Goal: Task Accomplishment & Management: Manage account settings

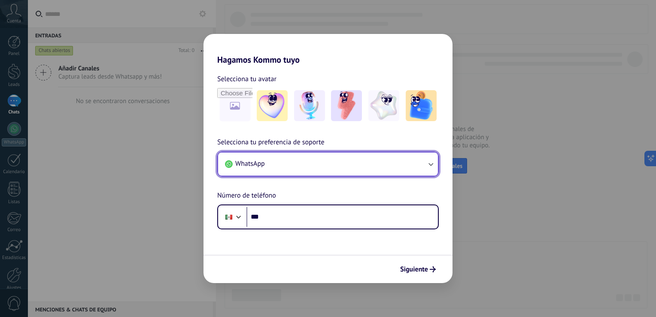
click at [411, 158] on button "WhatsApp" at bounding box center [328, 163] width 220 height 23
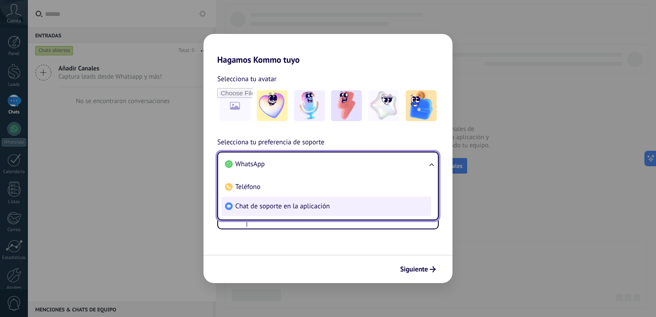
click at [348, 198] on li "Chat de soporte en la aplicación" at bounding box center [327, 206] width 210 height 19
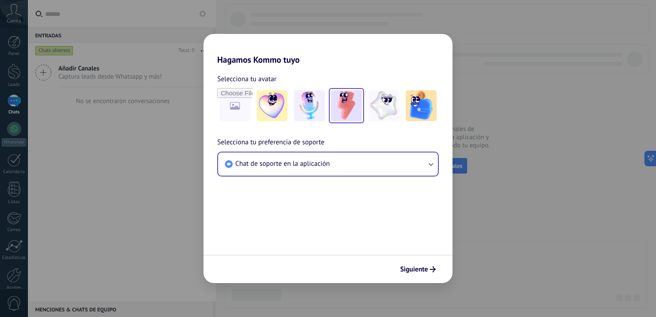
click at [343, 94] on img at bounding box center [346, 105] width 31 height 31
click at [242, 111] on input "file" at bounding box center [235, 106] width 34 height 34
type input "**********"
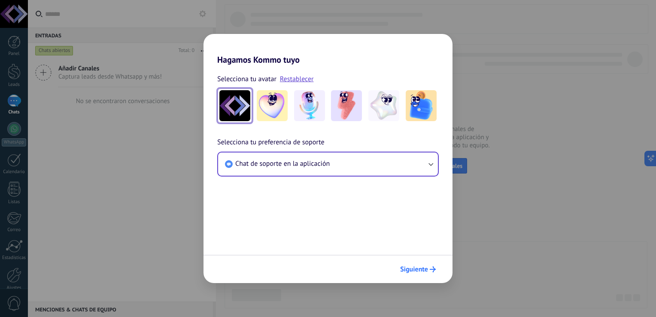
click at [426, 267] on span "Siguiente" at bounding box center [414, 269] width 28 height 6
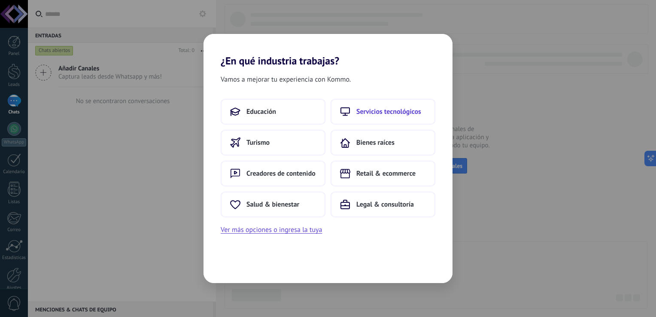
click at [404, 116] on button "Servicios tecnológicos" at bounding box center [383, 112] width 105 height 26
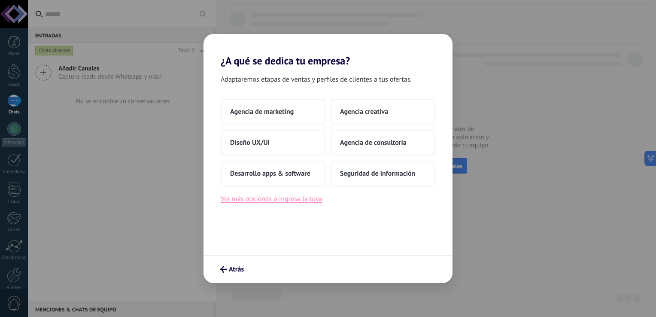
click at [288, 199] on button "Ver más opciones o ingresa la tuya" at bounding box center [271, 198] width 101 height 11
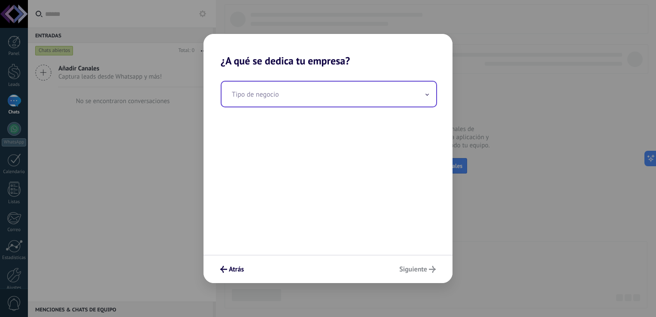
click at [321, 89] on input "text" at bounding box center [329, 94] width 215 height 25
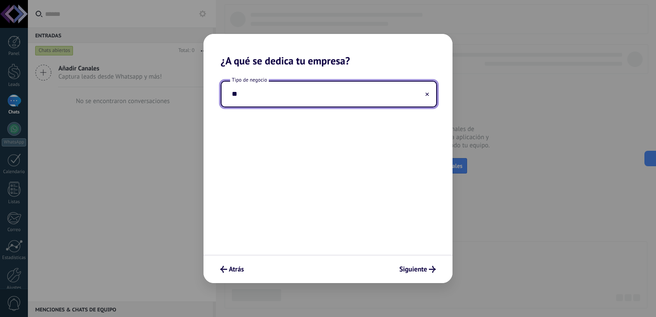
type input "*"
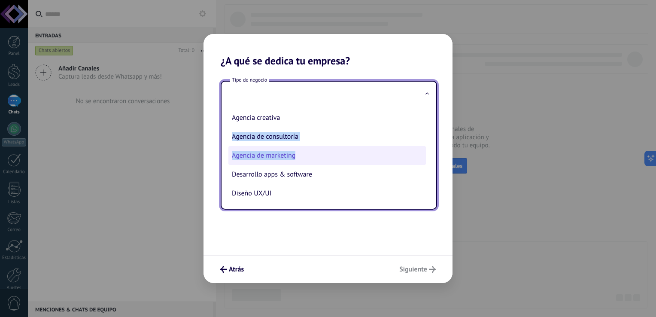
drag, startPoint x: 426, startPoint y: 112, endPoint x: 420, endPoint y: 160, distance: 48.0
click at [420, 160] on ul "Agencia creativa Agencia de consultoría Agencia de marketing Desarrollo apps & …" at bounding box center [326, 158] width 208 height 102
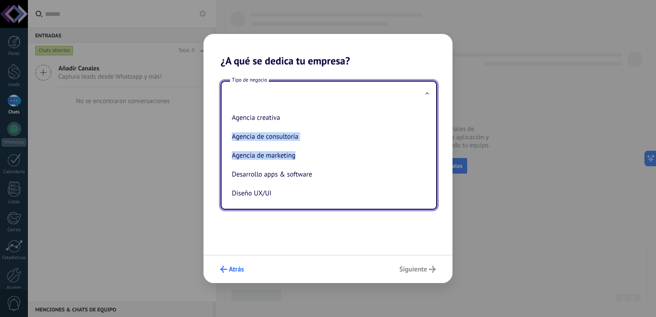
click at [230, 266] on span "Atrás" at bounding box center [236, 269] width 15 height 6
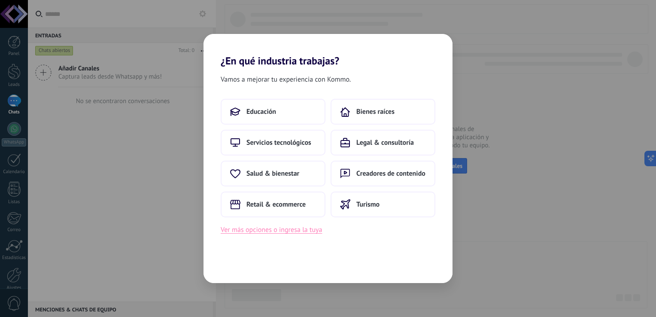
click at [280, 228] on button "Ver más opciones o ingresa la tuya" at bounding box center [271, 229] width 101 height 11
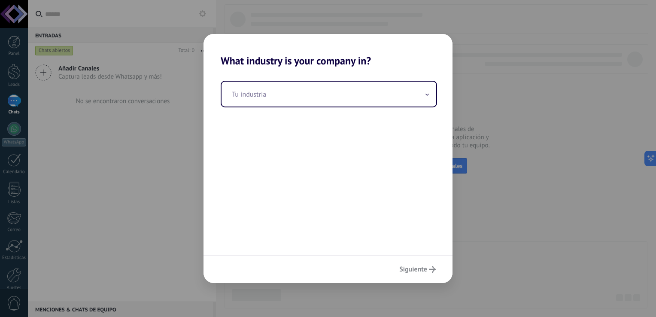
click at [346, 79] on div "Tu industria" at bounding box center [328, 161] width 249 height 188
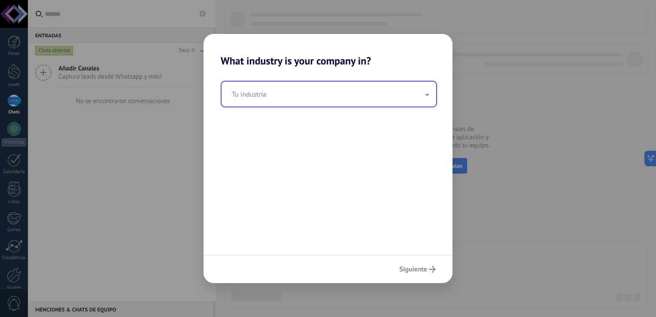
click at [335, 101] on input "text" at bounding box center [329, 94] width 215 height 25
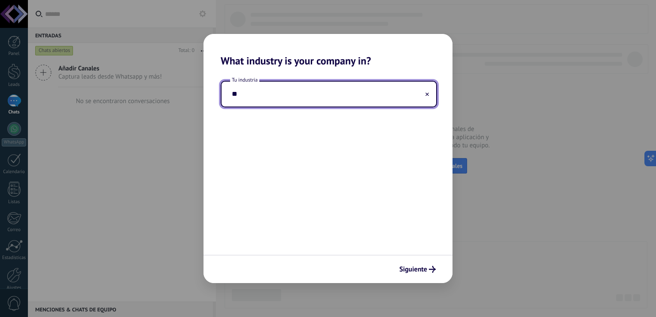
type input "*"
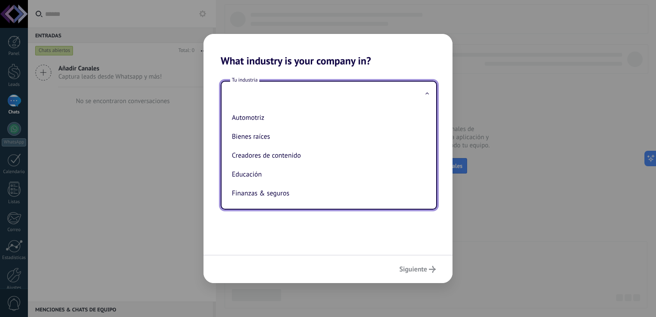
click at [313, 243] on div "Tu industria Automotriz Bienes raíces Creadores de contenido Educación Finanzas…" at bounding box center [328, 161] width 249 height 188
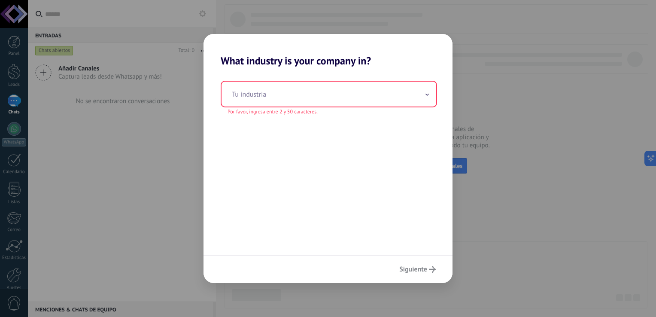
click at [412, 267] on div "Siguiente" at bounding box center [328, 269] width 249 height 28
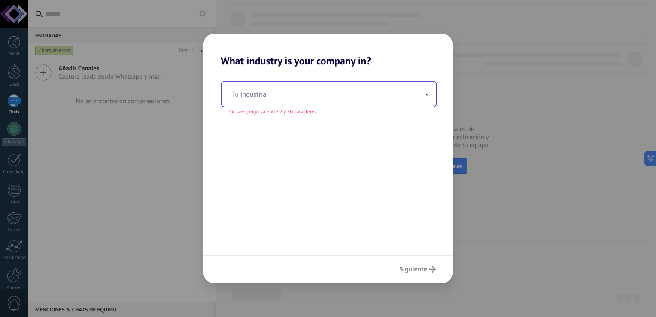
click at [412, 88] on input "text" at bounding box center [329, 94] width 215 height 25
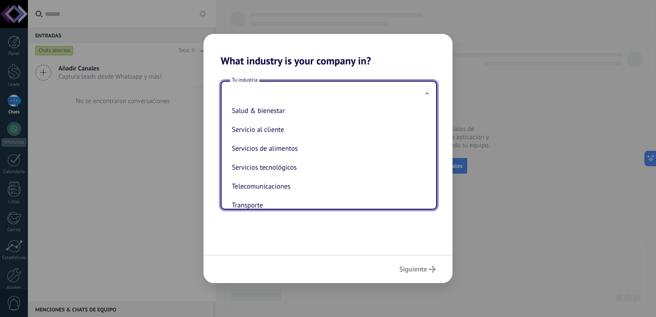
scroll to position [198, 0]
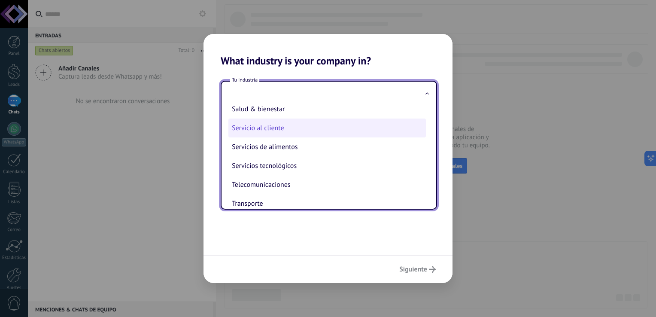
click at [250, 134] on li "Servicio al cliente" at bounding box center [328, 128] width 198 height 19
type input "**********"
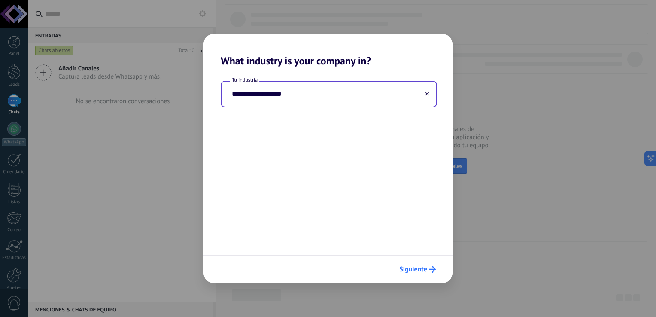
click at [423, 269] on span "Siguiente" at bounding box center [413, 269] width 28 height 6
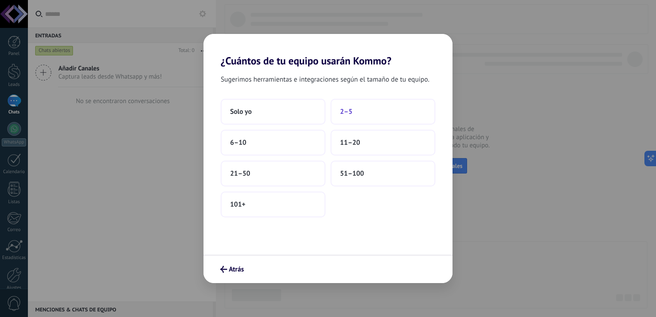
click at [378, 118] on button "2–5" at bounding box center [383, 112] width 105 height 26
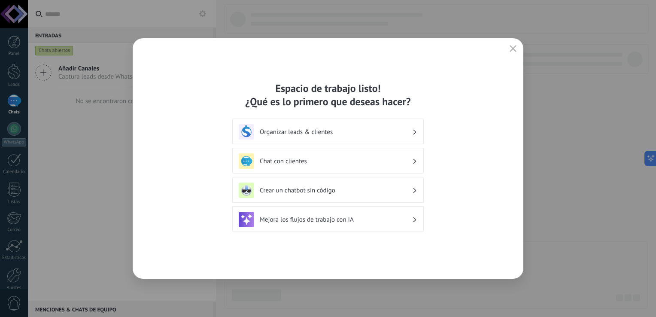
click at [512, 49] on icon "button" at bounding box center [513, 48] width 7 height 7
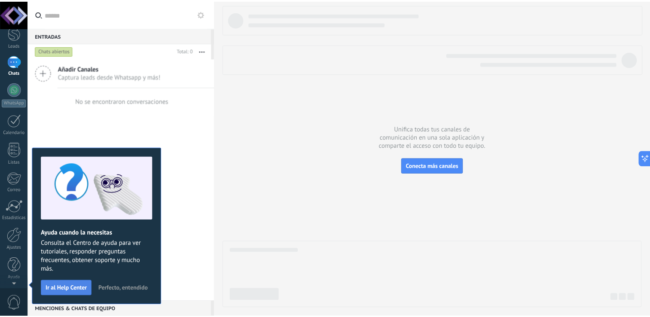
scroll to position [0, 0]
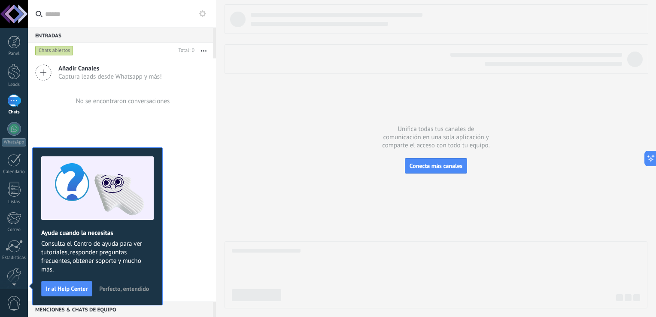
click at [120, 284] on button "Perfecto, entendido" at bounding box center [124, 288] width 58 height 13
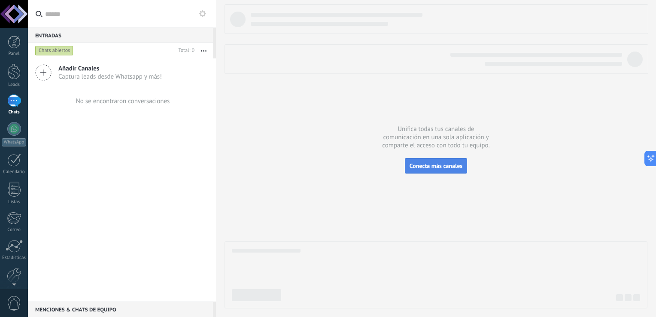
click at [416, 167] on span "Conecta más canales" at bounding box center [436, 166] width 53 height 8
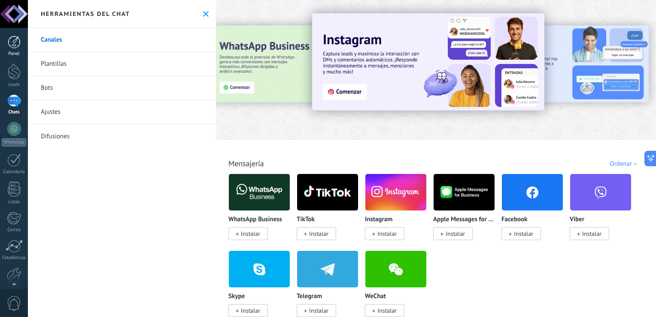
click at [8, 43] on div at bounding box center [14, 42] width 13 height 13
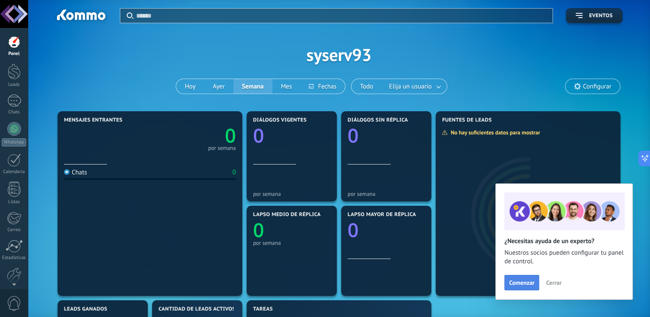
click at [533, 282] on span "Comenzar" at bounding box center [521, 283] width 25 height 6
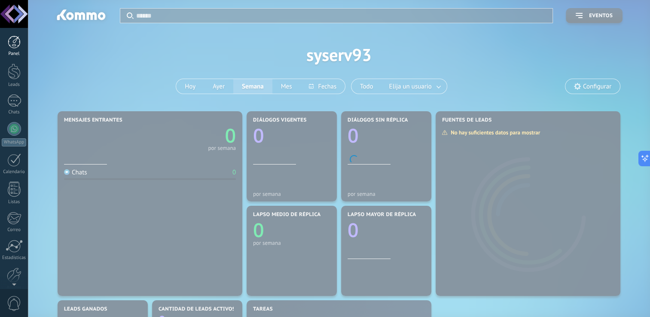
click at [14, 47] on div at bounding box center [14, 42] width 13 height 13
click at [15, 14] on div at bounding box center [14, 14] width 28 height 28
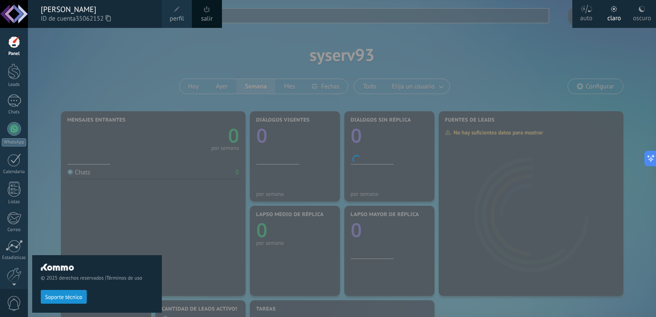
click at [640, 16] on div "oscuro" at bounding box center [642, 17] width 18 height 22
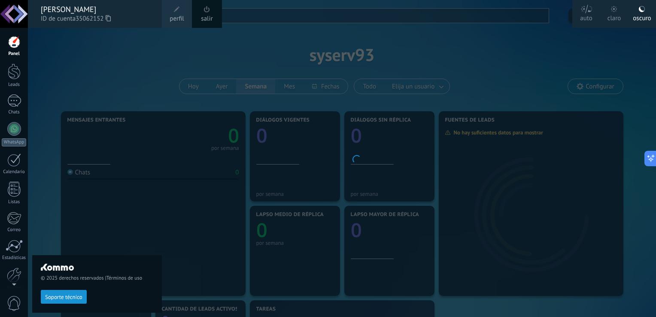
click at [292, 44] on div at bounding box center [356, 158] width 656 height 317
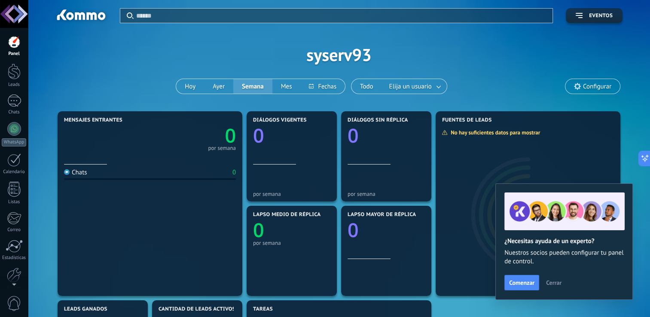
click at [584, 91] on span "Configurar" at bounding box center [592, 86] width 55 height 15
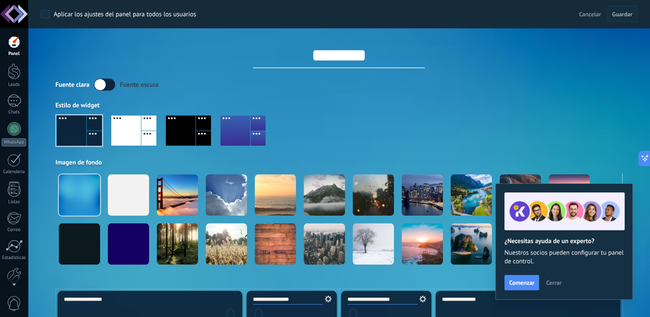
click at [314, 64] on input "********" at bounding box center [339, 56] width 172 height 26
type input "******"
click at [324, 144] on div at bounding box center [338, 134] width 567 height 49
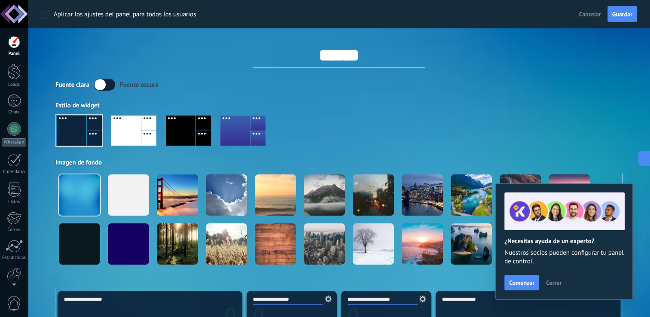
click at [180, 130] on div at bounding box center [181, 131] width 30 height 30
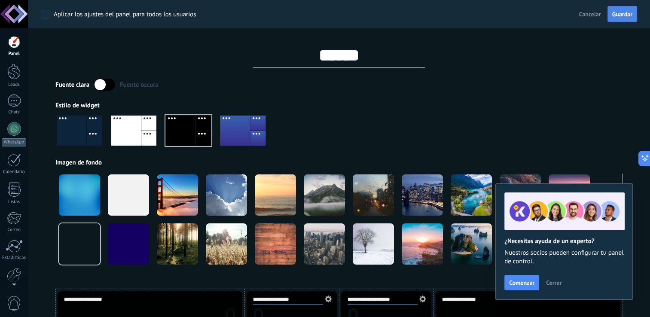
click at [629, 12] on span "Guardar" at bounding box center [622, 14] width 20 height 6
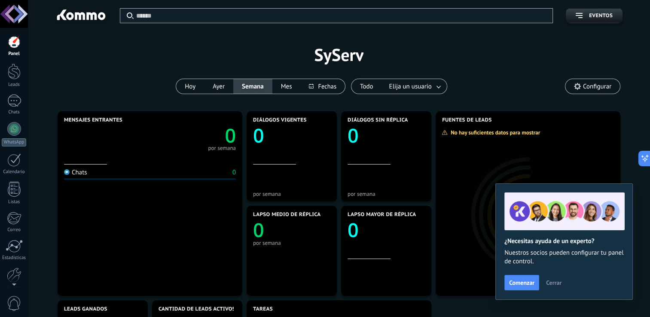
click at [556, 280] on span "Cerrar" at bounding box center [553, 283] width 15 height 6
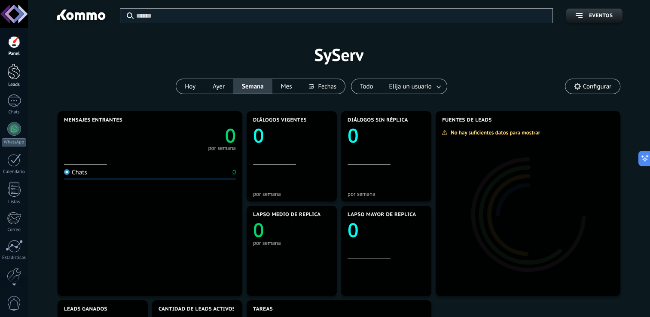
click at [8, 71] on div at bounding box center [14, 72] width 13 height 16
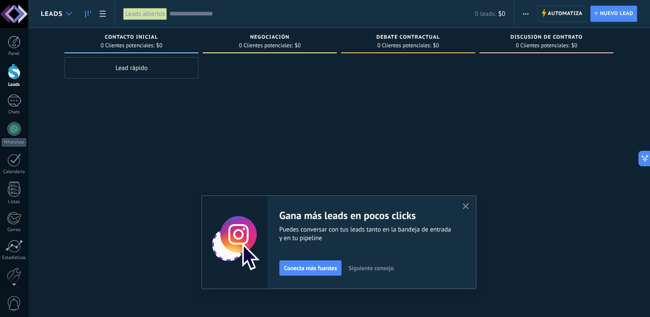
click at [67, 16] on div at bounding box center [69, 14] width 14 height 17
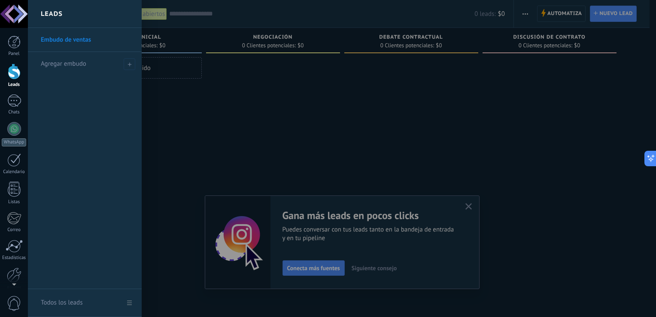
click at [567, 9] on div at bounding box center [356, 158] width 656 height 317
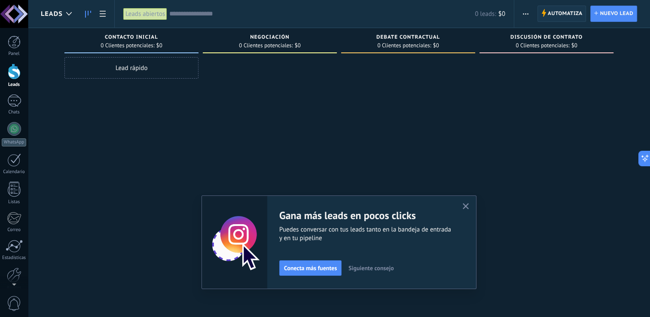
click at [567, 9] on span "Automatiza" at bounding box center [565, 13] width 35 height 15
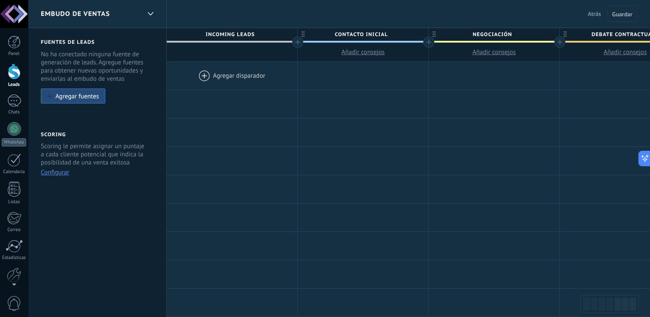
click at [101, 13] on span "Embudo de ventas" at bounding box center [75, 14] width 69 height 8
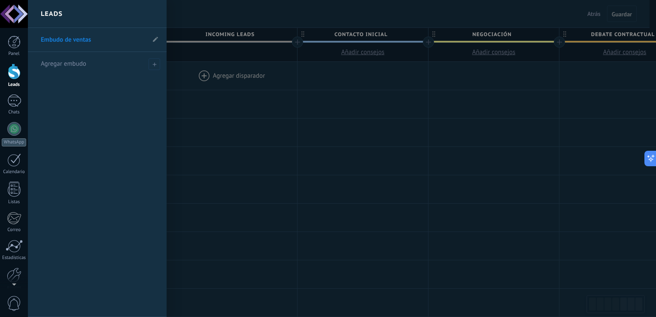
click at [101, 13] on div "Leads" at bounding box center [97, 14] width 139 height 28
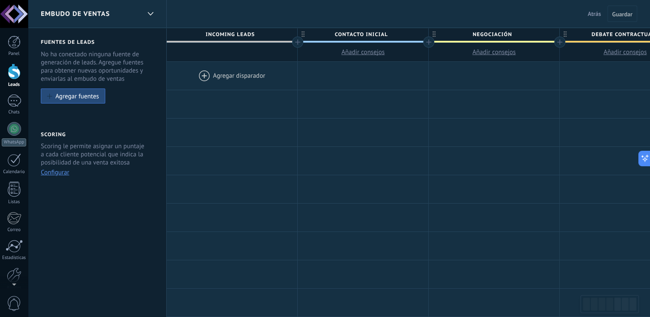
click at [101, 13] on span "Embudo de ventas" at bounding box center [75, 14] width 69 height 8
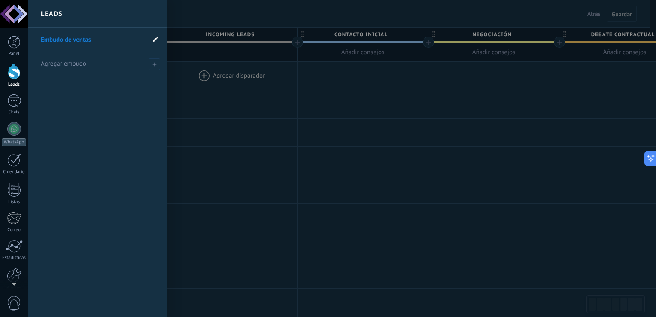
click at [153, 40] on use at bounding box center [155, 39] width 5 height 5
click at [95, 46] on input "**********" at bounding box center [93, 40] width 104 height 14
type input "**********"
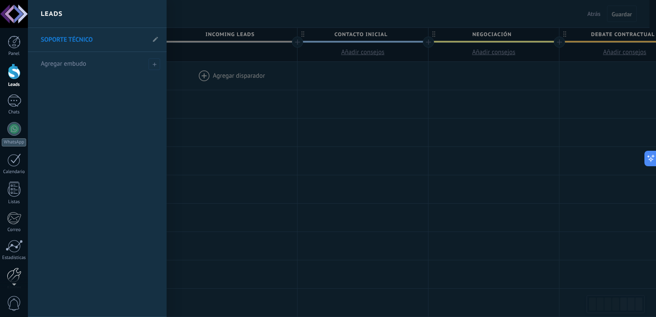
click at [13, 268] on div at bounding box center [14, 275] width 15 height 15
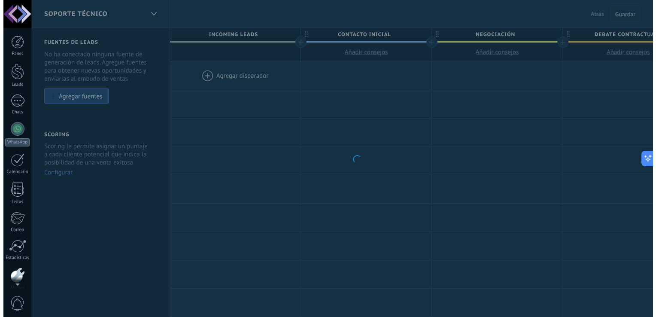
scroll to position [40, 0]
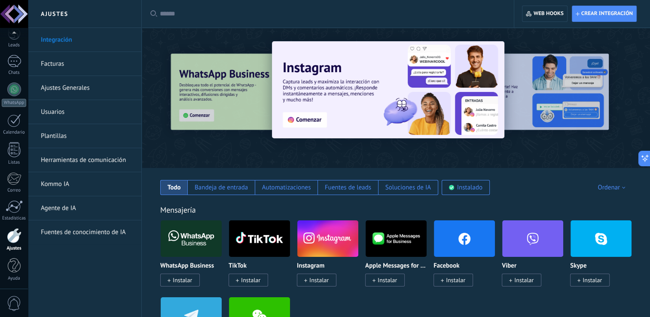
click at [97, 158] on link "Herramientas de comunicación" at bounding box center [87, 160] width 92 height 24
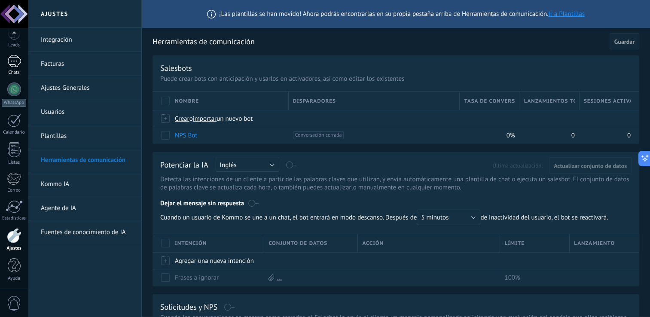
click at [18, 59] on div at bounding box center [14, 61] width 14 height 12
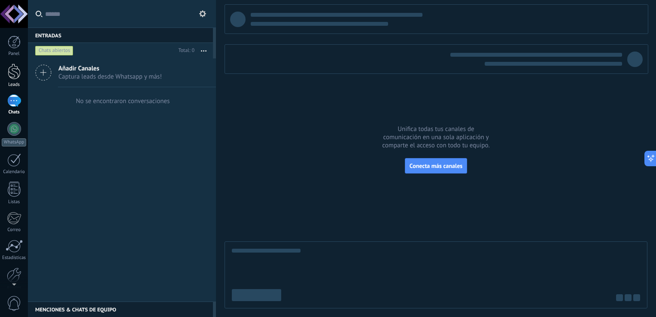
click at [13, 71] on div at bounding box center [14, 72] width 13 height 16
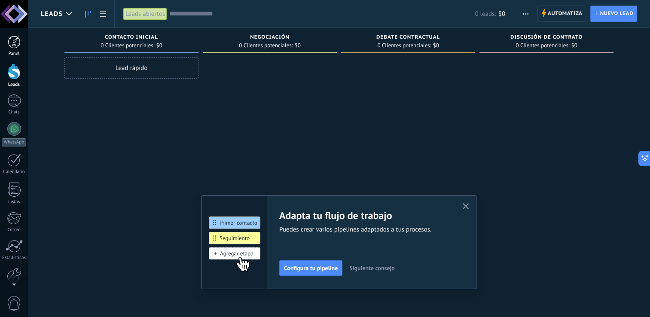
click at [15, 42] on div at bounding box center [14, 42] width 13 height 13
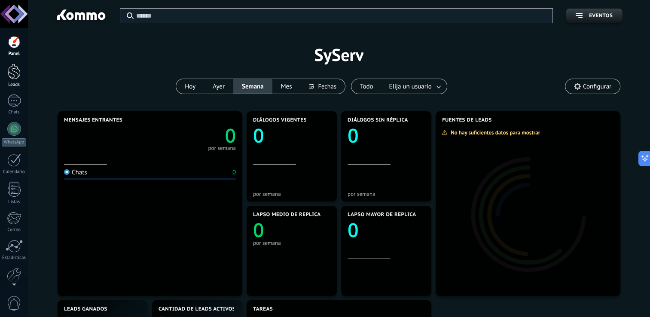
click at [13, 79] on div at bounding box center [14, 72] width 13 height 16
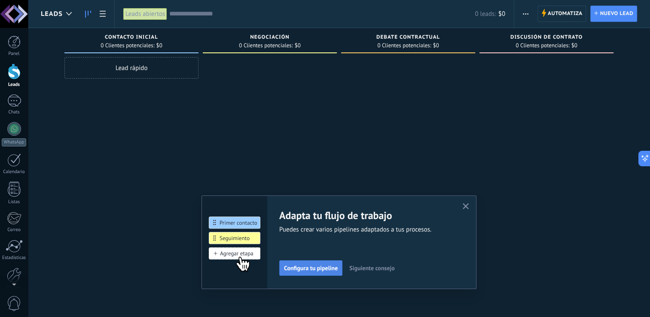
click at [307, 273] on button "Configura tu pipeline" at bounding box center [310, 267] width 63 height 15
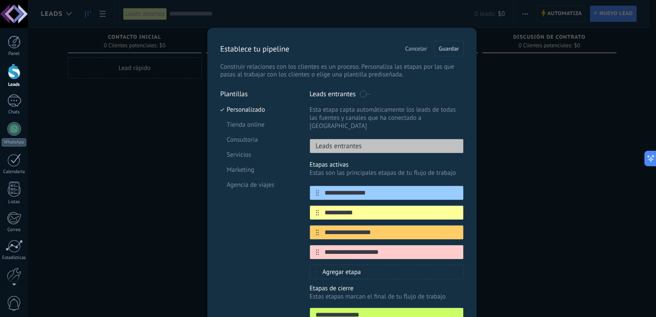
click at [418, 47] on span "Cancelar" at bounding box center [417, 49] width 22 height 6
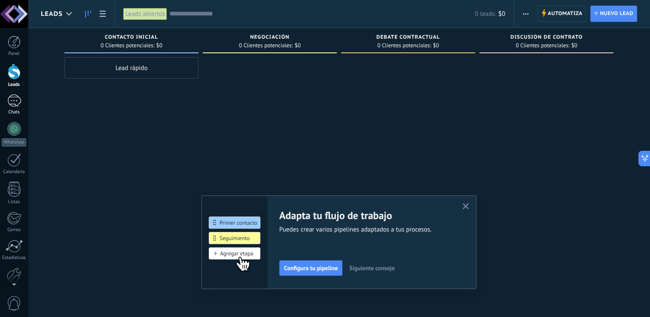
click at [18, 108] on link "Chats" at bounding box center [14, 105] width 28 height 21
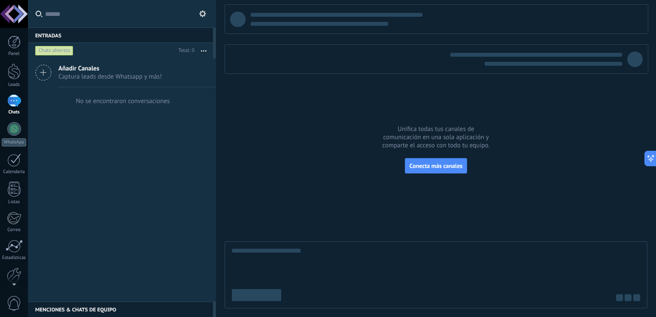
click at [89, 73] on span "Captura leads desde Whatsapp y más!" at bounding box center [110, 77] width 104 height 8
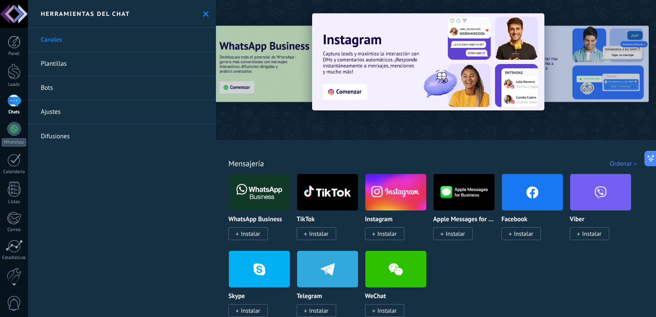
click at [64, 111] on link "Ajustes" at bounding box center [122, 112] width 188 height 24
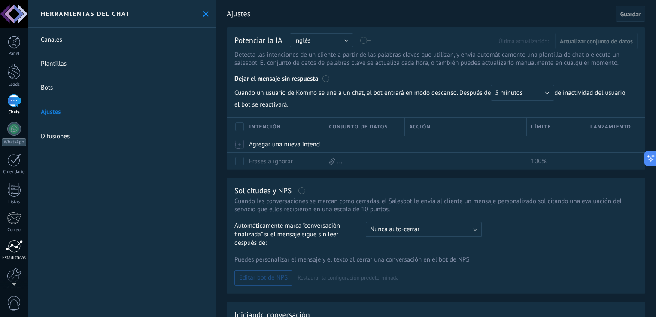
click at [12, 248] on div at bounding box center [14, 246] width 17 height 13
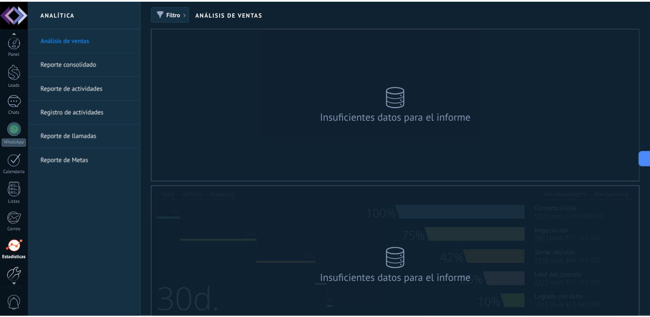
scroll to position [8, 0]
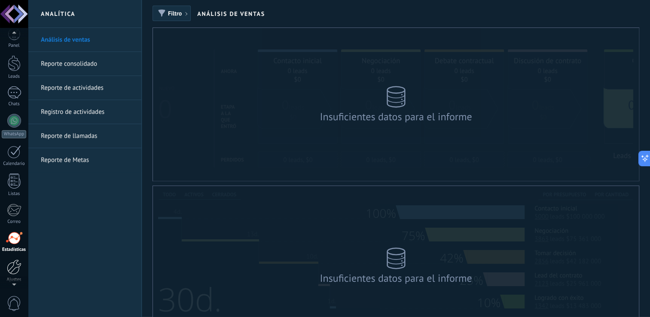
click at [15, 274] on link "Ajustes" at bounding box center [14, 270] width 28 height 23
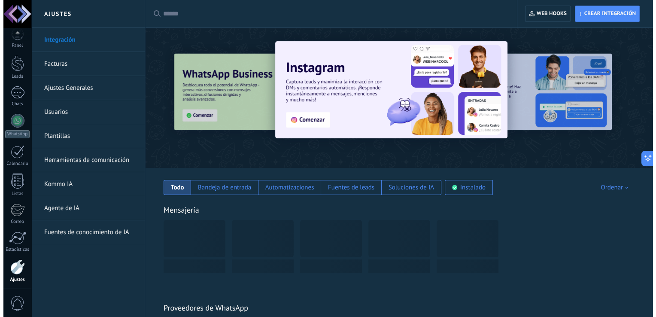
scroll to position [40, 0]
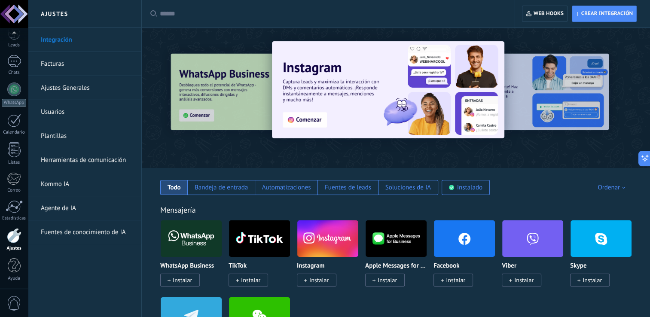
click at [78, 161] on link "Herramientas de comunicación" at bounding box center [87, 160] width 92 height 24
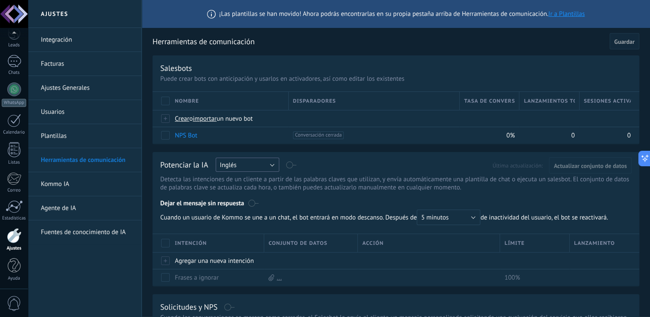
click at [230, 160] on button "Inglés" at bounding box center [248, 165] width 64 height 14
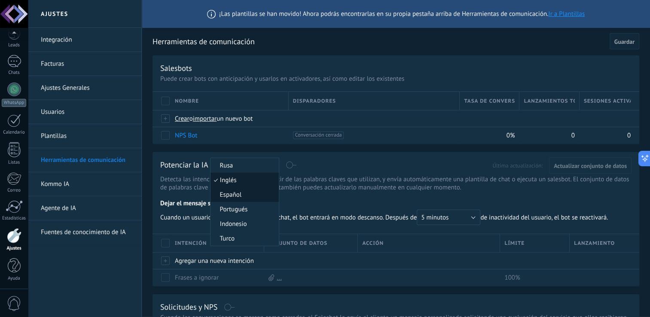
click at [239, 197] on span "Español" at bounding box center [243, 195] width 66 height 8
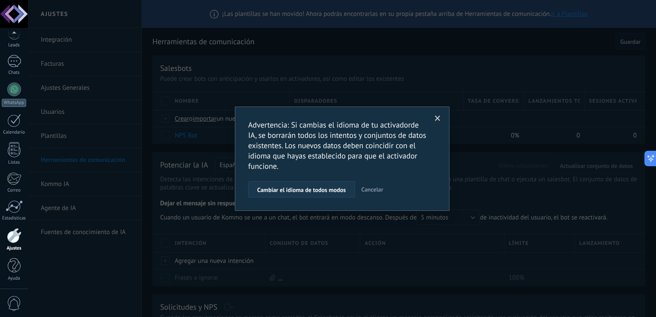
click at [311, 188] on span "Cambiar el idioma de todos modos" at bounding box center [301, 190] width 89 height 6
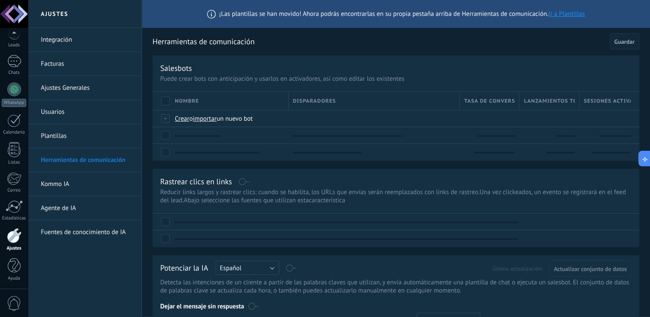
click at [132, 145] on link "Plantillas" at bounding box center [87, 136] width 92 height 24
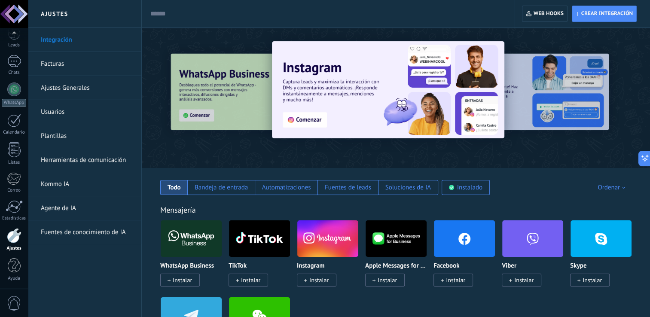
scroll to position [3, 0]
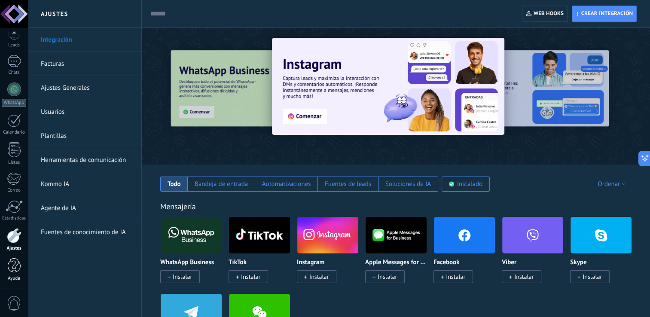
click at [14, 271] on div at bounding box center [14, 265] width 13 height 15
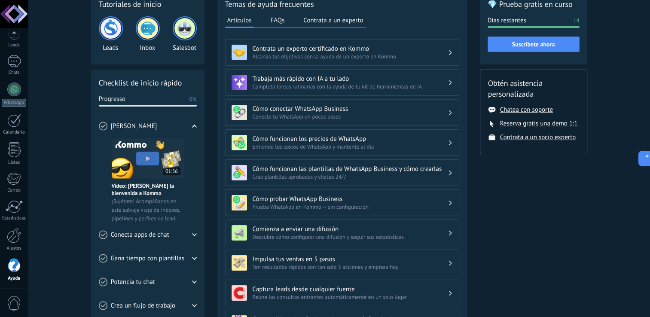
scroll to position [58, 0]
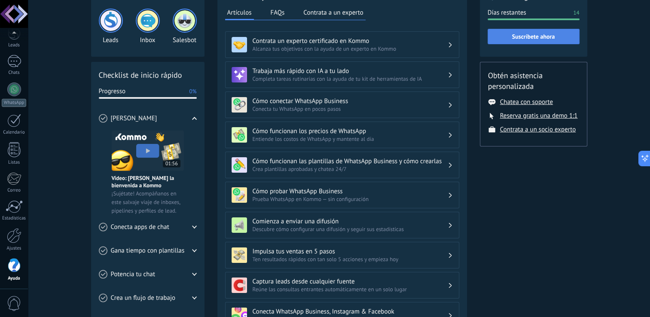
click at [543, 40] on span "Suscríbete ahora" at bounding box center [533, 37] width 43 height 6
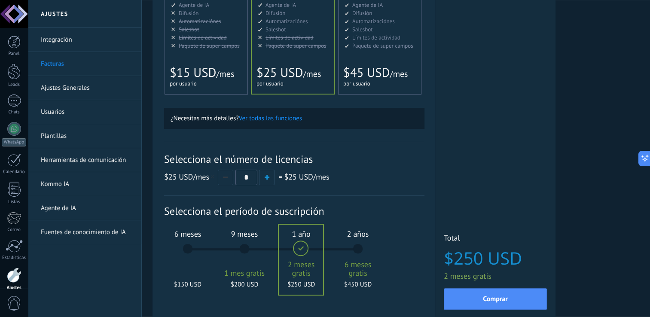
scroll to position [179, 0]
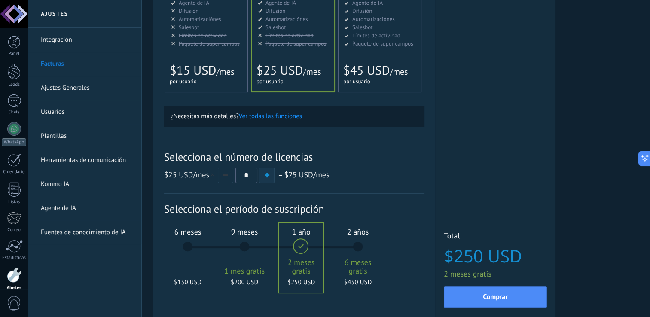
click at [269, 174] on span "button" at bounding box center [267, 175] width 5 height 5
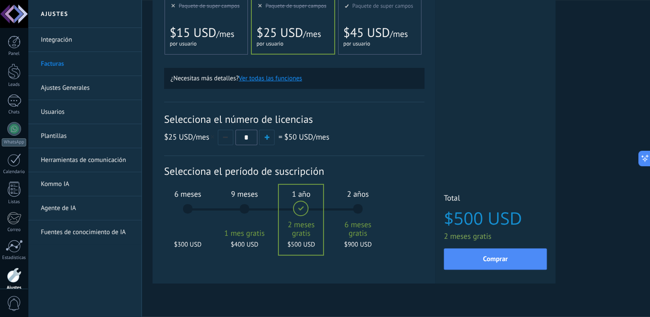
scroll to position [218, 0]
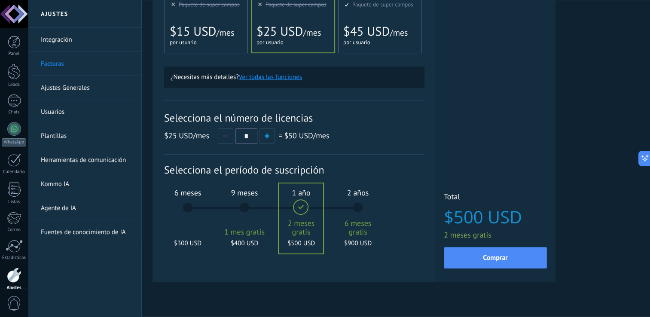
click at [399, 128] on div "Selecciona el número de licencias $25 USD /mes * = $50 USD /mes" at bounding box center [294, 128] width 260 height 54
click at [232, 140] on button "button" at bounding box center [225, 135] width 15 height 15
click at [265, 137] on span "button" at bounding box center [267, 136] width 5 height 5
type input "*"
click at [333, 132] on div "$25 USD /mes * = $50 USD /mes" at bounding box center [294, 136] width 260 height 16
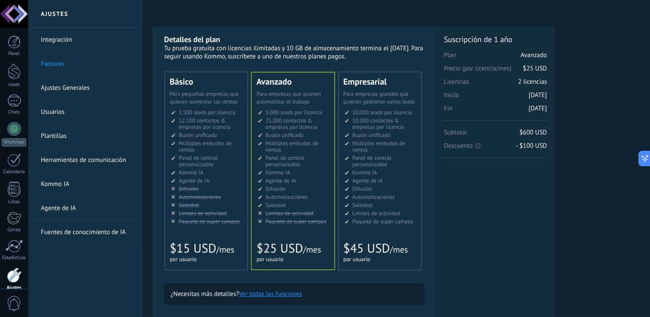
scroll to position [0, 0]
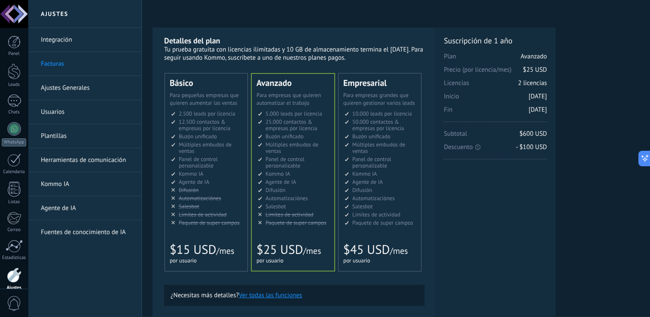
click at [87, 47] on link "Integración" at bounding box center [87, 40] width 92 height 24
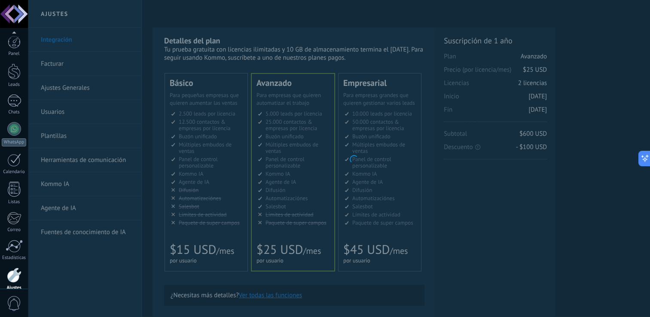
scroll to position [40, 0]
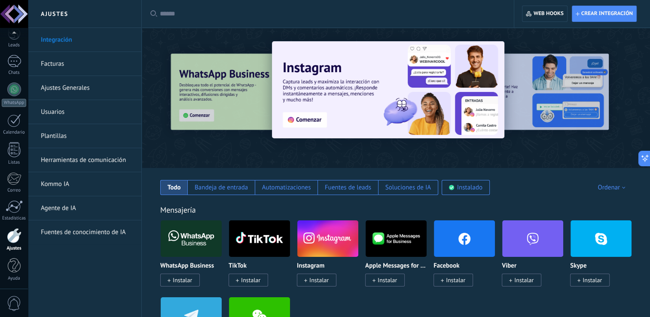
click at [15, 239] on div at bounding box center [14, 235] width 15 height 15
click at [15, 265] on div at bounding box center [14, 265] width 13 height 15
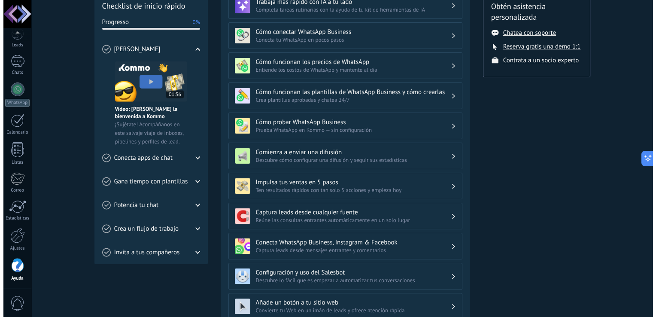
scroll to position [117, 0]
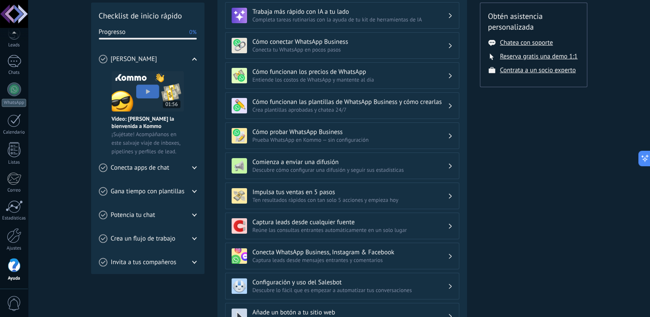
click at [170, 162] on div "Conecta apps de chat" at bounding box center [148, 168] width 98 height 24
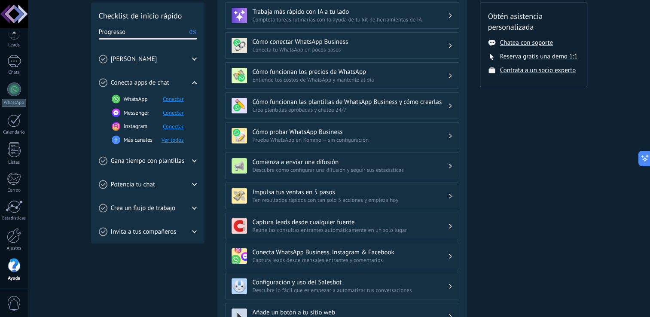
click at [174, 138] on button "Ver todos" at bounding box center [173, 139] width 22 height 7
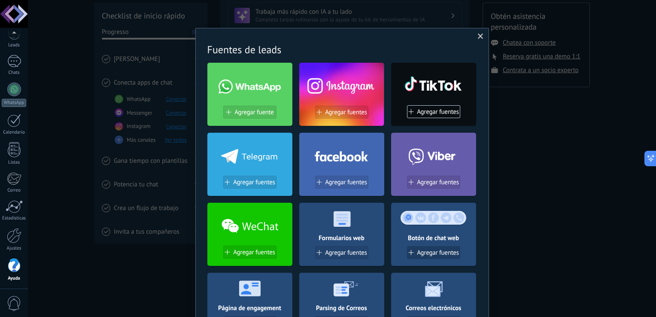
click at [414, 250] on div "Agregar fuentes" at bounding box center [434, 252] width 52 height 7
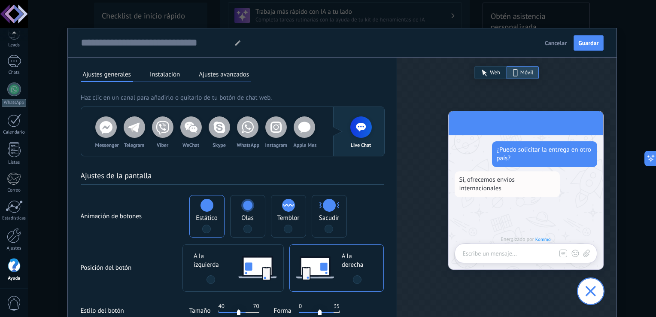
click at [327, 225] on span at bounding box center [329, 229] width 9 height 9
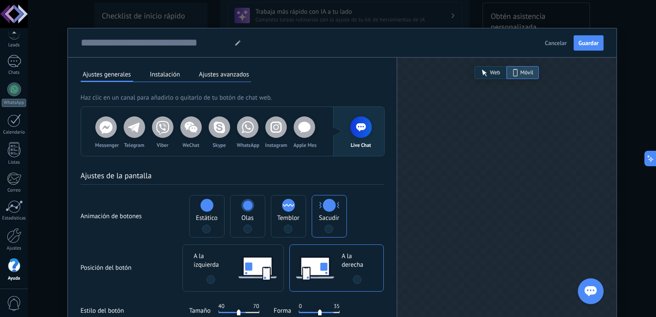
click at [386, 223] on div "Ajustes de la pantalla Animación de botones Estático Olas Temblor Sacudir Posic…" at bounding box center [232, 269] width 329 height 227
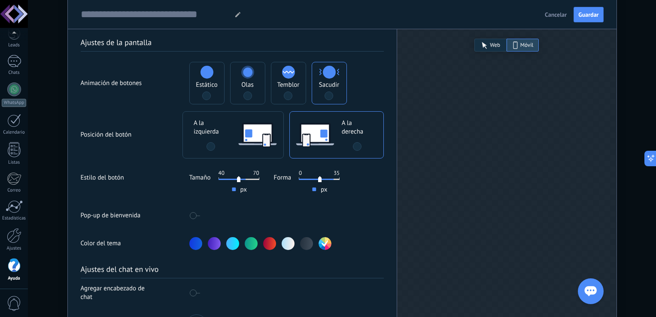
scroll to position [189, 0]
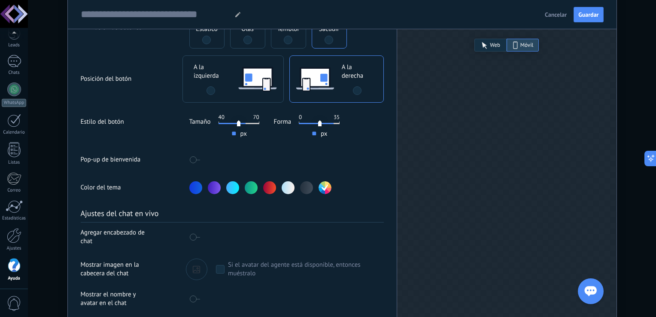
drag, startPoint x: 332, startPoint y: 117, endPoint x: 346, endPoint y: 124, distance: 15.8
click at [346, 124] on div "Estilo del botón Tamaño 40 70 ** px Forma 0 35 ** px" at bounding box center [232, 125] width 303 height 25
type input "**"
drag, startPoint x: 332, startPoint y: 121, endPoint x: 354, endPoint y: 123, distance: 22.0
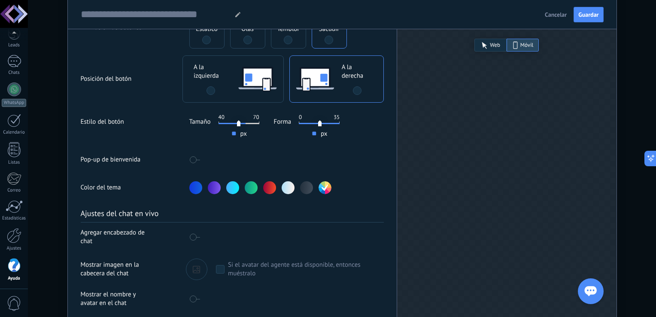
type input "**"
click at [340, 123] on input "range" at bounding box center [319, 123] width 41 height 1
type input "**"
drag, startPoint x: 244, startPoint y: 123, endPoint x: 268, endPoint y: 125, distance: 23.8
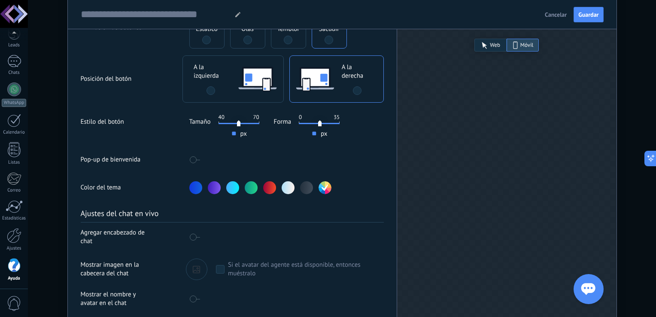
type input "**"
click at [259, 124] on input "range" at bounding box center [239, 123] width 41 height 1
click at [196, 156] on span at bounding box center [194, 159] width 11 height 7
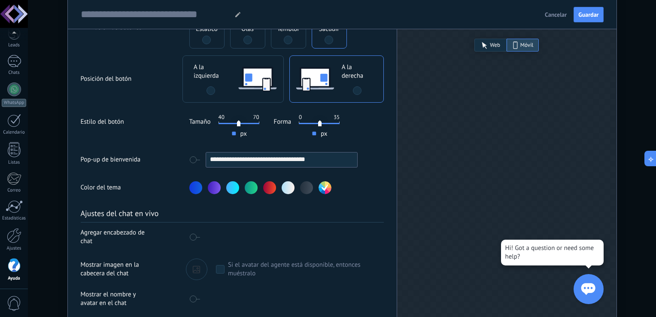
click at [333, 164] on input "**********" at bounding box center [281, 159] width 151 height 14
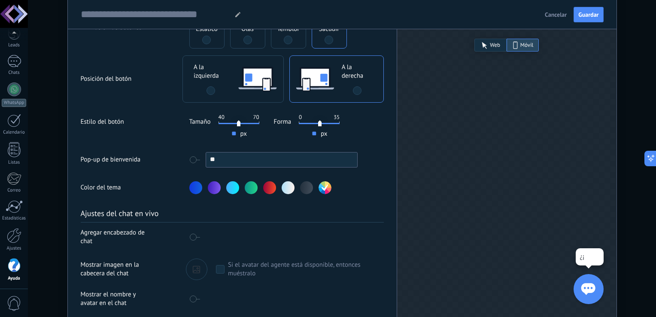
type input "*"
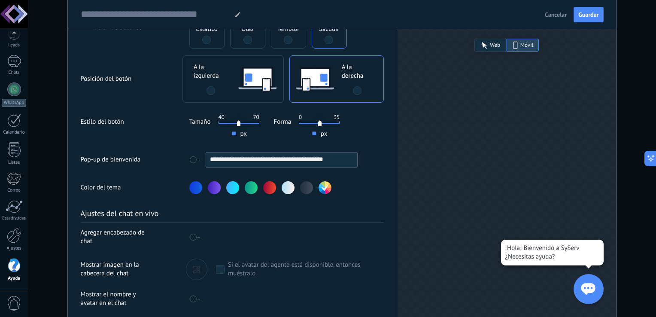
click at [212, 159] on input "**********" at bounding box center [281, 159] width 151 height 14
paste input "**"
type input "**********"
click at [348, 219] on h2 "Ajustes del chat en vivo" at bounding box center [232, 215] width 303 height 15
click at [192, 236] on span at bounding box center [194, 237] width 11 height 7
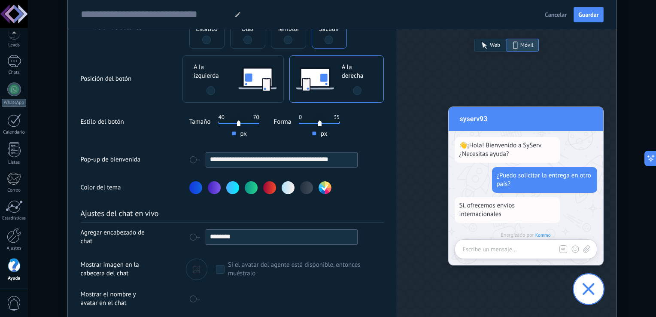
click at [236, 238] on input "********" at bounding box center [281, 237] width 151 height 14
type input "******"
click at [194, 270] on icon at bounding box center [196, 269] width 7 height 7
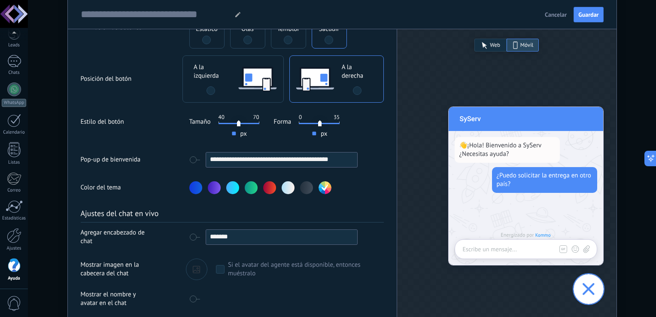
click at [0, 0] on input "file" at bounding box center [0, 0] width 0 height 0
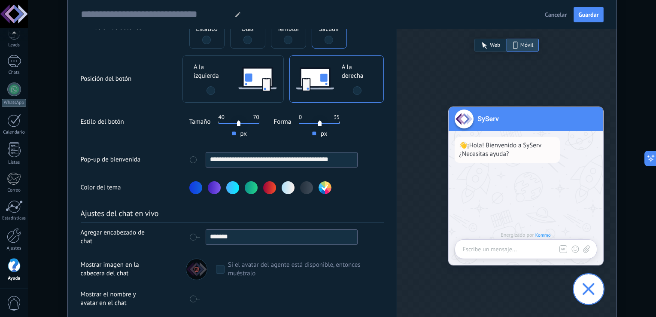
click at [371, 205] on div "Ajustes del chat en vivo Agregar encabezado de chat ****** Mostrar imagen en la…" at bounding box center [232, 258] width 329 height 129
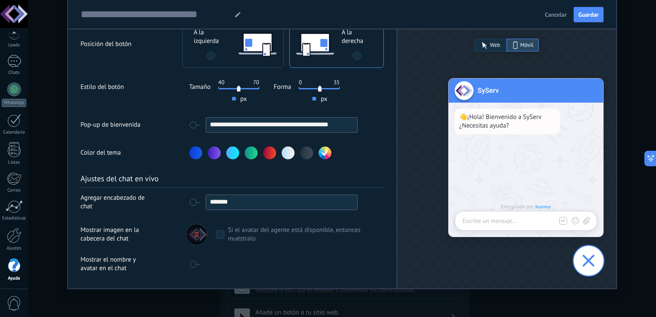
scroll to position [229, 0]
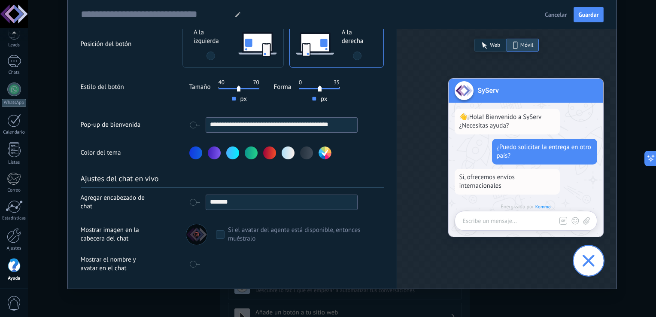
click at [197, 261] on span at bounding box center [194, 264] width 11 height 7
click at [321, 256] on div "Mostrar el nombre y avatar en el chat" at bounding box center [232, 264] width 303 height 17
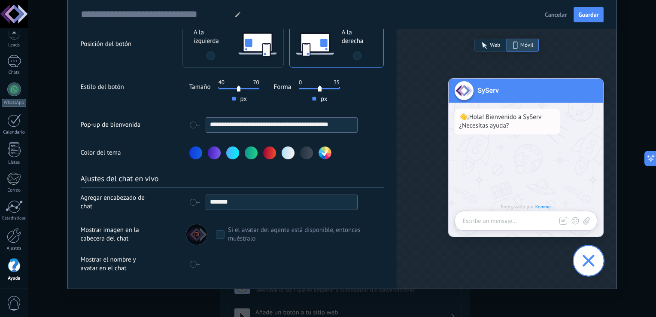
click at [348, 256] on div "Mostrar el nombre y avatar en el chat" at bounding box center [232, 264] width 303 height 17
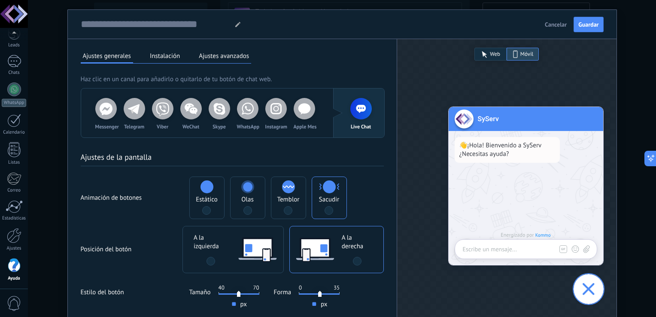
scroll to position [0, 0]
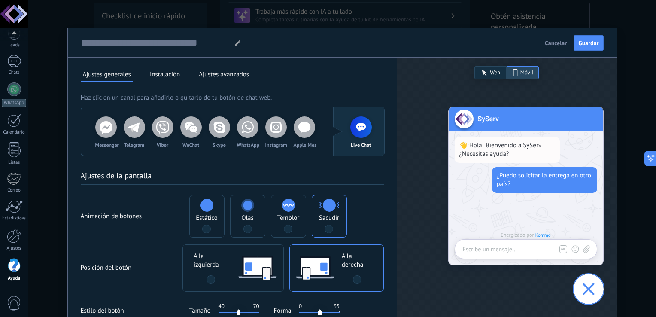
click at [164, 76] on button "Instalación" at bounding box center [165, 74] width 34 height 13
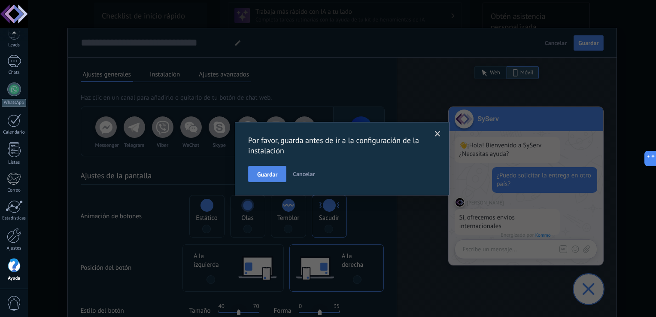
click at [275, 173] on span "Guardar" at bounding box center [267, 174] width 20 height 6
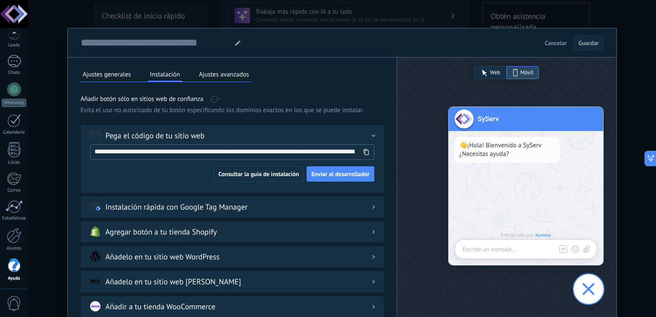
click at [208, 75] on button "Ajustes avanzados" at bounding box center [224, 74] width 55 height 13
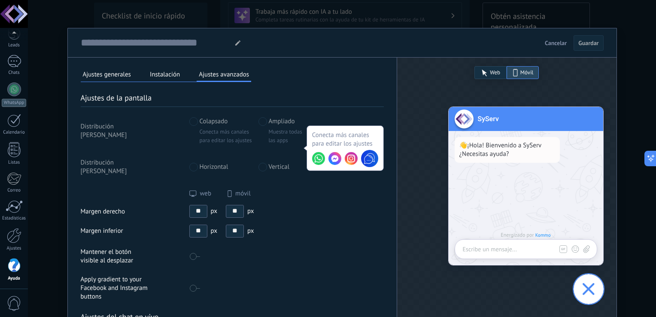
click at [195, 195] on div "web móvil" at bounding box center [221, 196] width 65 height 15
click at [196, 205] on input "**" at bounding box center [198, 210] width 17 height 11
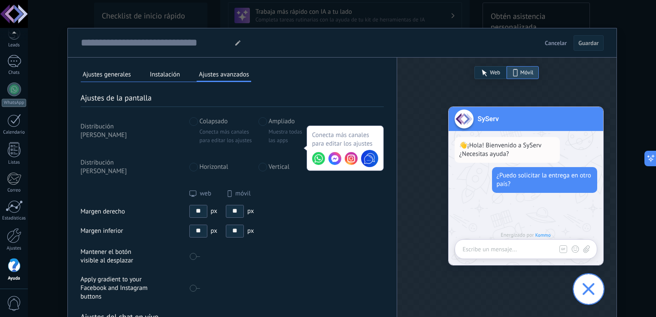
click at [196, 205] on input "**" at bounding box center [198, 210] width 17 height 11
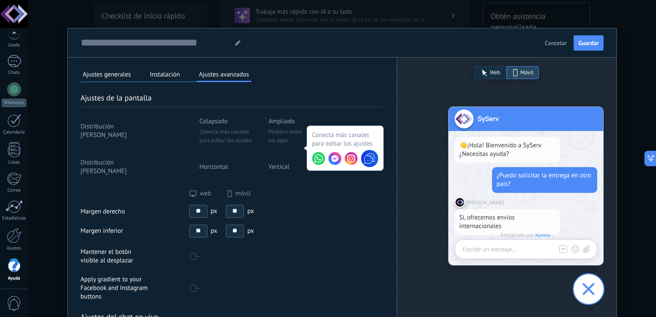
type input "**"
type input "*"
type input "**"
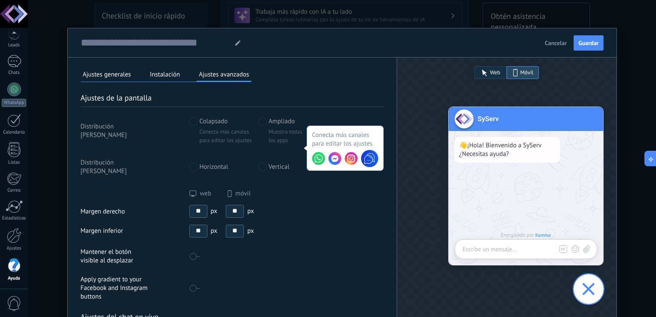
type input "**"
click at [241, 248] on div "Mantener el botón visible al desplazar" at bounding box center [232, 256] width 303 height 17
click at [116, 71] on button "Ajustes generales" at bounding box center [107, 74] width 52 height 13
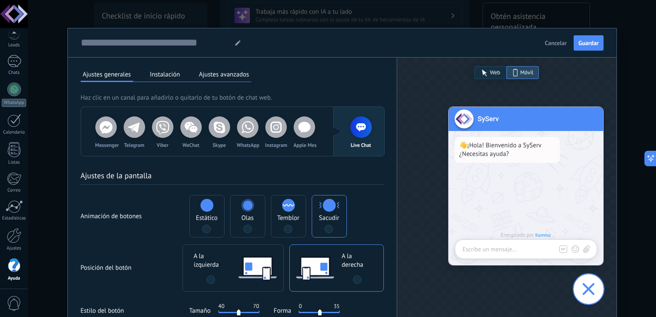
click at [393, 207] on div "**********" at bounding box center [232, 269] width 329 height 227
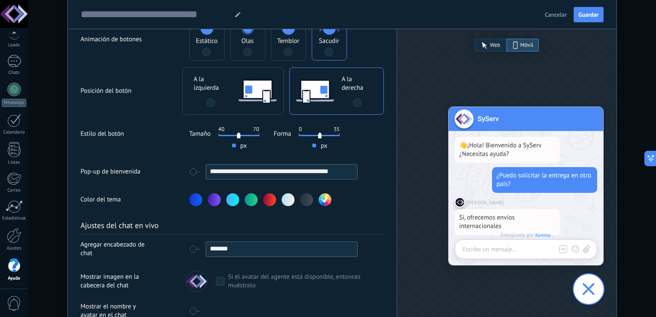
scroll to position [229, 0]
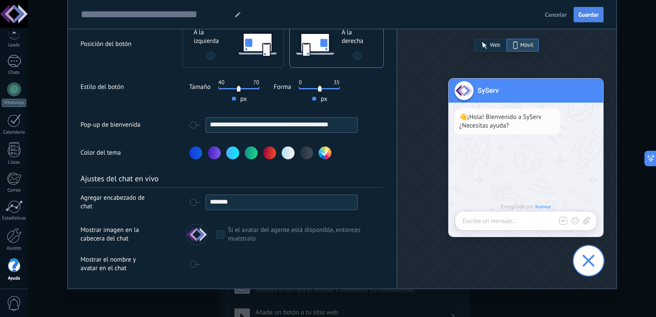
click at [587, 14] on span "Guardar" at bounding box center [589, 15] width 20 height 6
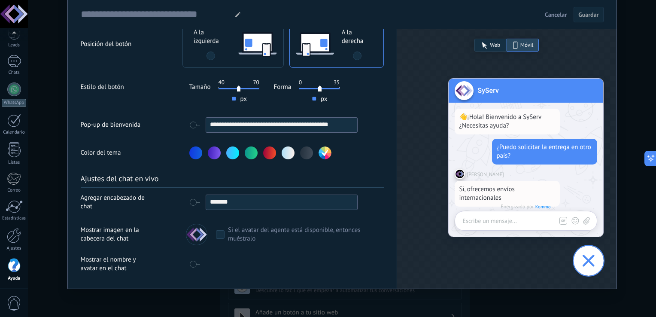
click at [562, 16] on span "Cancelar" at bounding box center [556, 15] width 22 height 6
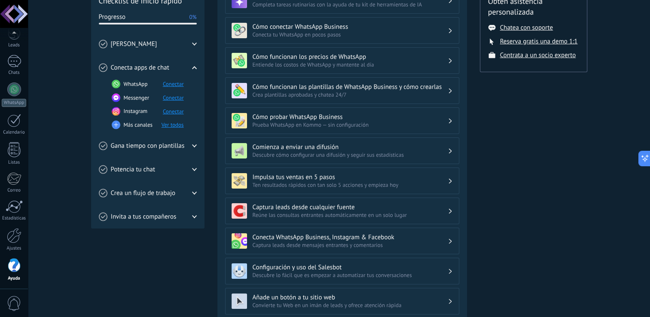
scroll to position [211, 0]
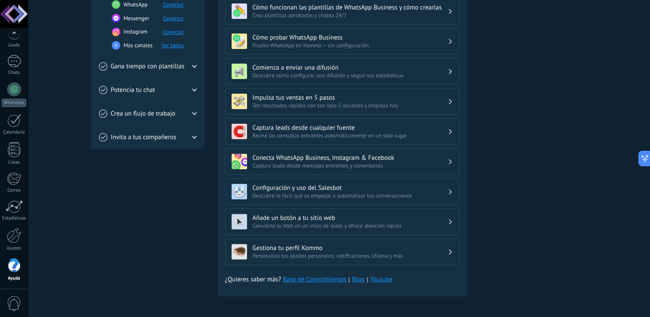
click at [326, 241] on div "Gestiona tu perfil Kommo Personaliza tus ajustes personales: notificaciones, id…" at bounding box center [342, 251] width 234 height 27
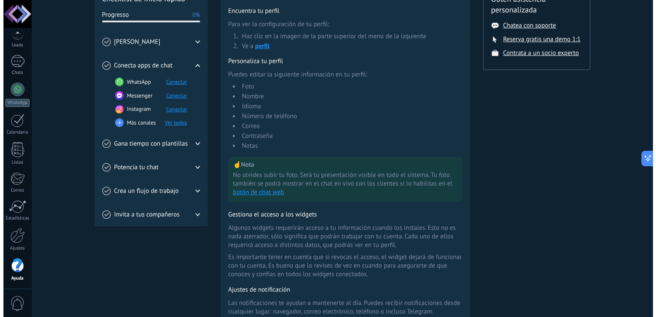
scroll to position [64, 0]
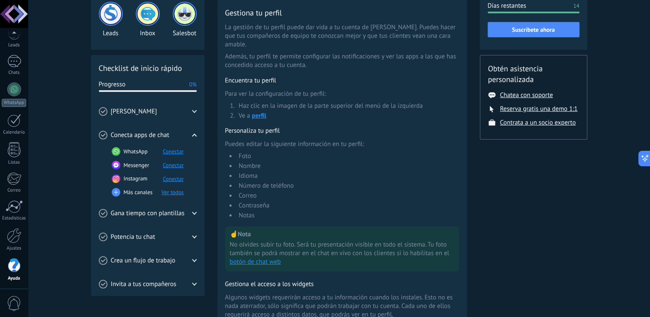
click at [192, 115] on div "Conoce Kommo" at bounding box center [148, 112] width 98 height 24
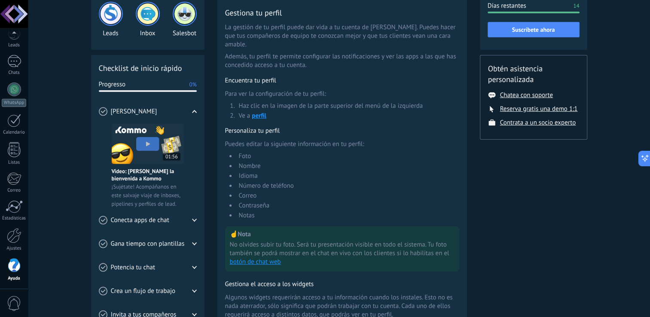
click at [192, 115] on div "Conoce Kommo" at bounding box center [148, 112] width 98 height 24
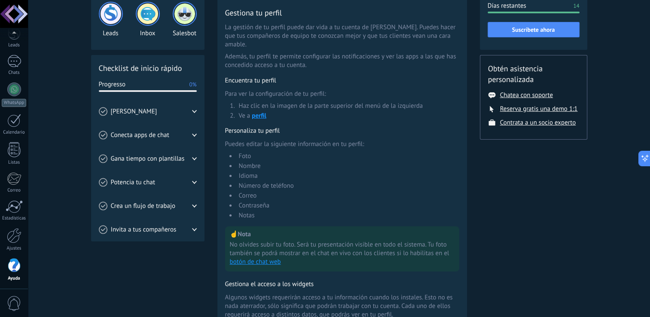
click at [188, 134] on div "Conecta apps de chat" at bounding box center [148, 135] width 98 height 24
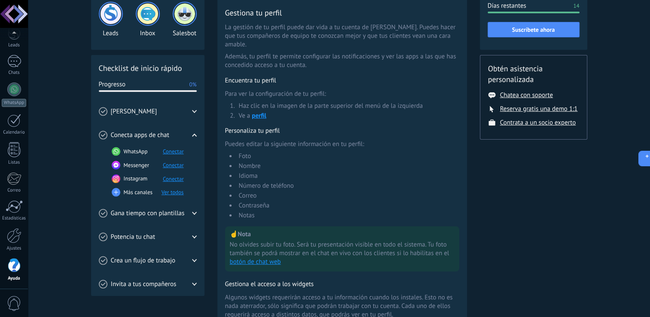
click at [177, 195] on div "Más canales Ver todos" at bounding box center [148, 192] width 72 height 9
click at [177, 192] on button "Ver todos" at bounding box center [173, 192] width 22 height 7
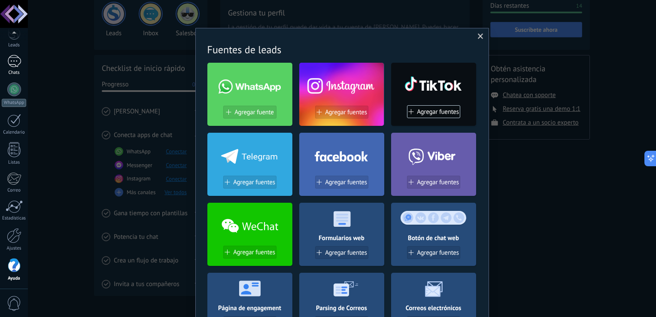
click at [12, 67] on link "Chats" at bounding box center [14, 65] width 28 height 21
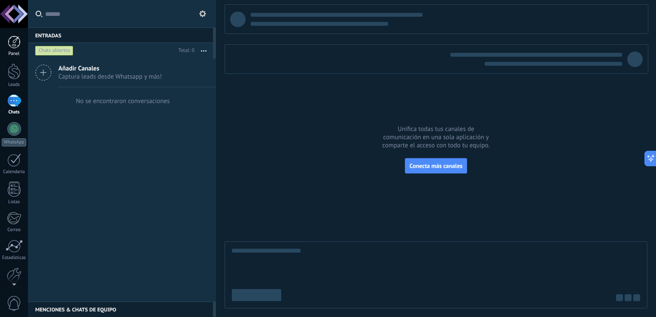
click at [9, 44] on div at bounding box center [14, 42] width 13 height 13
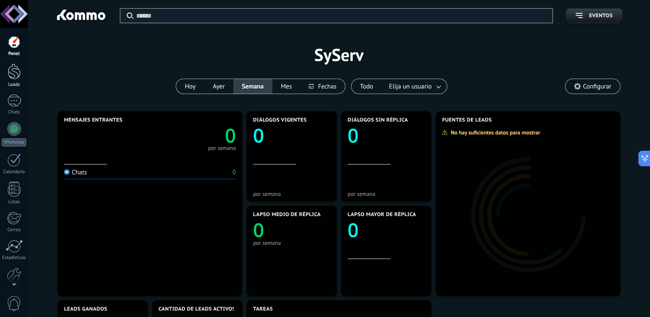
click at [14, 66] on div at bounding box center [14, 72] width 13 height 16
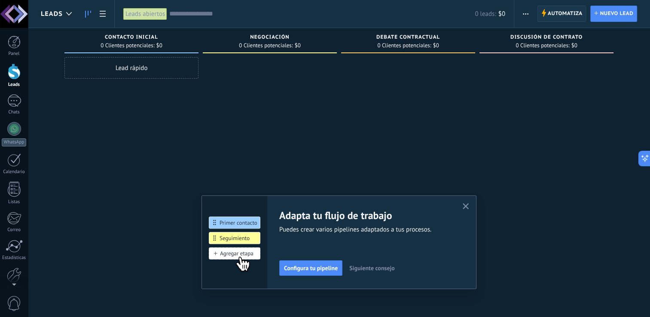
click at [555, 15] on span "Automatiza" at bounding box center [565, 13] width 35 height 15
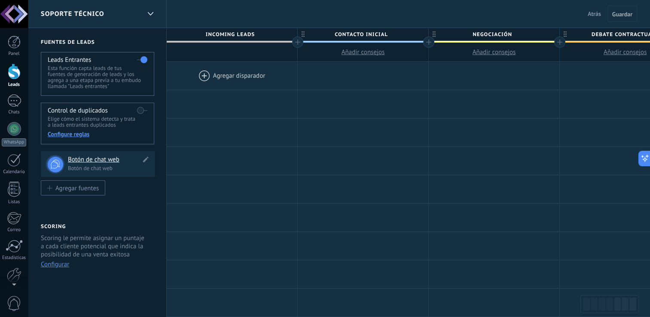
click at [82, 163] on h4 "Botón de chat web" at bounding box center [104, 160] width 73 height 9
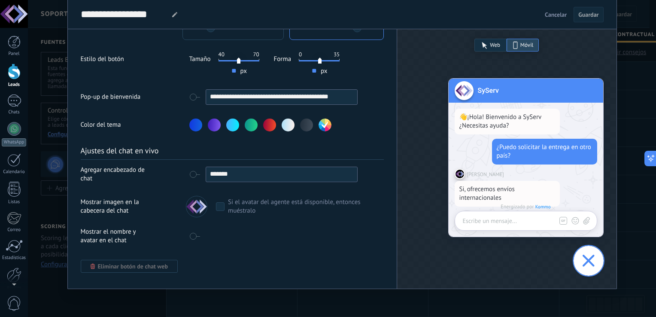
scroll to position [257, 0]
click at [9, 247] on div at bounding box center [14, 246] width 17 height 13
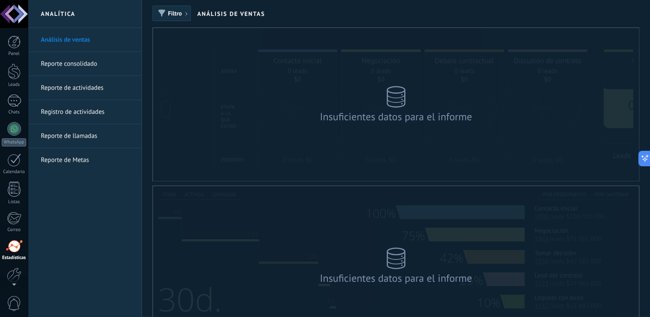
scroll to position [40, 0]
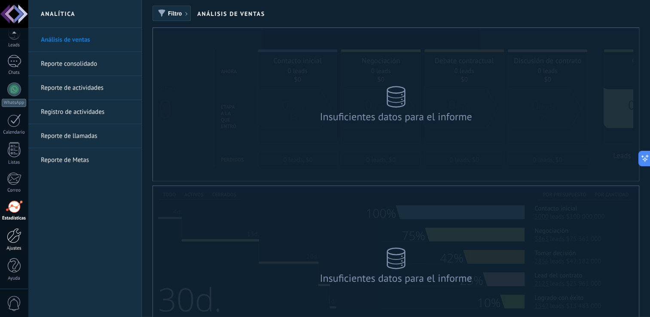
click at [19, 241] on div at bounding box center [14, 235] width 15 height 15
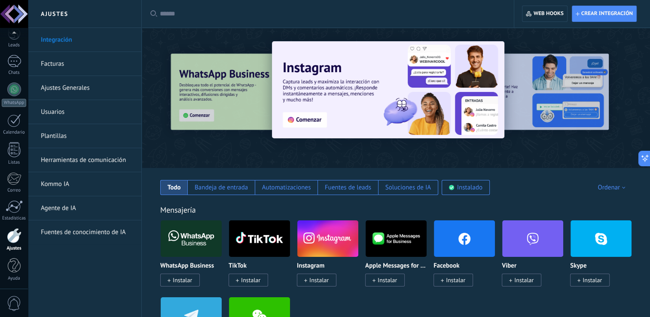
click at [89, 161] on link "Herramientas de comunicación" at bounding box center [87, 160] width 92 height 24
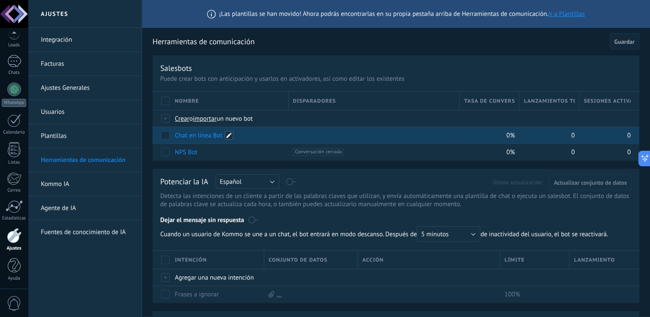
click at [230, 137] on span at bounding box center [229, 135] width 9 height 9
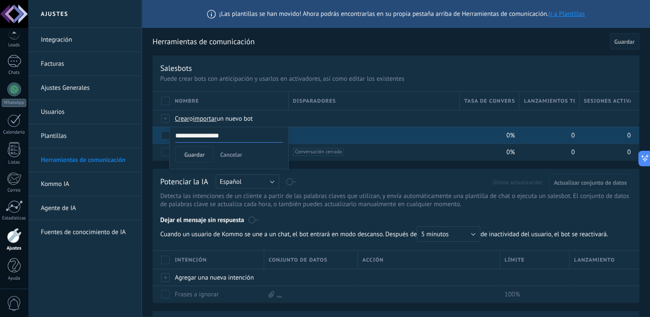
click at [215, 138] on input "**********" at bounding box center [228, 136] width 107 height 14
type input "*****"
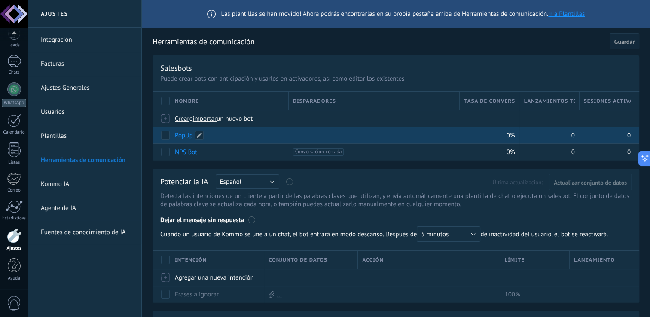
click at [182, 138] on link "PopUp" at bounding box center [184, 135] width 18 height 8
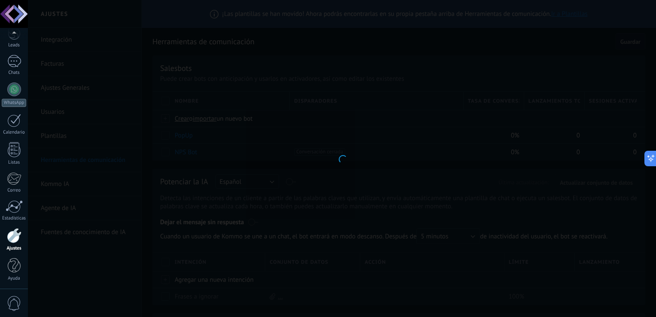
type input "*****"
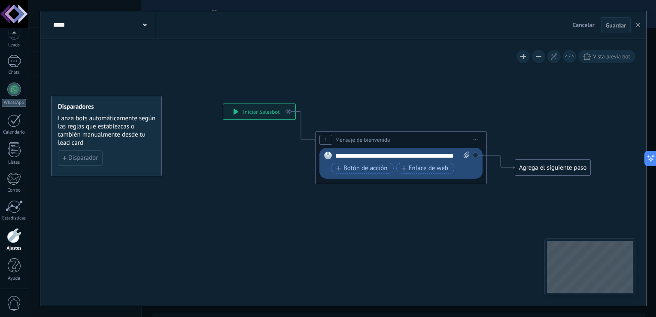
drag, startPoint x: 143, startPoint y: 139, endPoint x: 122, endPoint y: 131, distance: 22.3
click at [122, 131] on span "Lanza bots automáticamente según las reglas que establezcas o también manualmen…" at bounding box center [107, 130] width 98 height 33
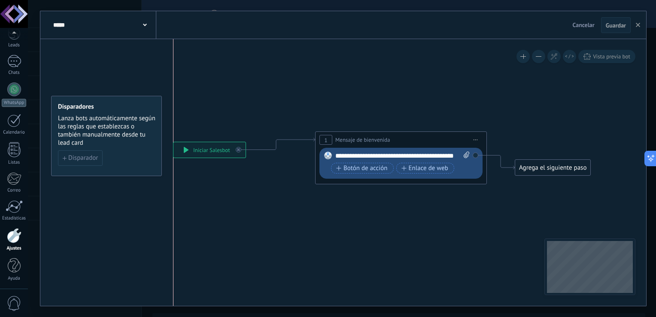
drag, startPoint x: 250, startPoint y: 113, endPoint x: 199, endPoint y: 152, distance: 63.4
click at [199, 152] on div "**********" at bounding box center [210, 149] width 72 height 15
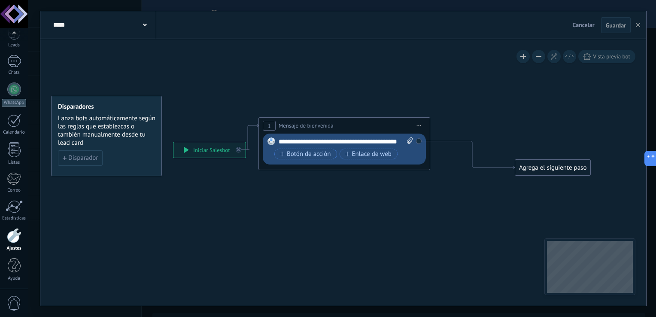
drag, startPoint x: 372, startPoint y: 144, endPoint x: 316, endPoint y: 130, distance: 58.0
click at [316, 130] on div "**********" at bounding box center [344, 126] width 171 height 16
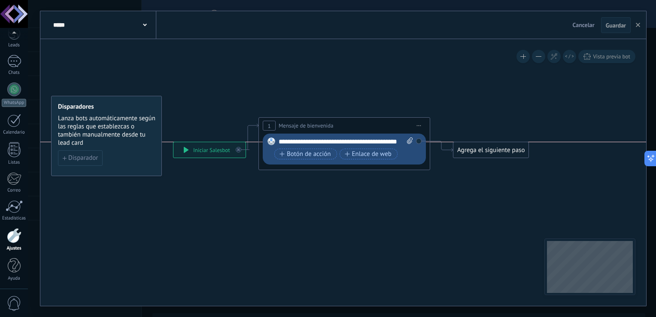
drag, startPoint x: 546, startPoint y: 172, endPoint x: 481, endPoint y: 158, distance: 66.9
click at [481, 158] on div "Agrega el siguiente paso Mensaje Mensaje Mensaje Reacción Comentario Enviar men…" at bounding box center [491, 150] width 76 height 16
click at [480, 154] on div "Agrega el siguiente paso" at bounding box center [487, 150] width 75 height 14
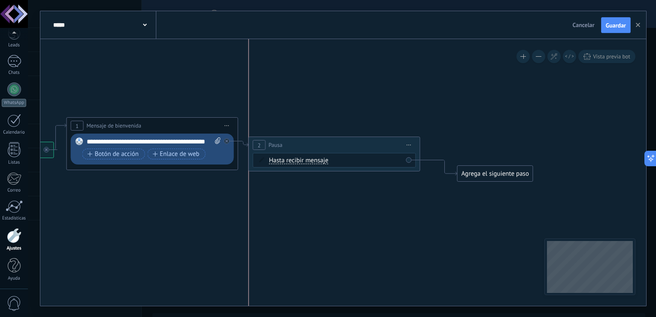
drag, startPoint x: 386, startPoint y: 146, endPoint x: 380, endPoint y: 141, distance: 7.6
click at [380, 141] on div "2 Pausa ***** Iniciar vista previa aquí Cambiar nombre Duplicar Borrar" at bounding box center [334, 145] width 171 height 16
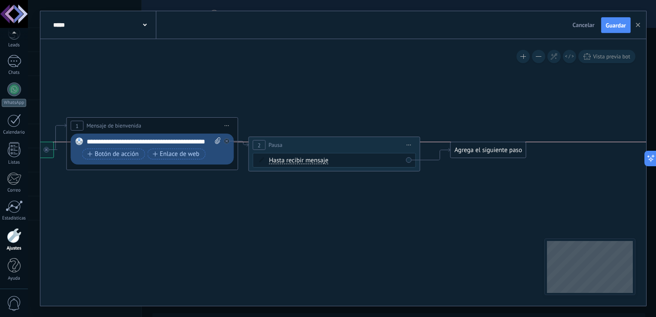
drag, startPoint x: 481, startPoint y: 176, endPoint x: 474, endPoint y: 153, distance: 23.8
click at [474, 153] on div "Agrega el siguiente paso" at bounding box center [488, 150] width 75 height 14
click at [492, 148] on div "Agrega el siguiente paso" at bounding box center [488, 150] width 75 height 14
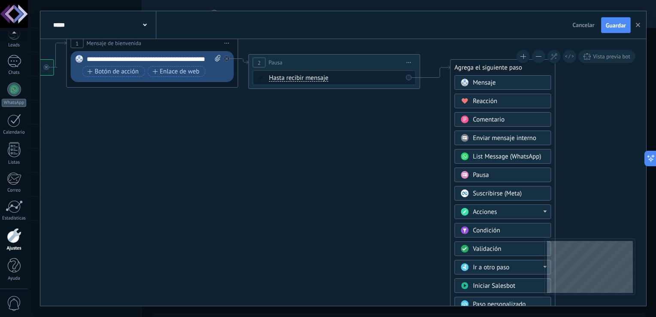
click at [588, 25] on span "Cancelar" at bounding box center [584, 25] width 22 height 8
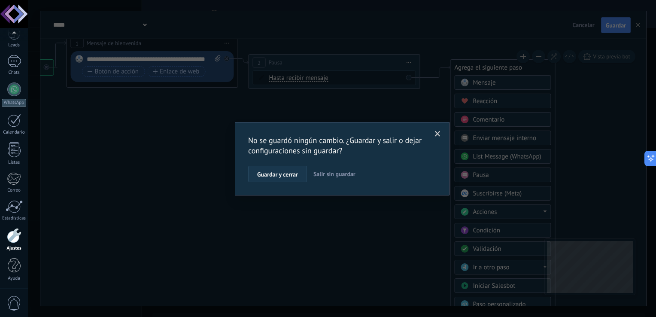
click at [298, 173] on button "Guardar y cerrar" at bounding box center [277, 174] width 59 height 16
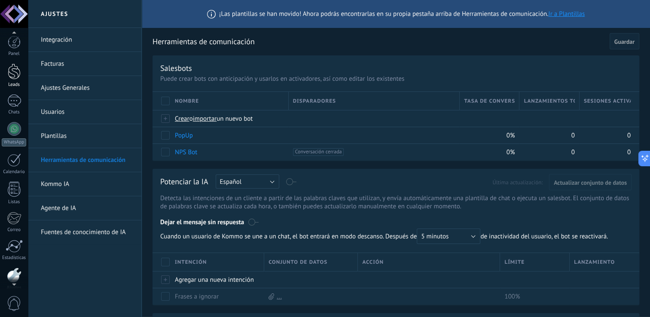
click at [17, 83] on div "Leads" at bounding box center [14, 85] width 25 height 6
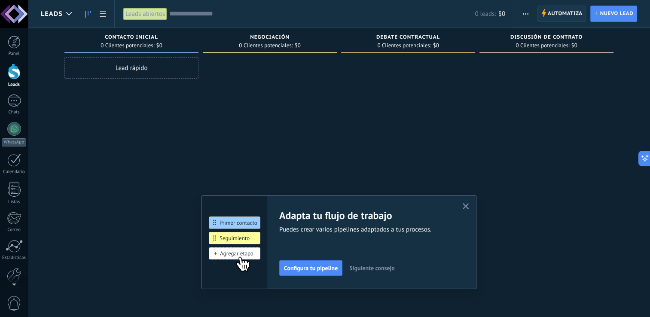
click at [554, 16] on span "Automatiza" at bounding box center [565, 13] width 35 height 15
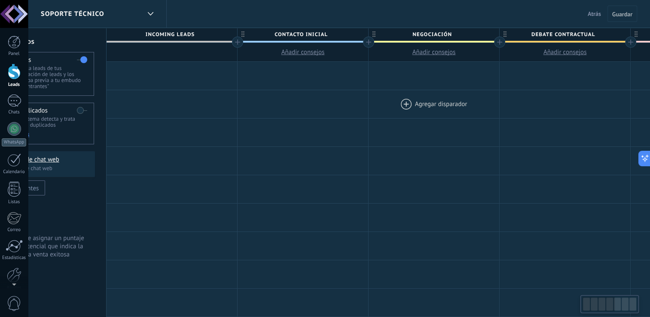
scroll to position [0, 73]
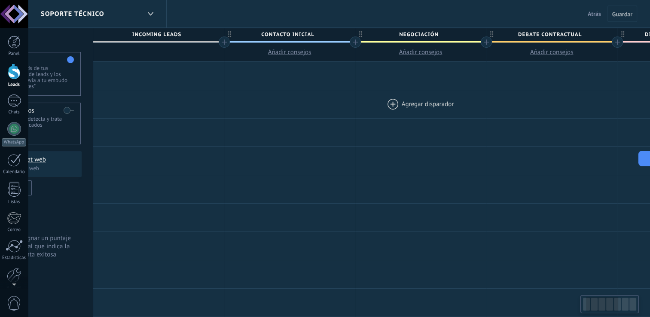
drag, startPoint x: 449, startPoint y: 82, endPoint x: 378, endPoint y: 93, distance: 72.5
click at [427, 33] on span "Negociación" at bounding box center [418, 34] width 126 height 13
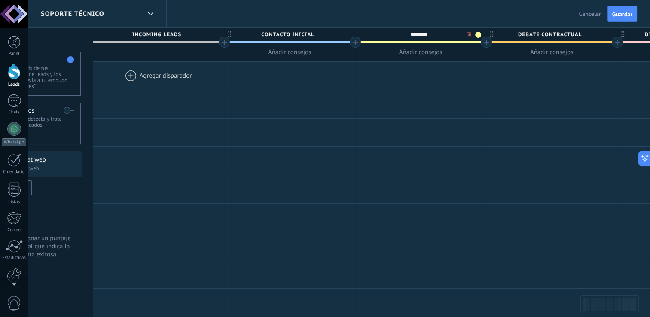
type input "********"
click at [468, 34] on body ".abccls-1,.abccls-2{fill-rule:evenodd}.abccls-2{fill:#fff} .abfcls-1{fill:none}…" at bounding box center [325, 158] width 650 height 317
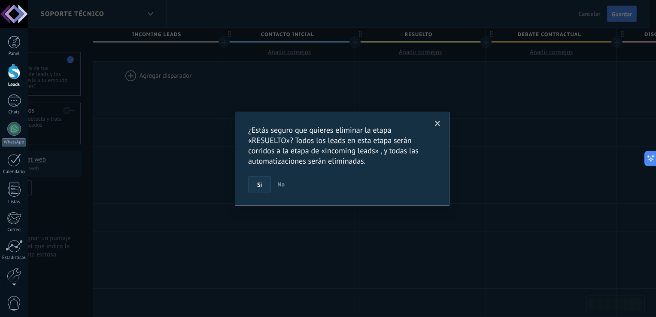
click at [265, 190] on button "Si" at bounding box center [259, 184] width 23 height 16
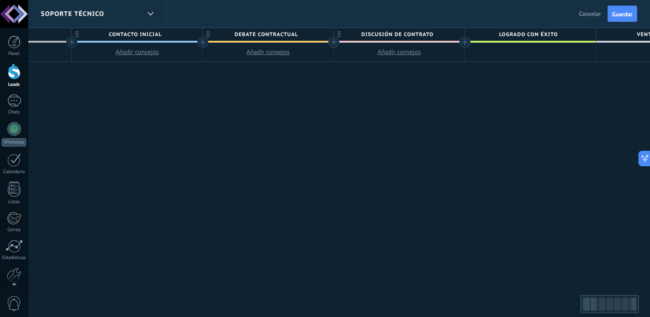
drag, startPoint x: 528, startPoint y: 86, endPoint x: 366, endPoint y: 104, distance: 162.0
click at [366, 104] on div "**********" at bounding box center [334, 173] width 786 height 290
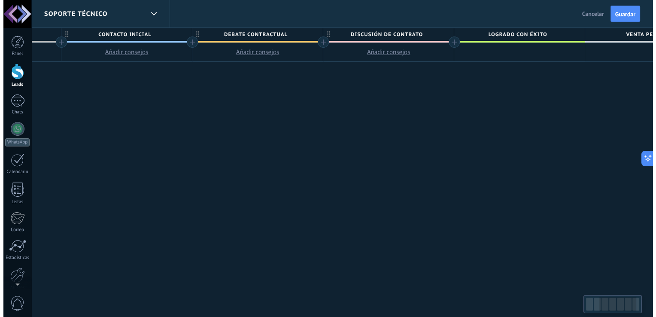
scroll to position [0, 302]
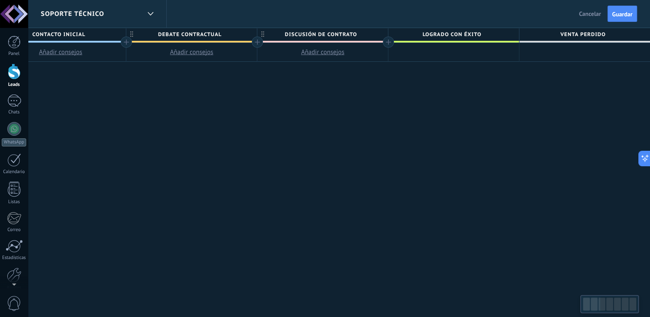
drag, startPoint x: 425, startPoint y: 102, endPoint x: 215, endPoint y: 95, distance: 210.6
click at [207, 102] on div "**********" at bounding box center [257, 173] width 786 height 290
click at [439, 32] on span "Logrado con éxito" at bounding box center [451, 34] width 126 height 13
click at [439, 32] on input "**********" at bounding box center [452, 34] width 114 height 13
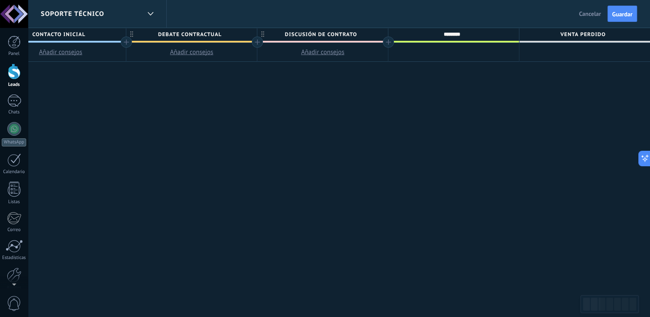
type input "********"
click at [576, 35] on span "Venta Perdido" at bounding box center [582, 34] width 126 height 13
type input "*******"
click at [436, 92] on div "**********" at bounding box center [257, 173] width 786 height 290
click at [317, 35] on span "Discusión de contrato" at bounding box center [320, 34] width 126 height 13
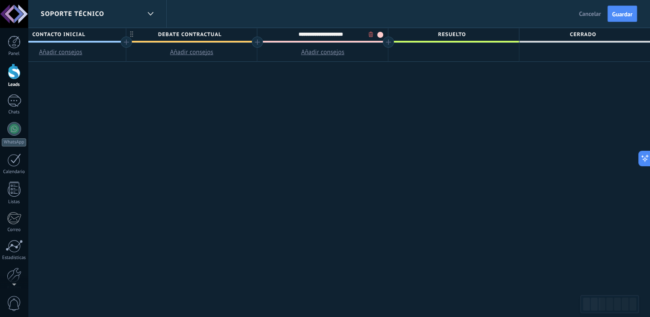
click at [368, 34] on body ".abccls-1,.abccls-2{fill-rule:evenodd}.abccls-2{fill:#fff} .abfcls-1{fill:none}…" at bounding box center [325, 158] width 650 height 317
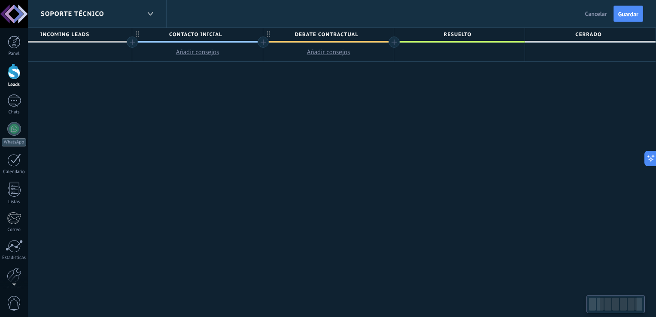
scroll to position [0, 165]
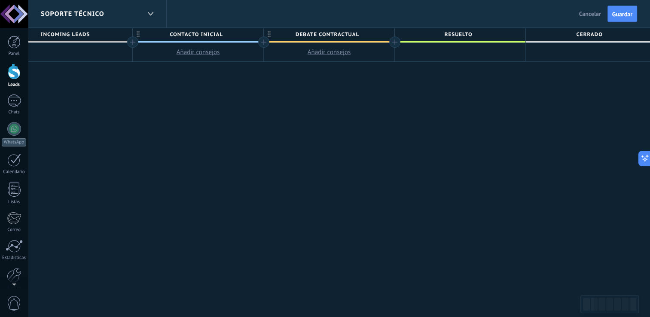
click at [311, 28] on span "Debate contractual" at bounding box center [327, 34] width 126 height 13
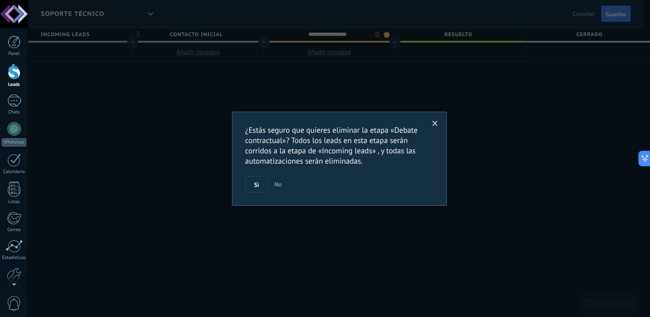
click at [377, 33] on body ".abccls-1,.abccls-2{fill-rule:evenodd}.abccls-2{fill:#fff} .abfcls-1{fill:none}…" at bounding box center [325, 158] width 650 height 317
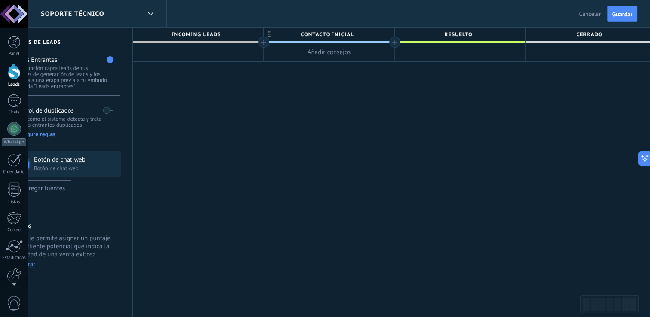
scroll to position [0, 40]
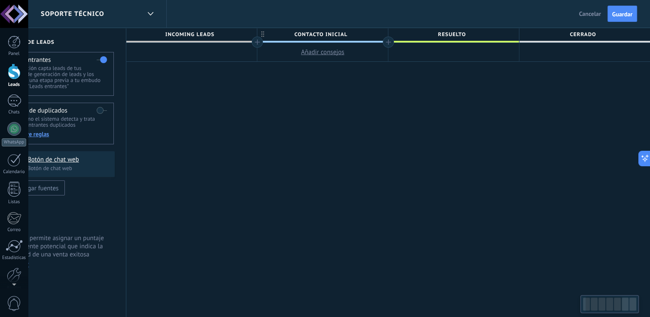
drag, startPoint x: 419, startPoint y: 110, endPoint x: 335, endPoint y: 114, distance: 83.9
click at [335, 114] on div "**********" at bounding box center [388, 173] width 524 height 290
click at [226, 35] on span "Incoming leads" at bounding box center [189, 34] width 126 height 13
click at [232, 34] on span "Incoming leads" at bounding box center [189, 34] width 126 height 13
click at [239, 33] on span "Incoming leads" at bounding box center [189, 34] width 126 height 13
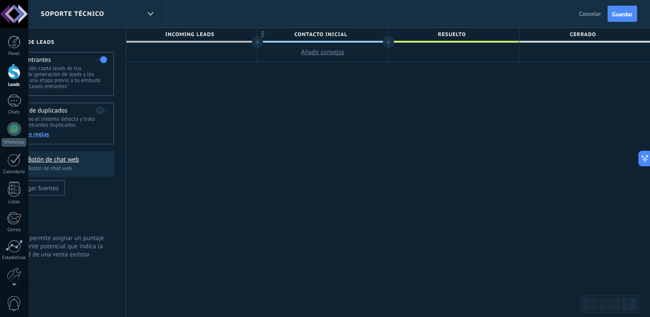
click at [239, 33] on span "Incoming leads" at bounding box center [189, 34] width 126 height 13
click at [239, 32] on span "Incoming leads" at bounding box center [189, 34] width 126 height 13
click at [274, 34] on span "Contacto inicial" at bounding box center [320, 34] width 126 height 13
click at [277, 34] on input "**********" at bounding box center [321, 34] width 114 height 13
click at [220, 33] on span "Incoming leads" at bounding box center [189, 34] width 126 height 13
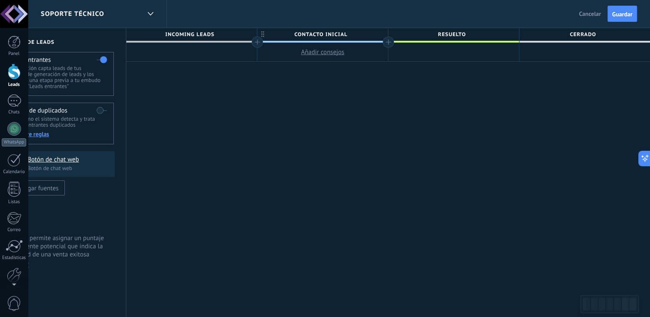
click at [344, 37] on span "Contacto inicial" at bounding box center [320, 34] width 126 height 13
click at [381, 36] on span at bounding box center [380, 35] width 6 height 6
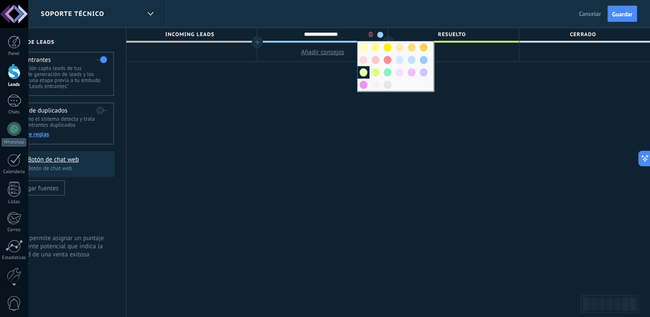
click at [364, 74] on span at bounding box center [364, 72] width 8 height 8
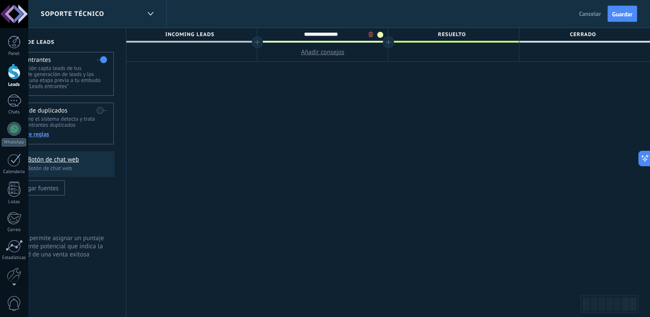
click at [498, 34] on span "RESUELTO" at bounding box center [451, 34] width 126 height 13
click at [489, 63] on div "**********" at bounding box center [388, 173] width 524 height 290
click at [507, 32] on span "RESUELTO" at bounding box center [451, 34] width 126 height 13
click at [550, 37] on span "CERRADO" at bounding box center [582, 34] width 126 height 13
click at [510, 31] on span "RESUELTO" at bounding box center [451, 34] width 126 height 13
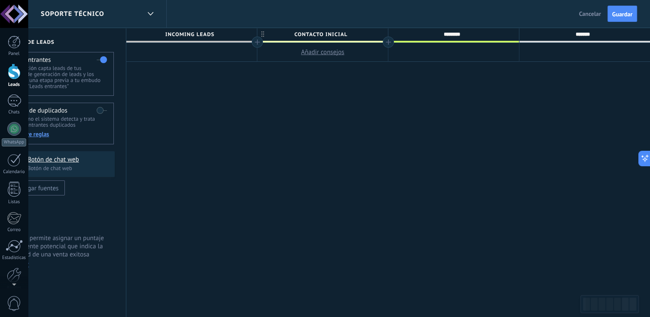
click at [509, 32] on div "********" at bounding box center [451, 34] width 126 height 13
click at [412, 76] on div "**********" at bounding box center [388, 173] width 524 height 290
click at [362, 31] on span "Contacto inicial" at bounding box center [320, 34] width 126 height 13
click at [378, 35] on span at bounding box center [380, 35] width 6 height 6
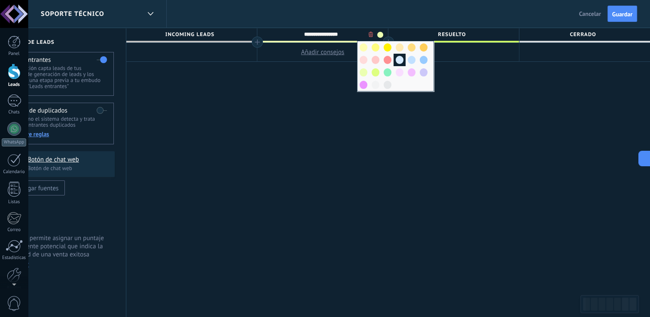
click at [399, 63] on span at bounding box center [400, 60] width 8 height 8
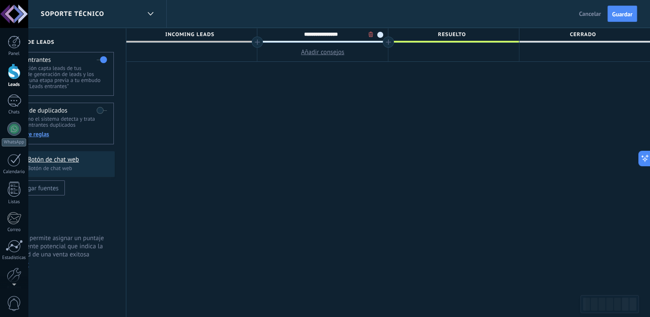
click at [402, 78] on div "**********" at bounding box center [388, 173] width 524 height 290
click at [459, 39] on span "RESUELTO" at bounding box center [451, 34] width 126 height 13
click at [485, 56] on div at bounding box center [453, 52] width 131 height 19
click at [499, 30] on span "RESUELTO" at bounding box center [451, 34] width 126 height 13
click at [486, 66] on div "**********" at bounding box center [388, 173] width 524 height 290
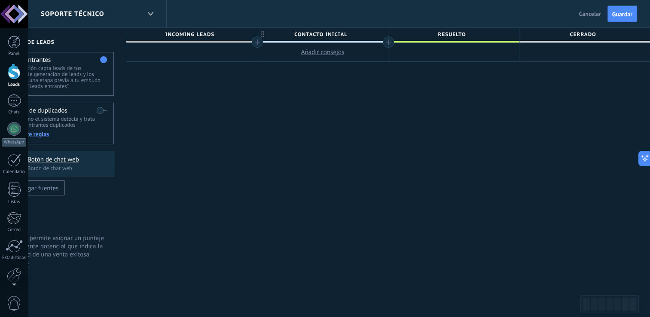
drag, startPoint x: 479, startPoint y: 80, endPoint x: 397, endPoint y: 81, distance: 82.5
click at [393, 82] on div "**********" at bounding box center [388, 173] width 524 height 290
click at [577, 33] on span "CERRADO" at bounding box center [582, 34] width 126 height 13
click at [602, 33] on input "*******" at bounding box center [583, 34] width 114 height 13
click at [515, 69] on div "**********" at bounding box center [388, 173] width 524 height 290
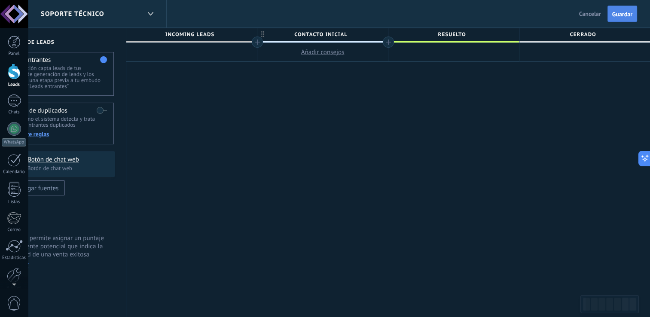
click at [615, 21] on button "Guardar" at bounding box center [622, 14] width 30 height 16
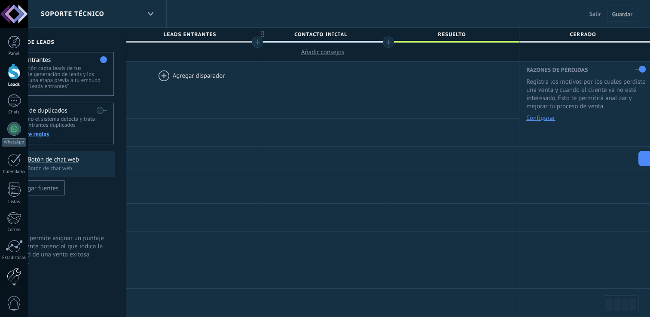
click at [14, 270] on div at bounding box center [14, 275] width 15 height 15
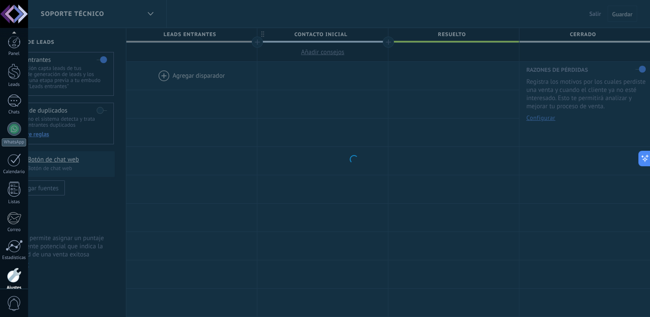
scroll to position [40, 0]
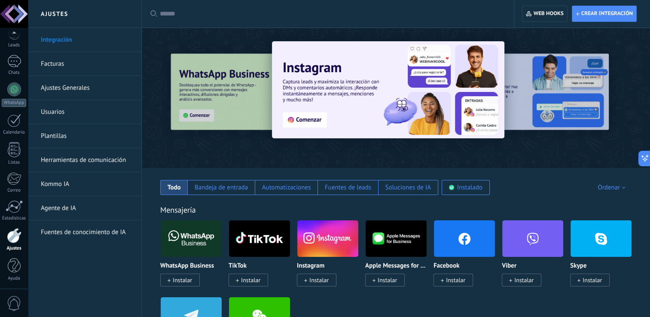
click at [112, 158] on link "Herramientas de comunicación" at bounding box center [87, 160] width 92 height 24
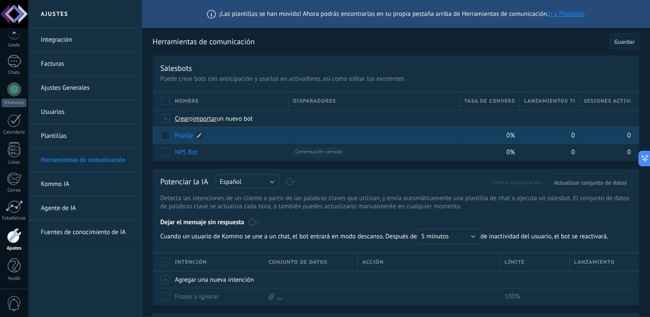
click at [180, 139] on link "PopUp" at bounding box center [184, 135] width 18 height 8
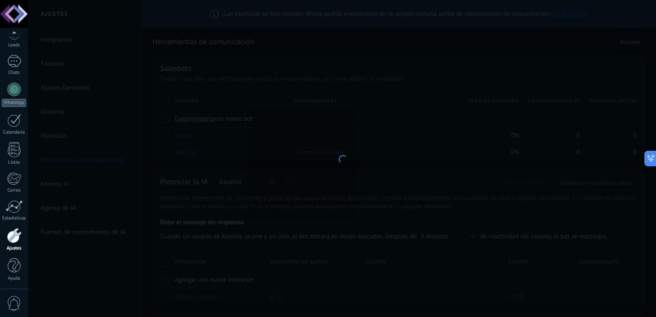
type input "*****"
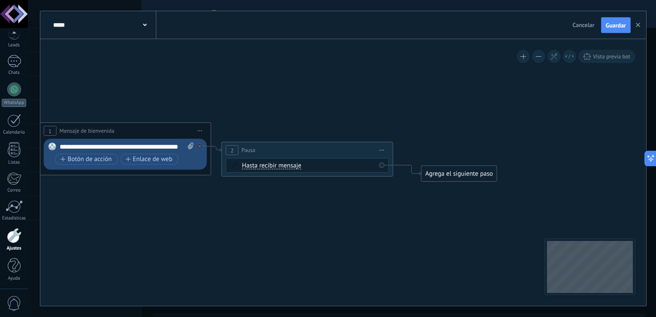
drag, startPoint x: 380, startPoint y: 216, endPoint x: 196, endPoint y: 217, distance: 183.9
click at [196, 217] on icon at bounding box center [211, 153] width 944 height 491
drag, startPoint x: 450, startPoint y: 174, endPoint x: 443, endPoint y: 158, distance: 18.3
click at [443, 158] on div "Agrega el siguiente paso" at bounding box center [453, 161] width 75 height 14
click at [443, 158] on div "Agrega el siguiente paso" at bounding box center [452, 155] width 75 height 14
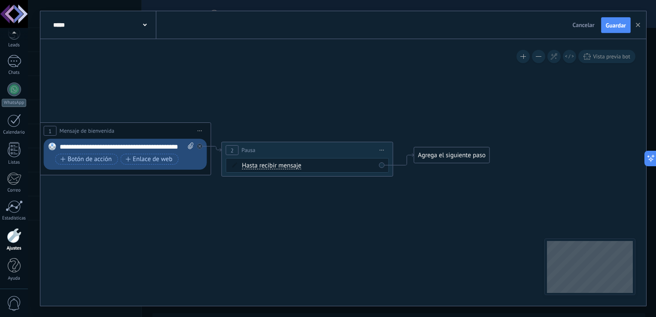
click at [443, 158] on div "Agrega el siguiente paso" at bounding box center [452, 155] width 75 height 14
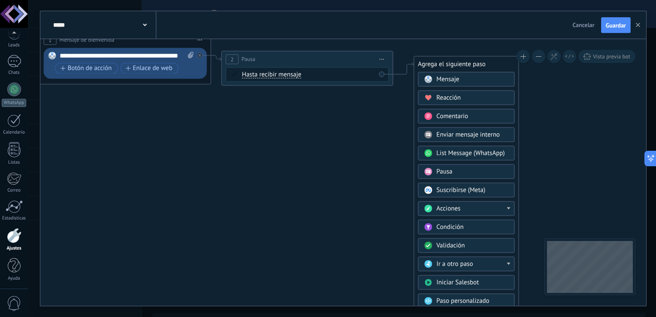
click at [470, 210] on div "Acciones" at bounding box center [473, 209] width 72 height 9
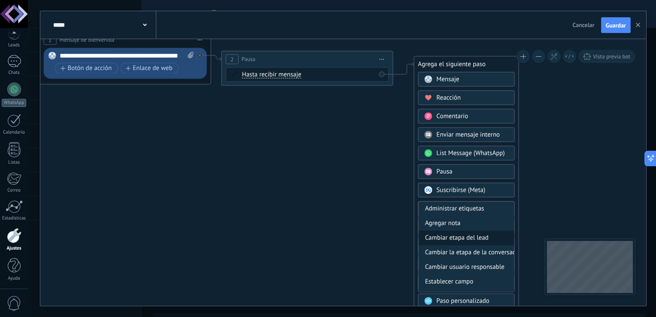
click at [472, 234] on div "Cambiar etapa del lead" at bounding box center [467, 238] width 96 height 15
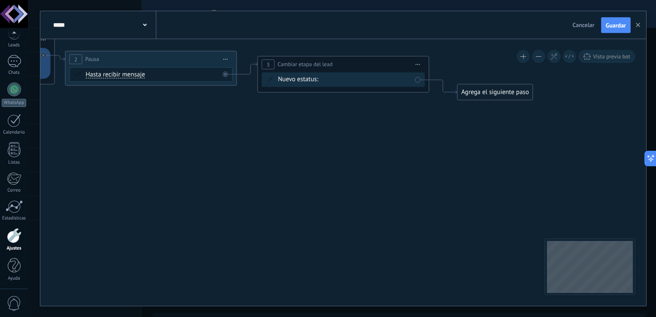
click at [0, 0] on div "Contacto inicial RESUELTO CERRADO" at bounding box center [0, 0] width 0 height 0
click at [0, 0] on label "Contacto inicial" at bounding box center [0, 0] width 0 height 0
click at [638, 23] on button "button" at bounding box center [638, 25] width 13 height 16
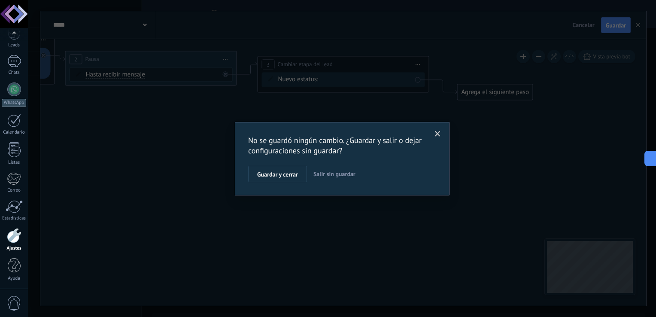
click at [348, 166] on button "Salir sin guardar" at bounding box center [334, 174] width 49 height 16
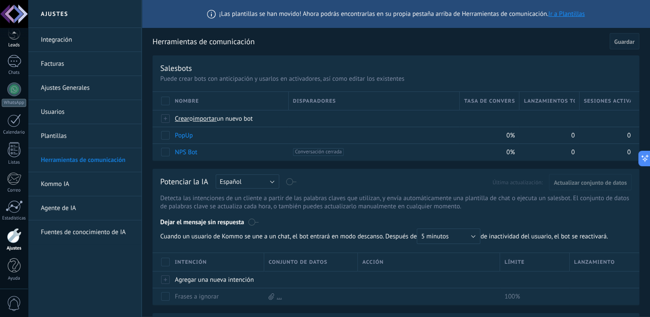
click at [18, 45] on div "Leads" at bounding box center [14, 46] width 25 height 6
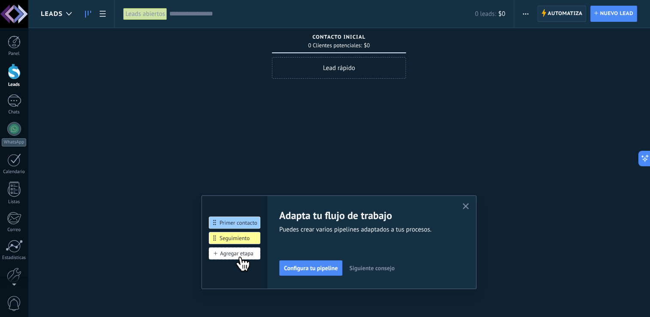
click at [553, 9] on span "Automatiza" at bounding box center [565, 13] width 35 height 15
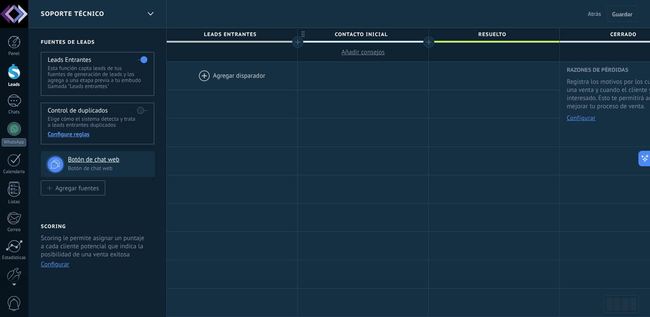
click at [386, 36] on span "Contacto inicial" at bounding box center [361, 34] width 126 height 13
click at [385, 36] on input "**********" at bounding box center [361, 34] width 114 height 13
type input "**********"
click at [626, 13] on span "Guardar" at bounding box center [622, 14] width 20 height 6
click at [233, 30] on span "Leads Entrantes" at bounding box center [230, 34] width 126 height 13
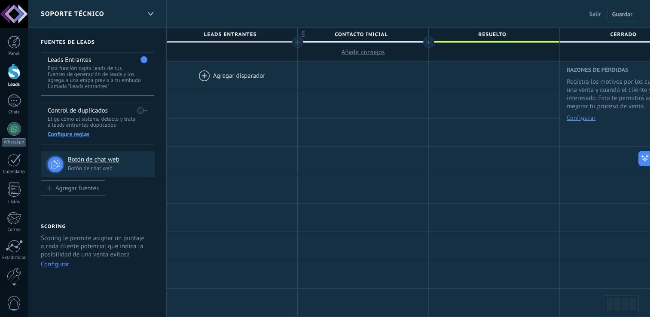
click at [233, 30] on span "Leads Entrantes" at bounding box center [230, 34] width 126 height 13
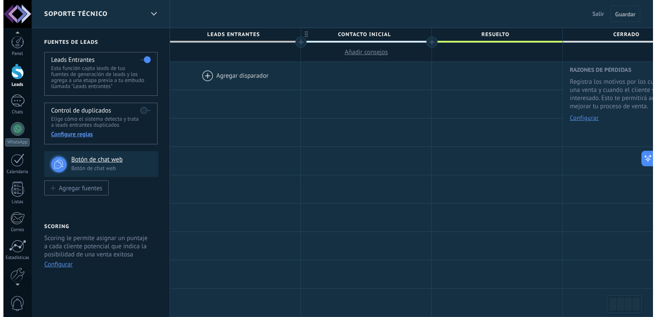
scroll to position [40, 0]
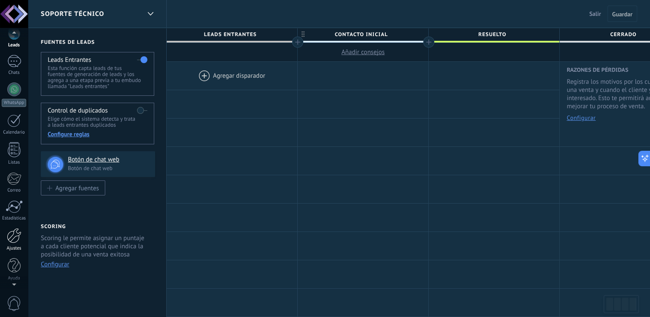
click at [14, 243] on link "Ajustes" at bounding box center [14, 239] width 28 height 23
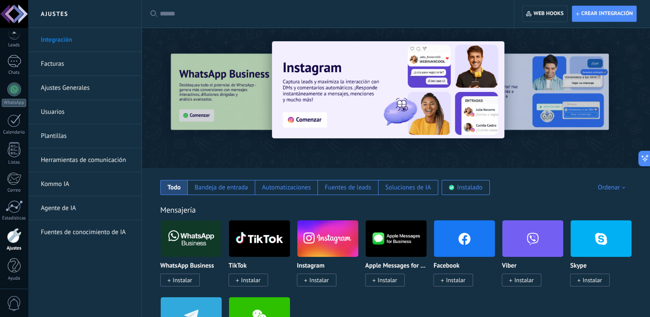
click at [75, 159] on link "Herramientas de comunicación" at bounding box center [87, 160] width 92 height 24
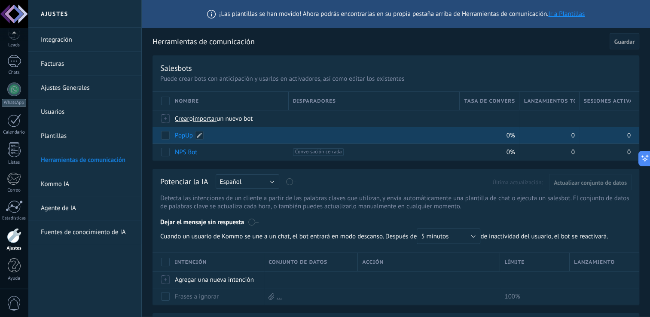
click at [190, 136] on link "PopUp" at bounding box center [184, 135] width 18 height 8
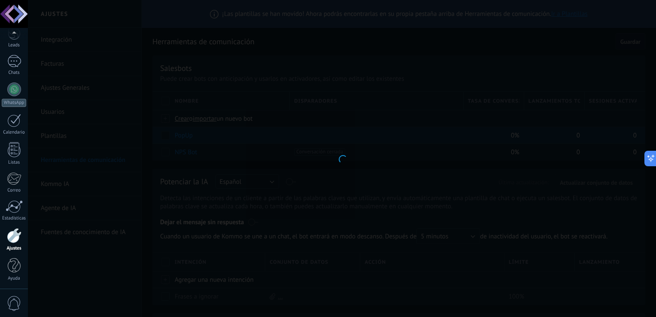
type input "*****"
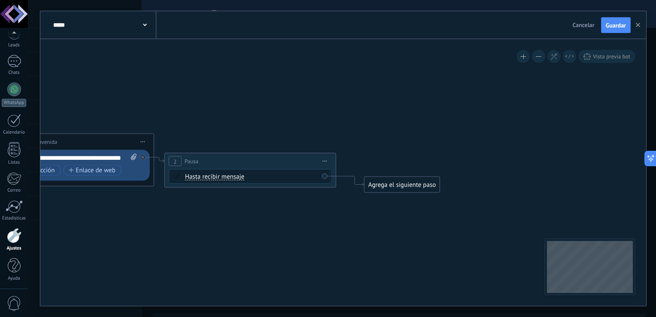
drag, startPoint x: 397, startPoint y: 216, endPoint x: 29, endPoint y: 225, distance: 367.8
click at [24, 226] on body ".abccls-1,.abccls-2{fill-rule:evenodd}.abccls-2{fill:#fff} .abfcls-1{fill:none}…" at bounding box center [328, 158] width 656 height 317
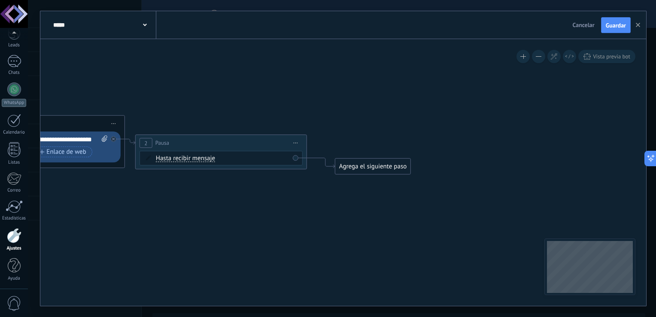
drag, startPoint x: 211, startPoint y: 233, endPoint x: 279, endPoint y: 221, distance: 69.4
click at [279, 221] on icon at bounding box center [125, 146] width 944 height 491
click at [368, 168] on div "Agrega el siguiente paso" at bounding box center [372, 167] width 75 height 14
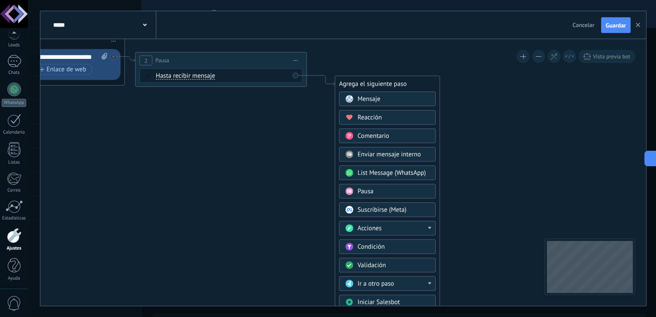
click at [385, 227] on div "Acciones" at bounding box center [394, 229] width 72 height 9
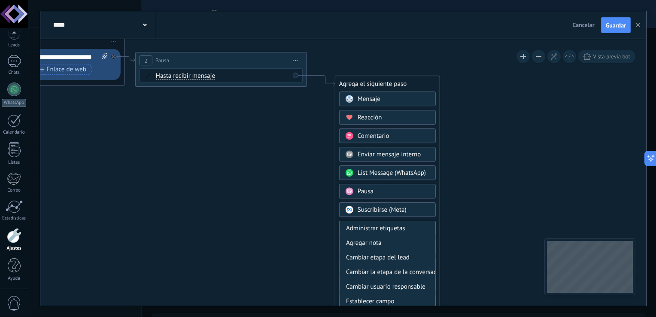
scroll to position [27, 0]
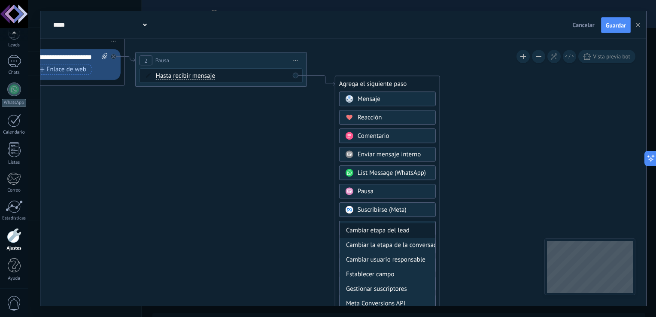
click at [384, 234] on div "Cambiar etapa del lead" at bounding box center [388, 231] width 96 height 15
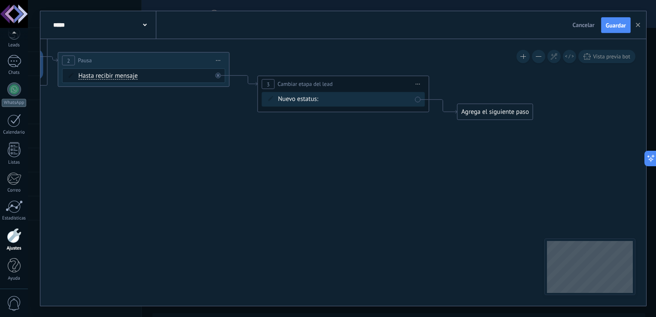
click at [0, 0] on div "CONTACTO INICIAL RESUELTO CERRADO" at bounding box center [0, 0] width 0 height 0
click at [0, 0] on label "CONTACTO INICIAL" at bounding box center [0, 0] width 0 height 0
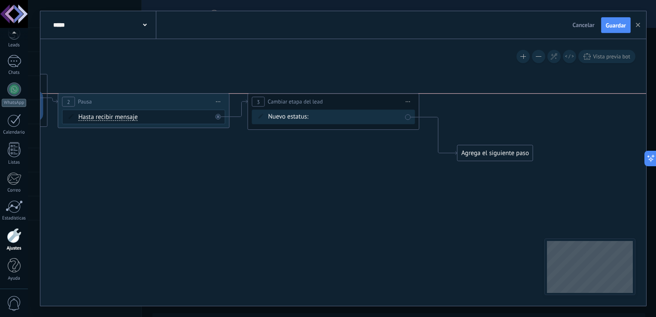
drag, startPoint x: 312, startPoint y: 123, endPoint x: 302, endPoint y: 99, distance: 26.4
click at [302, 99] on span "Cambiar etapa del lead" at bounding box center [295, 102] width 55 height 8
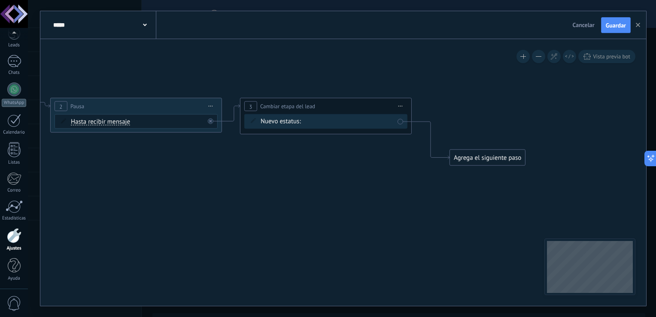
drag, startPoint x: 456, startPoint y: 154, endPoint x: 445, endPoint y: 183, distance: 31.4
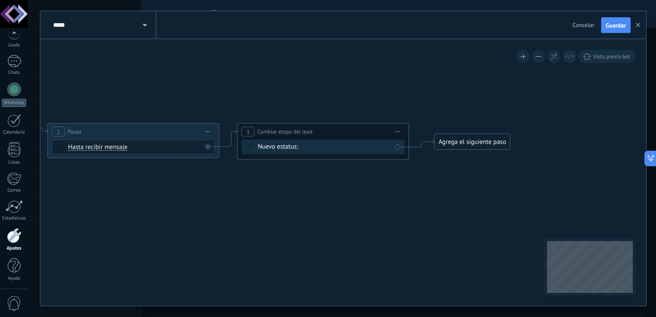
drag, startPoint x: 461, startPoint y: 173, endPoint x: 448, endPoint y: 135, distance: 40.3
click at [448, 135] on div "Agrega el siguiente paso" at bounding box center [472, 142] width 75 height 14
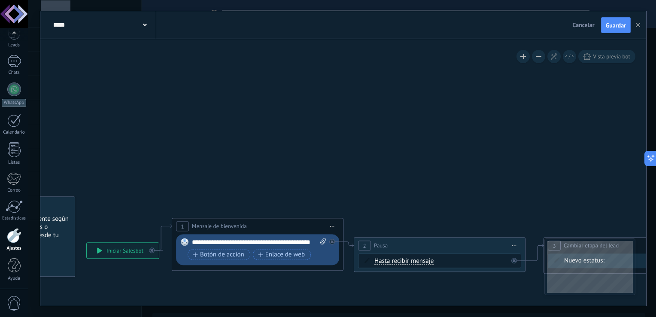
drag, startPoint x: 291, startPoint y: 225, endPoint x: 658, endPoint y: 331, distance: 381.6
click at [650, 317] on html ".abccls-1,.abccls-2{fill-rule:evenodd}.abccls-2{fill:#fff} .abfcls-1{fill:none}…" at bounding box center [328, 158] width 656 height 317
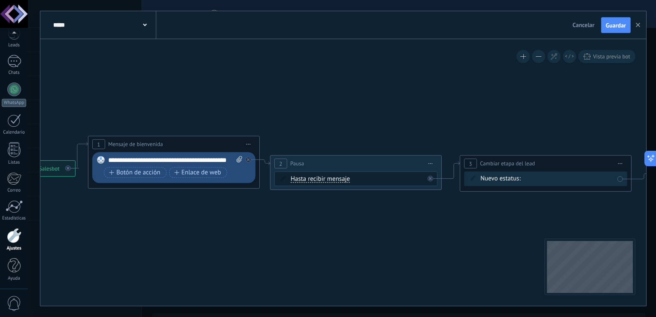
drag, startPoint x: 421, startPoint y: 277, endPoint x: 294, endPoint y: 196, distance: 149.9
click at [276, 202] on icon at bounding box center [353, 166] width 1131 height 491
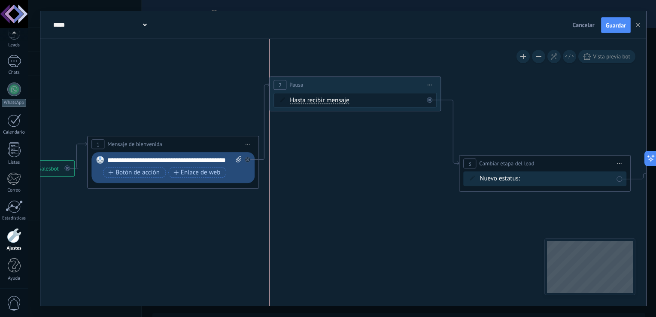
drag, startPoint x: 349, startPoint y: 159, endPoint x: 347, endPoint y: 85, distance: 74.3
click at [347, 82] on div "2 Pausa ***** Iniciar vista previa aquí Cambiar nombre Duplicar Borrar" at bounding box center [355, 85] width 171 height 16
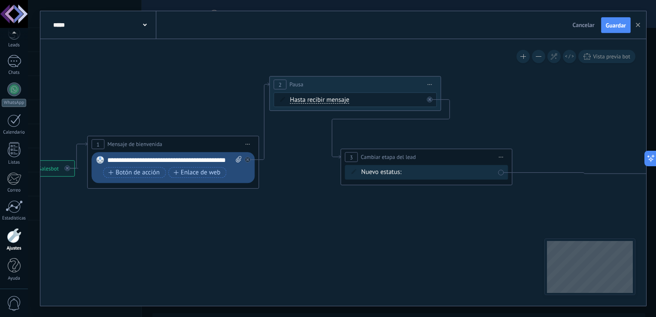
drag, startPoint x: 509, startPoint y: 162, endPoint x: 389, endPoint y: 159, distance: 120.3
click at [390, 156] on span "Cambiar etapa del lead" at bounding box center [388, 157] width 55 height 8
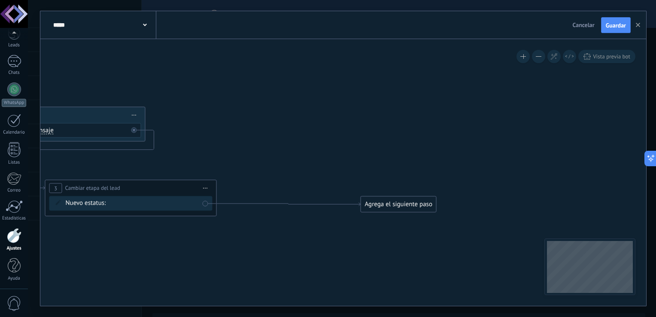
drag, startPoint x: 417, startPoint y: 216, endPoint x: 145, endPoint y: 237, distance: 273.2
click at [116, 246] on icon at bounding box center [56, 167] width 1131 height 550
drag, startPoint x: 381, startPoint y: 186, endPoint x: 247, endPoint y: 113, distance: 152.8
click at [247, 113] on div "Agrega el siguiente paso" at bounding box center [217, 119] width 75 height 14
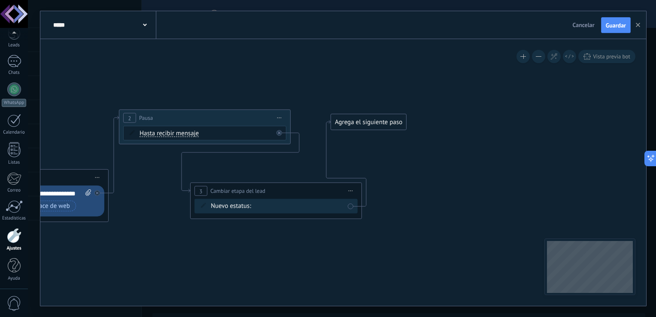
drag, startPoint x: 266, startPoint y: 235, endPoint x: 392, endPoint y: 217, distance: 127.1
click at [415, 220] on icon at bounding box center [115, 170] width 957 height 550
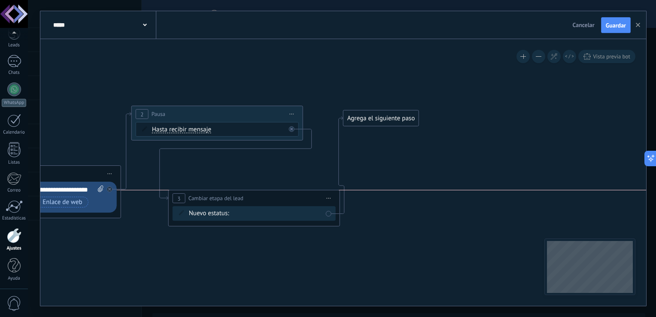
drag, startPoint x: 296, startPoint y: 184, endPoint x: 356, endPoint y: 163, distance: 64.1
click at [261, 197] on div "**********" at bounding box center [254, 198] width 171 height 16
drag, startPoint x: 271, startPoint y: 195, endPoint x: 256, endPoint y: 196, distance: 15.9
click at [256, 196] on div "**********" at bounding box center [237, 198] width 171 height 16
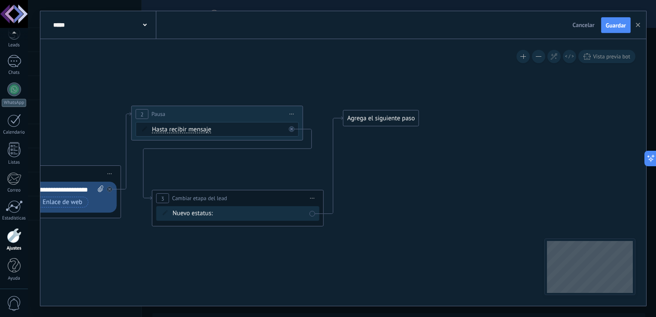
click at [388, 119] on div "Agrega el siguiente paso" at bounding box center [381, 118] width 75 height 14
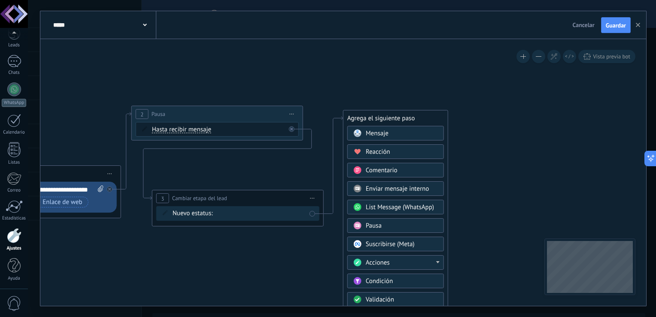
click at [388, 134] on div "Mensaje" at bounding box center [402, 133] width 72 height 9
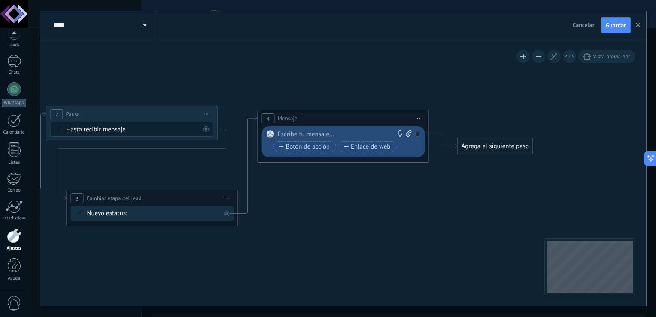
click at [336, 132] on div at bounding box center [342, 134] width 128 height 9
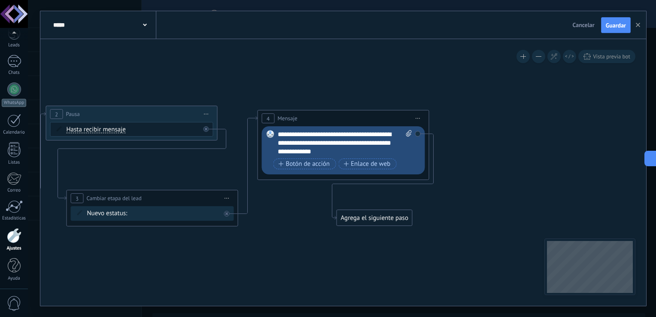
drag, startPoint x: 493, startPoint y: 145, endPoint x: 372, endPoint y: 217, distance: 140.4
click at [372, 217] on div "Agrega el siguiente paso" at bounding box center [374, 218] width 75 height 14
click at [372, 215] on div "Agrega el siguiente paso" at bounding box center [374, 218] width 75 height 14
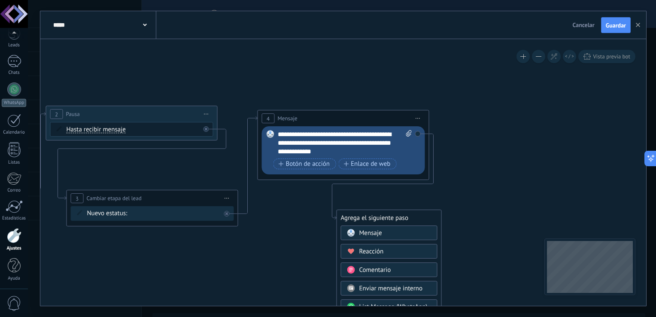
click at [371, 235] on span "Mensaje" at bounding box center [371, 233] width 23 height 8
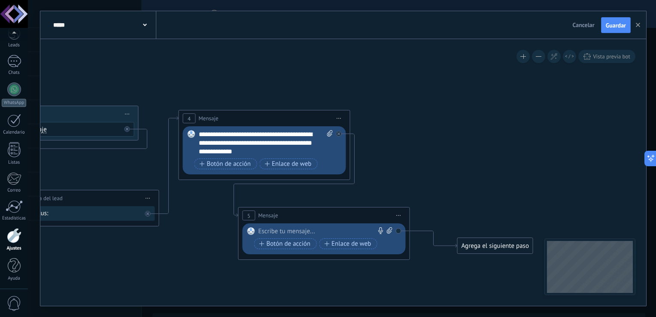
click at [361, 215] on div "5 Mensaje ******* (a): Todos los contactos - canales seleccionados Todos los co…" at bounding box center [324, 215] width 171 height 16
click at [332, 229] on div at bounding box center [323, 231] width 128 height 9
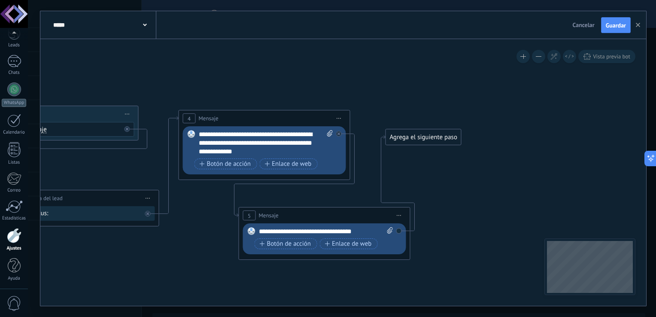
drag, startPoint x: 482, startPoint y: 241, endPoint x: 410, endPoint y: 133, distance: 129.5
click at [410, 133] on div "Agrega el siguiente paso" at bounding box center [423, 137] width 75 height 14
click at [409, 138] on div "Agrega el siguiente paso" at bounding box center [423, 138] width 75 height 14
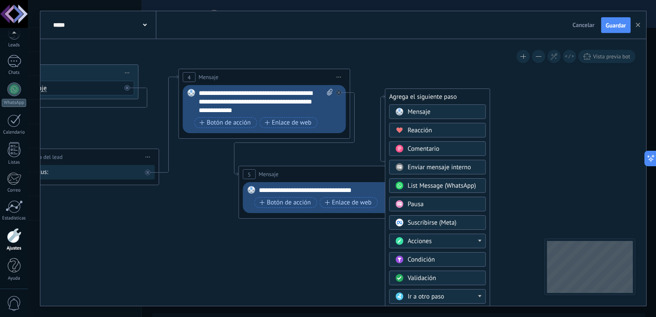
click at [439, 237] on div "Acciones" at bounding box center [444, 241] width 72 height 9
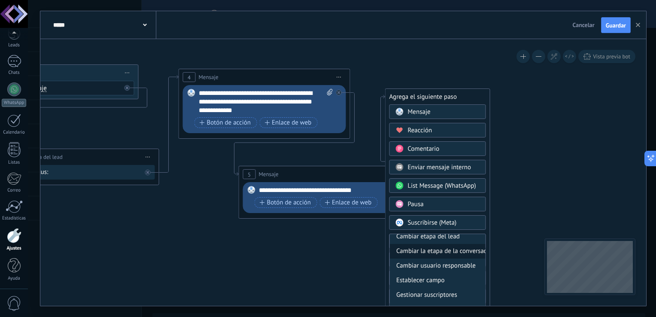
scroll to position [40, 0]
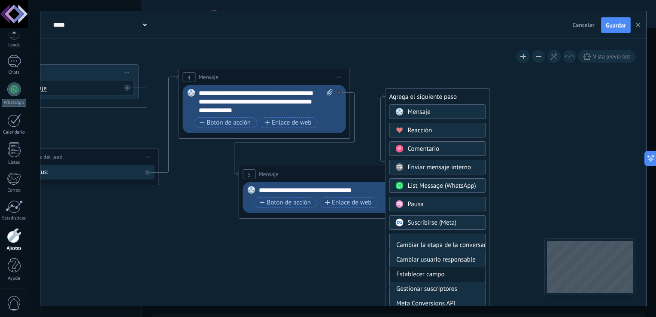
click at [444, 273] on div "Establecer campo" at bounding box center [438, 274] width 96 height 15
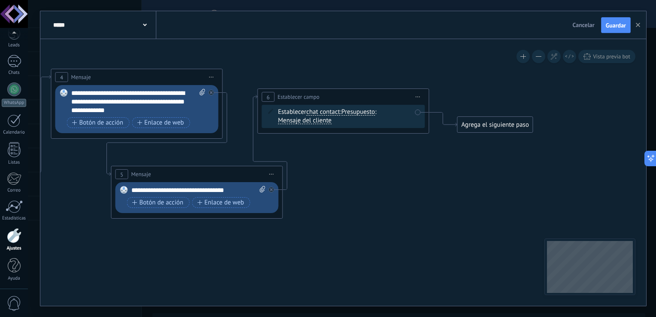
click at [329, 111] on span "chat contact" at bounding box center [323, 112] width 34 height 7
click at [329, 111] on button "chat contact" at bounding box center [355, 111] width 107 height 15
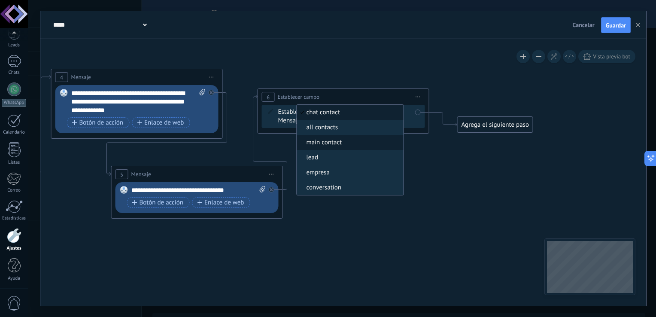
click at [339, 140] on span "main contact" at bounding box center [349, 142] width 104 height 9
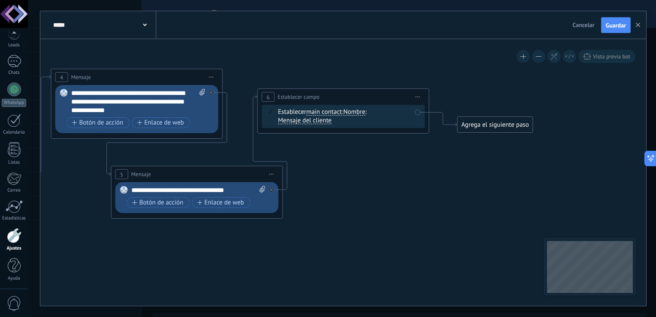
click at [352, 110] on span "Nombre" at bounding box center [355, 112] width 22 height 7
click at [352, 110] on button "Nombre" at bounding box center [392, 111] width 107 height 15
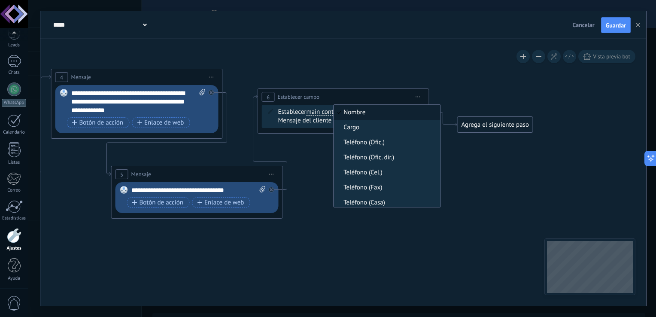
click at [366, 116] on span "Nombre" at bounding box center [386, 112] width 104 height 9
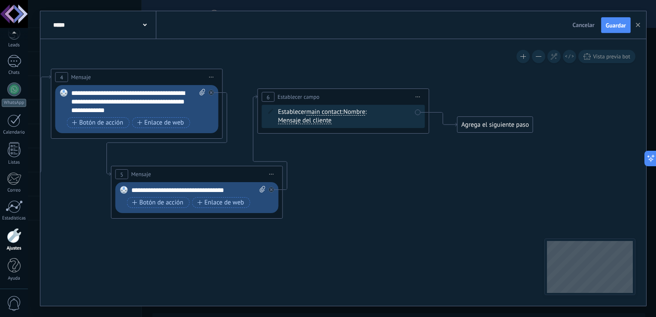
click at [322, 121] on span "Mensaje del cliente" at bounding box center [305, 120] width 54 height 7
click at [322, 121] on button "Mensaje del cliente" at bounding box center [327, 120] width 107 height 15
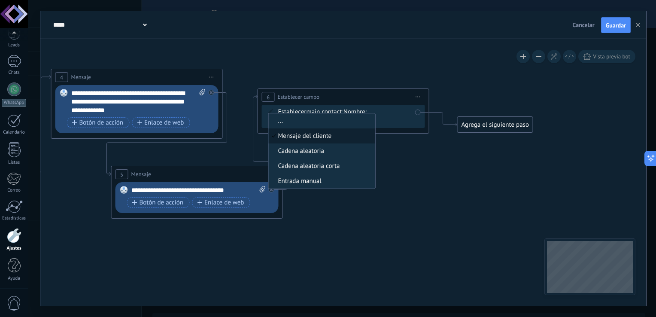
click at [321, 139] on span "Mensaje del cliente" at bounding box center [321, 136] width 104 height 9
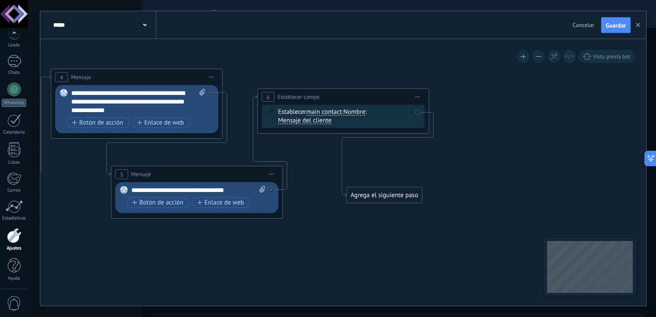
drag, startPoint x: 471, startPoint y: 128, endPoint x: 361, endPoint y: 198, distance: 131.2
click at [361, 198] on div "Agrega el siguiente paso" at bounding box center [384, 195] width 75 height 14
click at [616, 33] on button "Guardar" at bounding box center [616, 25] width 30 height 16
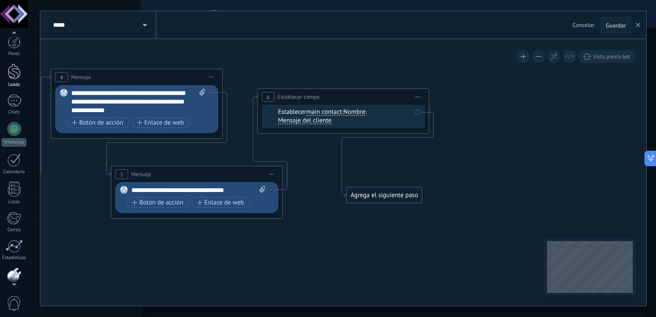
click at [17, 65] on div at bounding box center [14, 72] width 13 height 16
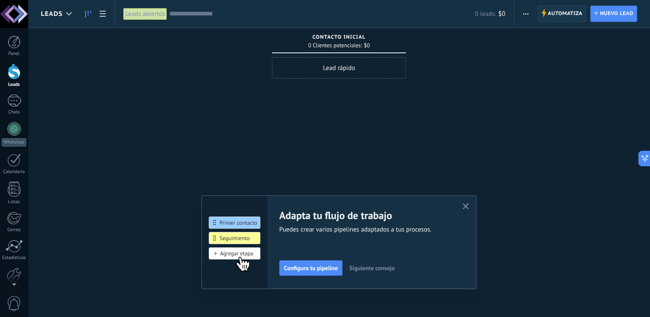
click at [543, 16] on use at bounding box center [544, 13] width 4 height 8
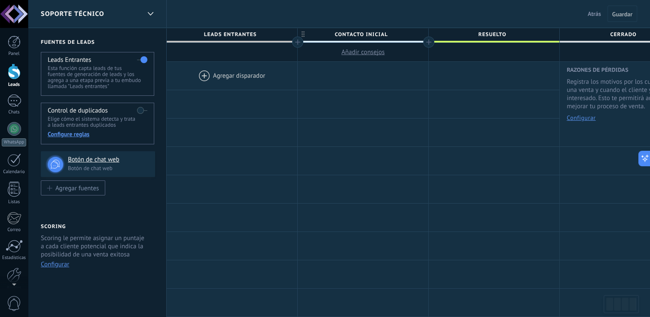
click at [593, 15] on span "Atrás" at bounding box center [594, 14] width 13 height 8
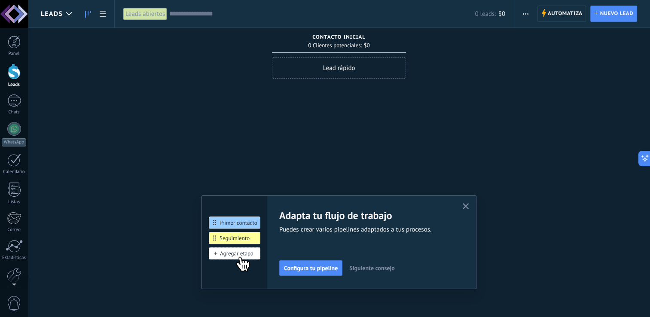
click at [523, 16] on span "button" at bounding box center [526, 14] width 6 height 16
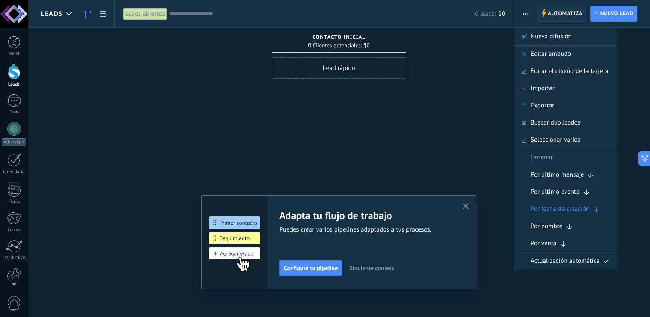
click at [574, 17] on span "Automatiza" at bounding box center [565, 13] width 35 height 15
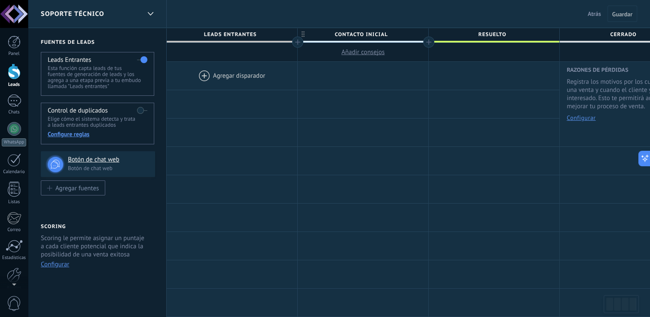
click at [599, 13] on span "Atrás" at bounding box center [594, 14] width 13 height 8
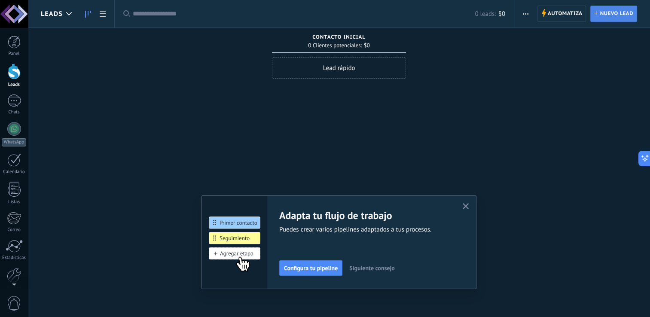
click at [615, 13] on span "Nuevo lead" at bounding box center [617, 13] width 34 height 15
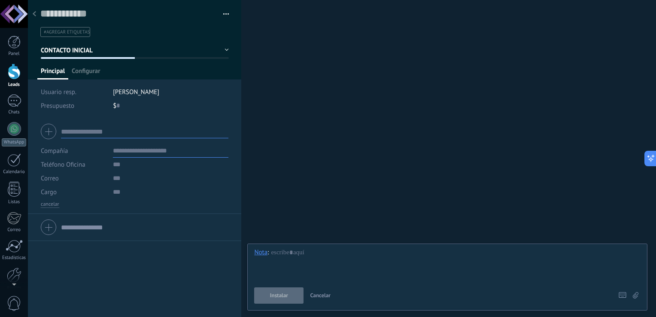
click at [68, 93] on span "Usuario resp." at bounding box center [59, 92] width 36 height 8
click at [90, 74] on span "Configurar" at bounding box center [86, 73] width 28 height 12
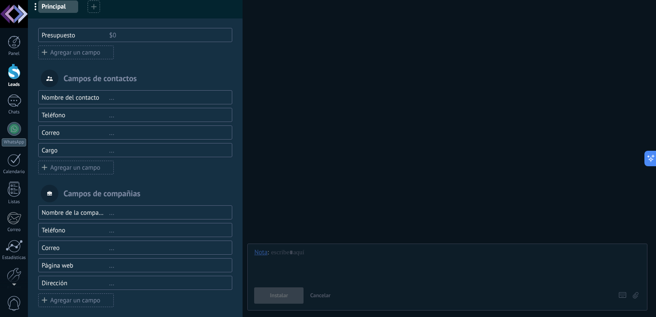
scroll to position [65, 0]
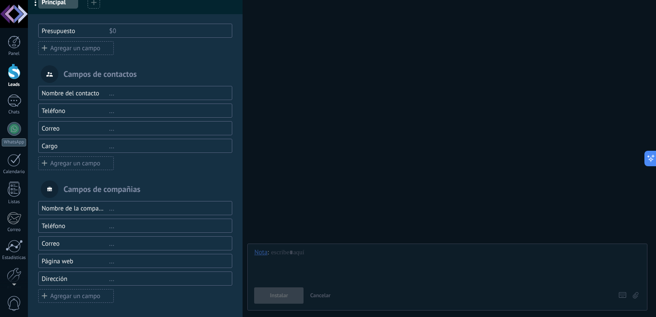
click at [99, 297] on div "Agregar un campo" at bounding box center [76, 296] width 76 height 14
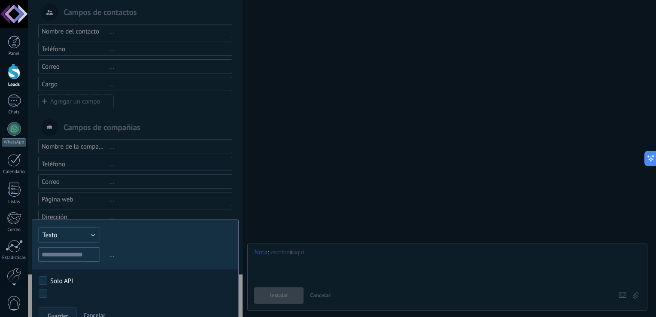
scroll to position [140, 0]
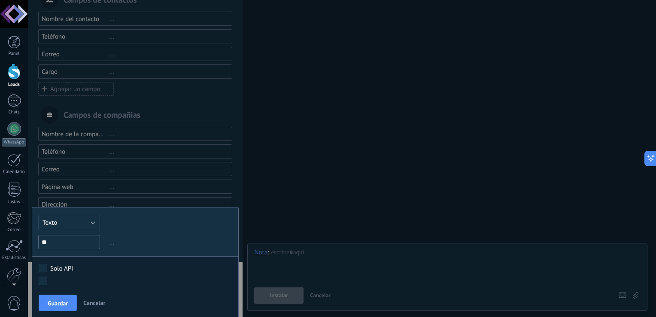
type input "*"
type input "********"
click at [55, 302] on span "Guardar" at bounding box center [58, 303] width 20 height 6
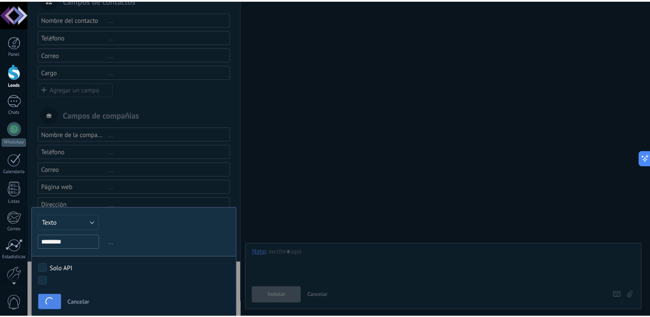
scroll to position [82, 0]
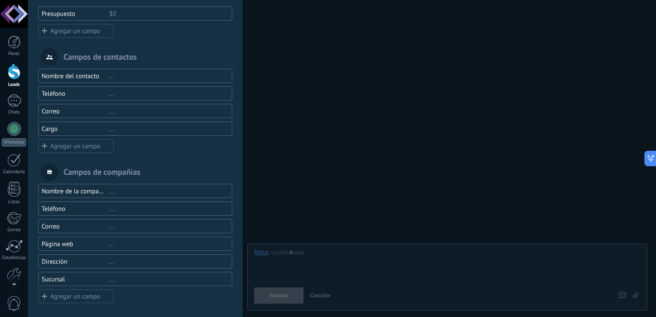
click at [363, 204] on div "Campos y grupos En Kommo puedes añadir tus propios campos y usarlos para cualqu…" at bounding box center [342, 158] width 628 height 317
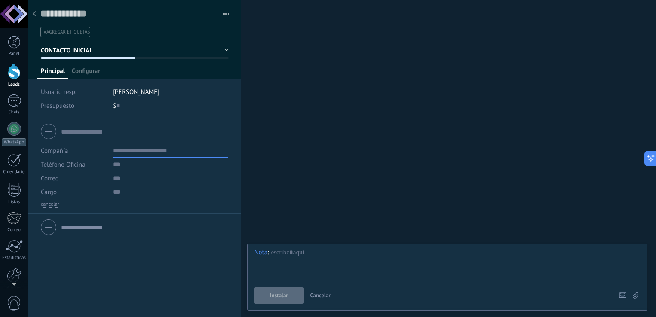
click at [13, 260] on div "Panel Leads Chats WhatsApp Clientes" at bounding box center [14, 183] width 28 height 294
click at [15, 256] on div "Estadísticas" at bounding box center [14, 258] width 25 height 6
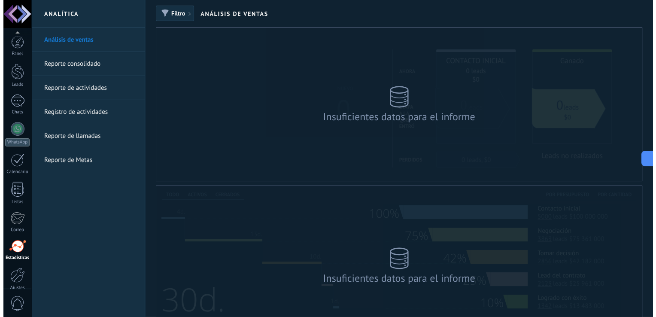
scroll to position [40, 0]
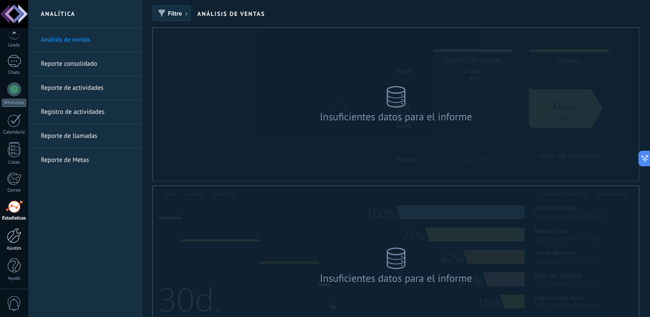
click at [18, 238] on div at bounding box center [14, 235] width 15 height 15
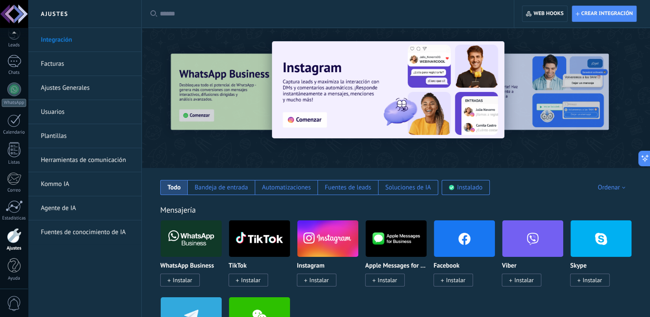
click at [95, 154] on link "Herramientas de comunicación" at bounding box center [87, 160] width 92 height 24
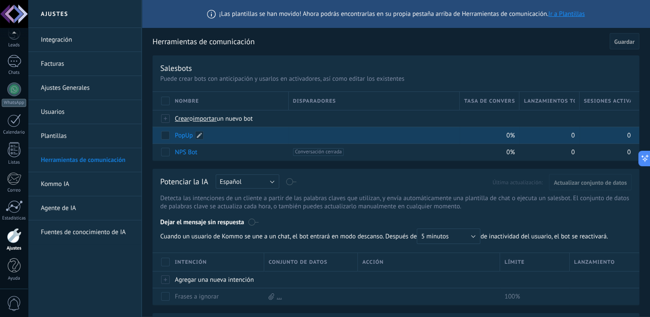
click at [186, 138] on link "PopUp" at bounding box center [184, 135] width 18 height 8
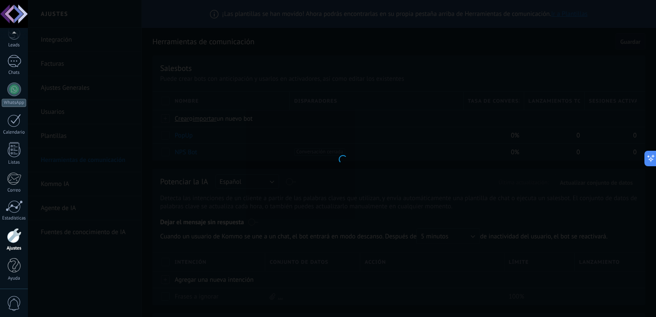
type input "*****"
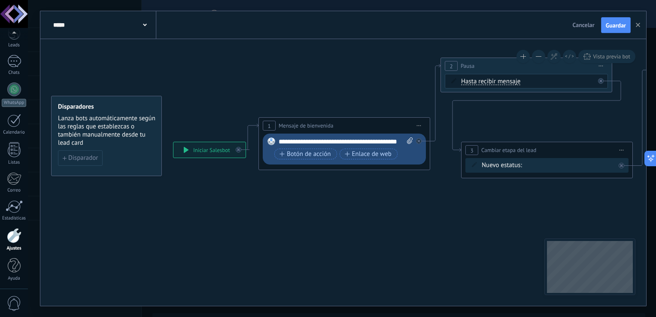
click at [581, 220] on icon at bounding box center [639, 134] width 1362 height 583
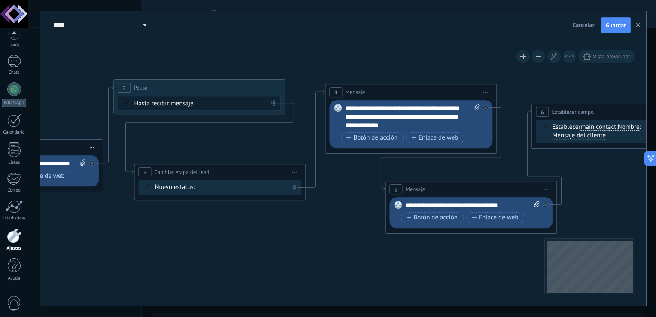
drag, startPoint x: 581, startPoint y: 220, endPoint x: 248, endPoint y: 241, distance: 333.6
click at [248, 241] on icon at bounding box center [312, 156] width 1362 height 583
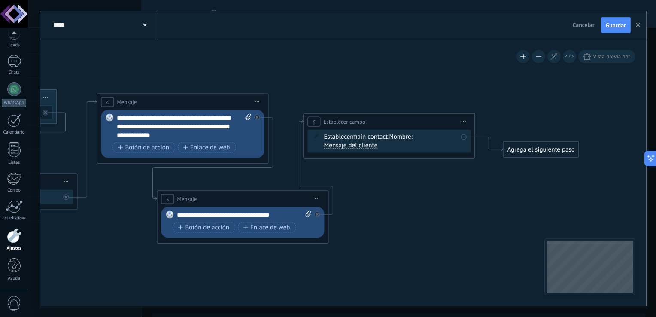
drag, startPoint x: 410, startPoint y: 249, endPoint x: 115, endPoint y: 257, distance: 295.2
click at [115, 257] on icon at bounding box center [83, 166] width 1362 height 583
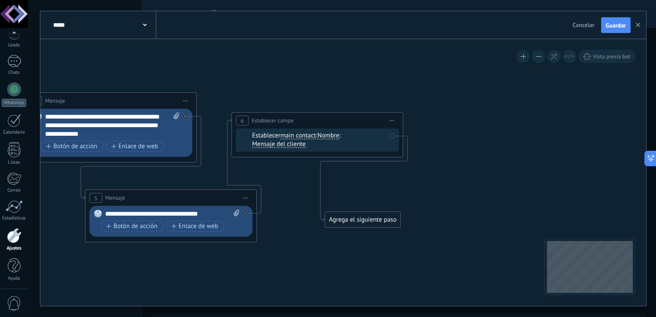
drag, startPoint x: 444, startPoint y: 155, endPoint x: 338, endPoint y: 226, distance: 128.2
click at [338, 226] on div "Agrega el siguiente paso" at bounding box center [362, 220] width 75 height 14
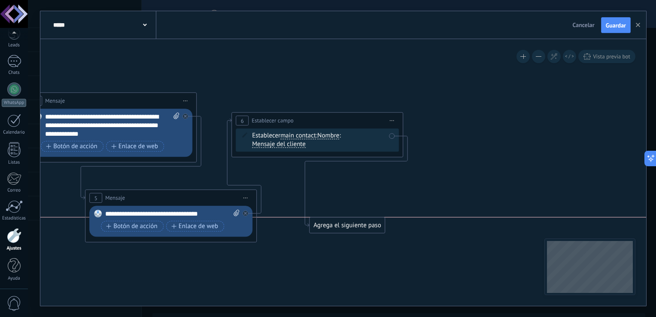
drag, startPoint x: 366, startPoint y: 219, endPoint x: 349, endPoint y: 224, distance: 18.2
click at [349, 224] on div "Agrega el siguiente paso" at bounding box center [347, 226] width 75 height 14
click at [348, 224] on div "Agrega el siguiente paso" at bounding box center [344, 226] width 75 height 14
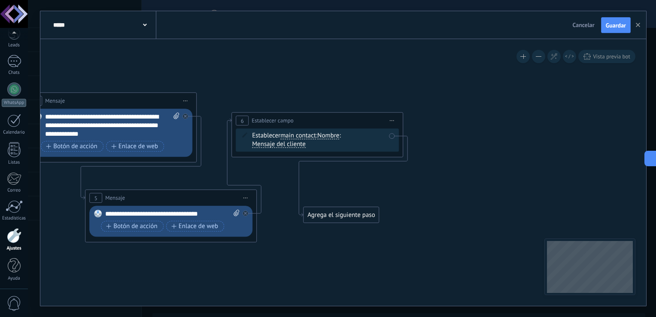
drag, startPoint x: 345, startPoint y: 224, endPoint x: 339, endPoint y: 209, distance: 16.6
click at [339, 209] on div "Agrega el siguiente paso" at bounding box center [341, 215] width 75 height 14
click at [339, 209] on div "Agrega el siguiente paso" at bounding box center [338, 210] width 75 height 14
click at [342, 212] on div "Agrega el siguiente paso" at bounding box center [338, 210] width 75 height 14
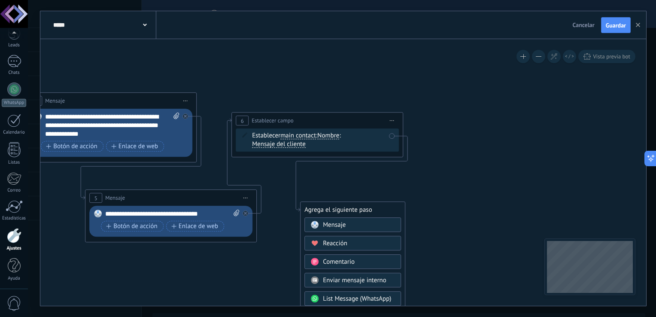
click at [342, 219] on div "Mensaje" at bounding box center [353, 225] width 97 height 15
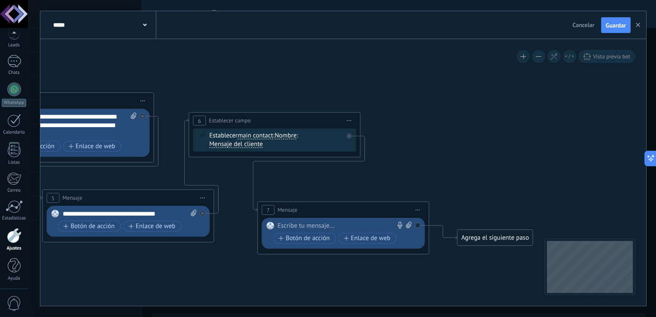
click at [340, 222] on div at bounding box center [342, 226] width 128 height 9
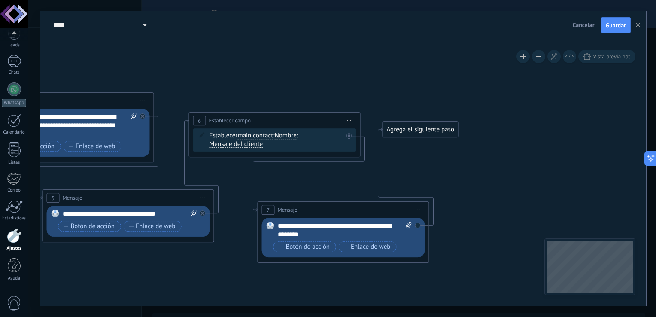
drag, startPoint x: 479, startPoint y: 234, endPoint x: 404, endPoint y: 126, distance: 131.5
click at [404, 126] on div "Agrega el siguiente paso" at bounding box center [420, 130] width 75 height 14
click at [402, 126] on div "Agrega el siguiente paso" at bounding box center [420, 130] width 75 height 14
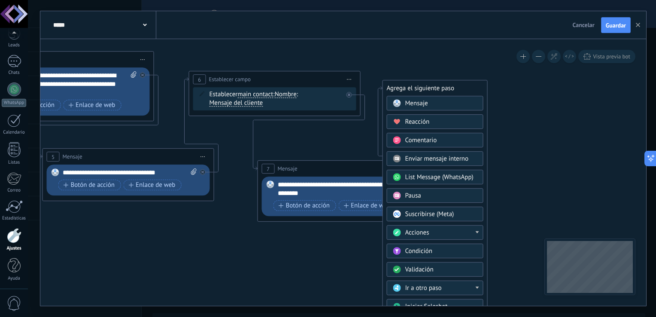
click at [439, 235] on div "Acciones" at bounding box center [442, 233] width 72 height 9
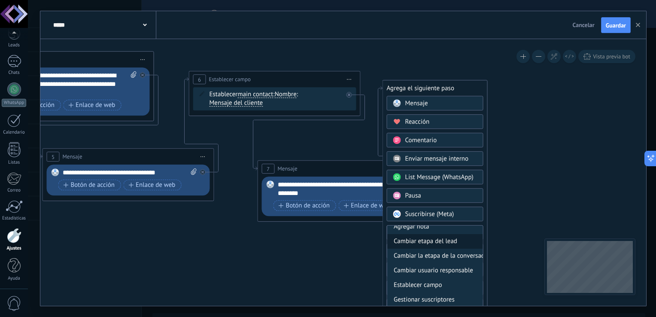
scroll to position [31, 0]
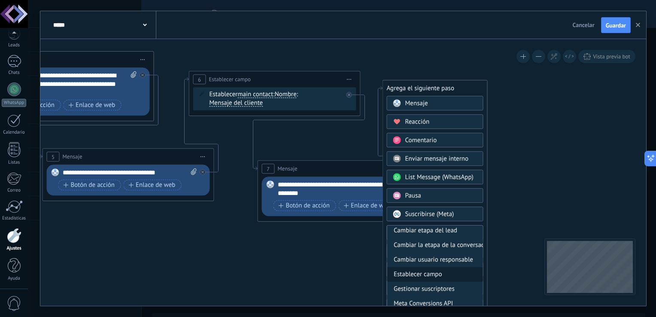
click at [442, 269] on div "Establecer campo" at bounding box center [435, 275] width 96 height 15
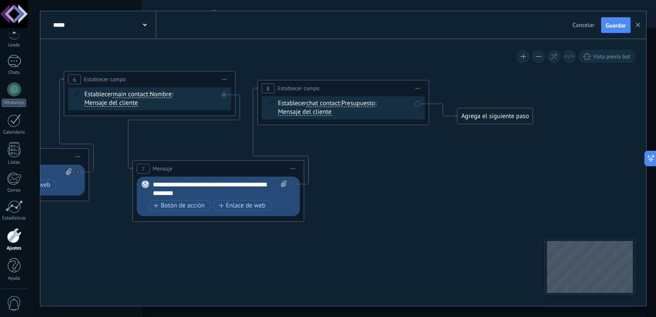
click at [332, 107] on span "chat contact chat contact all contacts main contact lead empresa conversation c…" at bounding box center [323, 104] width 34 height 8
click at [332, 106] on span "chat contact" at bounding box center [323, 104] width 34 height 7
click at [332, 106] on button "chat contact" at bounding box center [355, 103] width 107 height 15
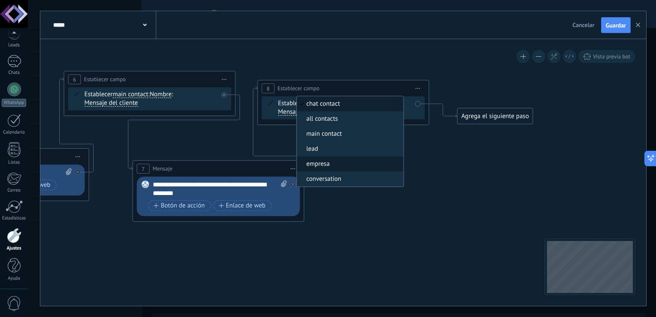
click at [341, 168] on span "empresa" at bounding box center [349, 164] width 104 height 9
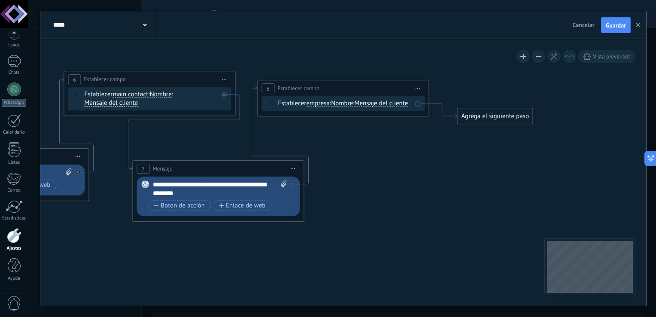
click at [355, 107] on span "Mensaje del cliente" at bounding box center [382, 104] width 54 height 7
click at [351, 112] on button "Mensaje del cliente" at bounding box center [404, 103] width 107 height 15
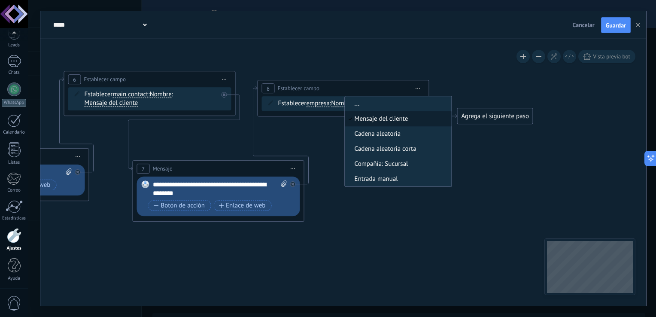
click at [345, 124] on span "Mensaje del cliente" at bounding box center [397, 119] width 104 height 9
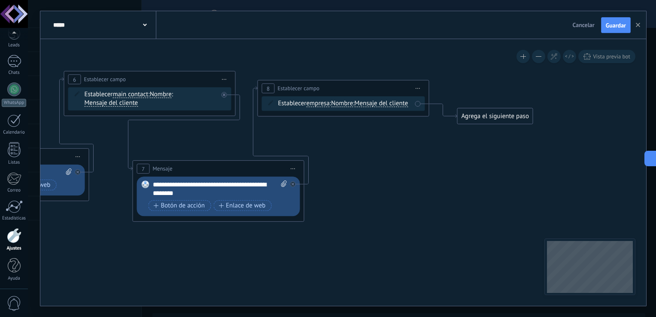
click at [355, 107] on span "Mensaje del cliente" at bounding box center [382, 104] width 54 height 7
click at [351, 112] on button "Mensaje del cliente" at bounding box center [404, 103] width 107 height 15
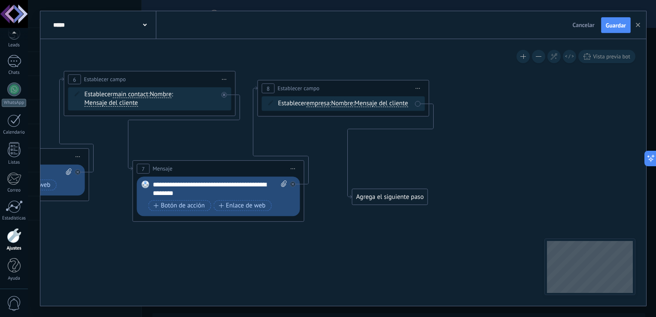
drag, startPoint x: 463, startPoint y: 118, endPoint x: 357, endPoint y: 198, distance: 133.0
click at [357, 198] on div "Agrega el siguiente paso" at bounding box center [390, 197] width 75 height 14
drag, startPoint x: 375, startPoint y: 201, endPoint x: 368, endPoint y: 200, distance: 6.9
click at [368, 200] on div "Agrega el siguiente paso" at bounding box center [382, 197] width 75 height 14
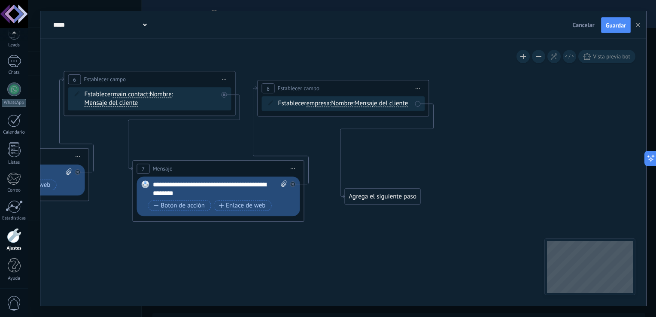
click at [368, 200] on div "Agrega el siguiente paso" at bounding box center [382, 197] width 75 height 14
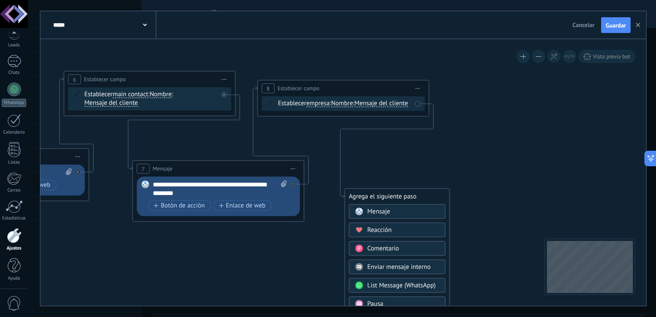
click at [384, 210] on span "Mensaje" at bounding box center [379, 212] width 23 height 8
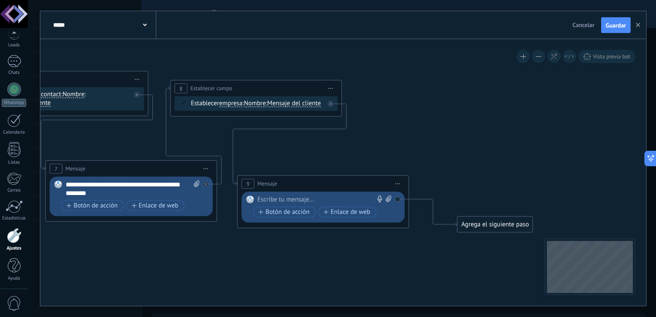
drag, startPoint x: 354, startPoint y: 196, endPoint x: 334, endPoint y: 183, distance: 23.6
click at [334, 183] on div "9 Mensaje ******* (a): Todos los contactos - canales seleccionados Todos los co…" at bounding box center [323, 184] width 171 height 16
click at [328, 197] on div at bounding box center [322, 200] width 128 height 9
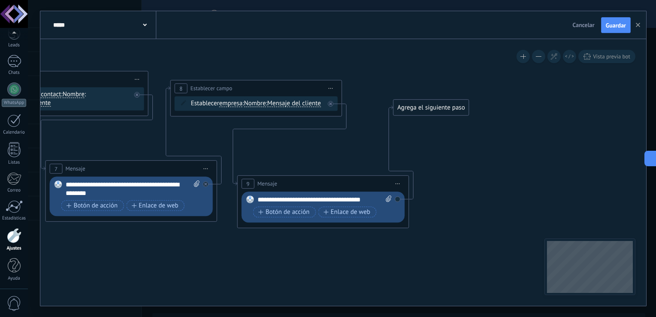
drag, startPoint x: 470, startPoint y: 222, endPoint x: 406, endPoint y: 105, distance: 133.6
click at [406, 105] on div "Agrega el siguiente paso" at bounding box center [431, 108] width 75 height 14
click at [407, 110] on div "Agrega el siguiente paso" at bounding box center [431, 108] width 75 height 14
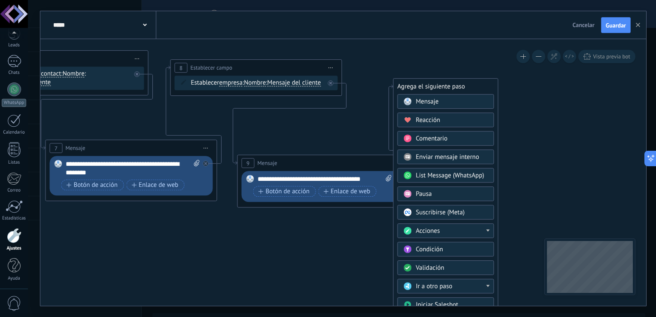
click at [447, 229] on div "Acciones" at bounding box center [452, 231] width 72 height 9
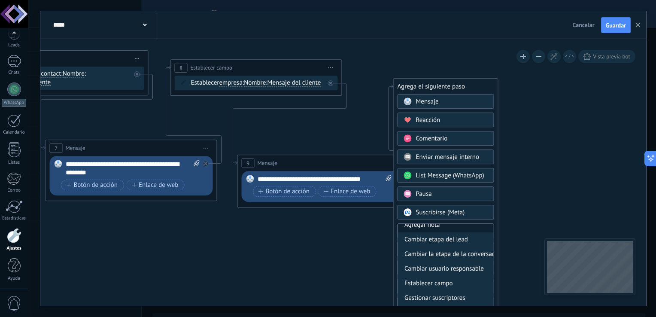
scroll to position [30, 0]
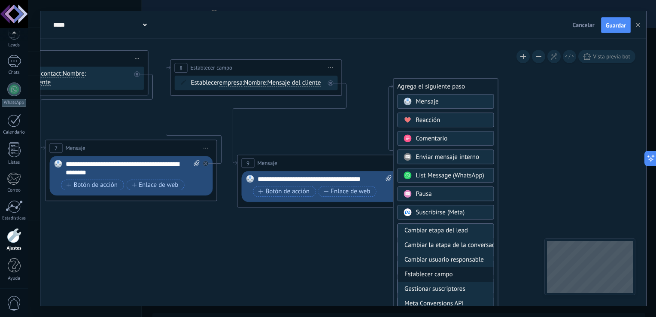
click at [448, 268] on div "Establecer campo" at bounding box center [446, 275] width 96 height 15
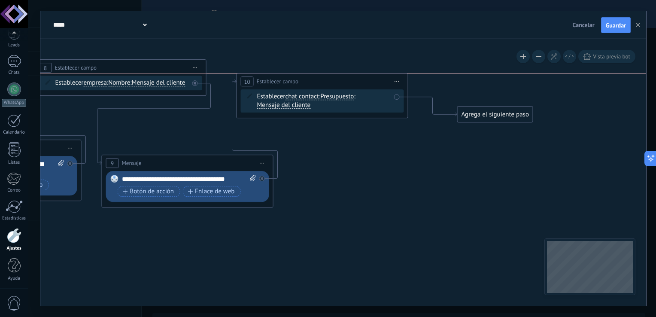
drag, startPoint x: 369, startPoint y: 79, endPoint x: 348, endPoint y: 70, distance: 22.9
click at [321, 95] on div "Establecer chat contact chat contact all contacts main contact lead empresa con…" at bounding box center [324, 101] width 134 height 17
click at [314, 96] on span "chat contact" at bounding box center [302, 97] width 34 height 7
click at [314, 96] on button "chat contact" at bounding box center [334, 96] width 107 height 15
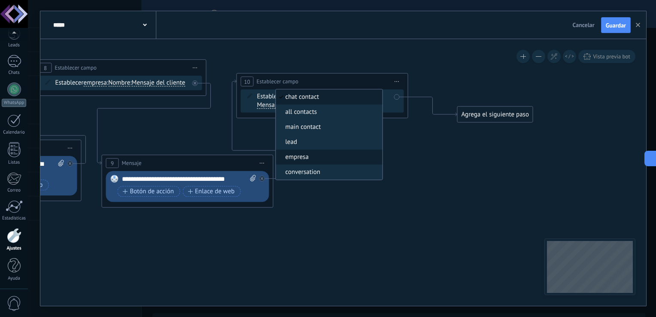
click at [299, 162] on li "empresa" at bounding box center [329, 157] width 107 height 15
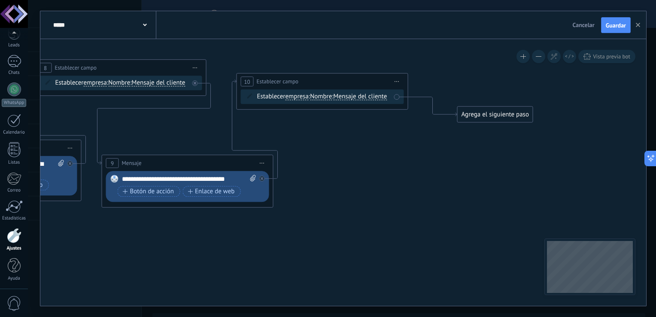
click at [321, 100] on span "Nombre" at bounding box center [321, 97] width 22 height 7
click at [321, 100] on button "Nombre" at bounding box center [359, 96] width 107 height 15
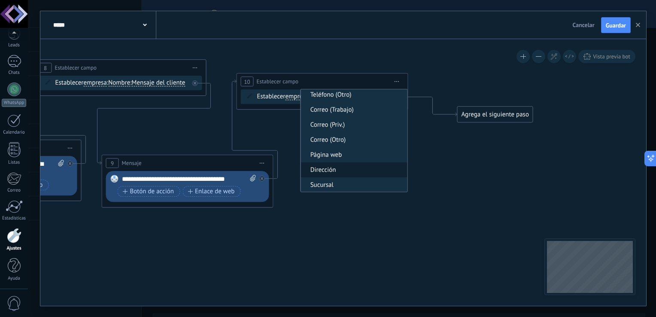
scroll to position [93, 0]
click at [338, 182] on span "Sucursal" at bounding box center [353, 185] width 104 height 9
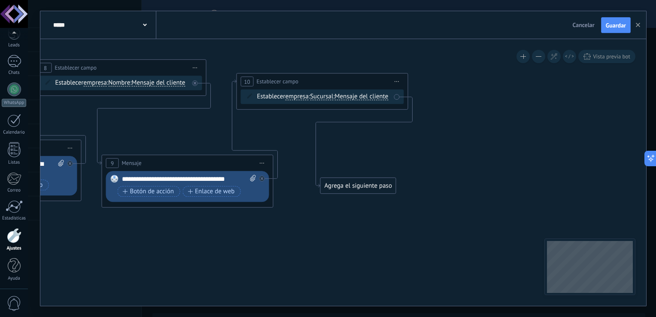
drag, startPoint x: 473, startPoint y: 116, endPoint x: 335, endPoint y: 187, distance: 154.5
click at [335, 187] on div "Agrega el siguiente paso" at bounding box center [358, 186] width 75 height 14
drag, startPoint x: 375, startPoint y: 188, endPoint x: 358, endPoint y: 186, distance: 16.8
click at [358, 186] on div "Agrega el siguiente paso" at bounding box center [341, 184] width 75 height 14
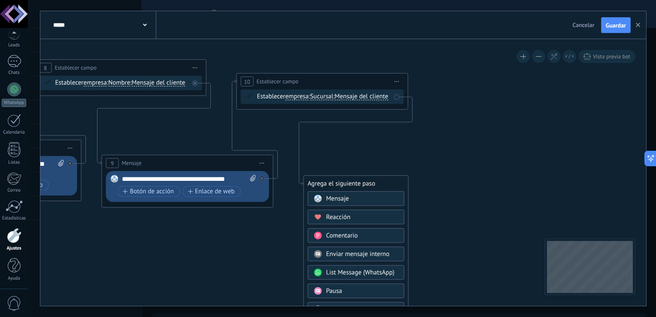
click at [381, 197] on div "Mensaje" at bounding box center [362, 199] width 72 height 9
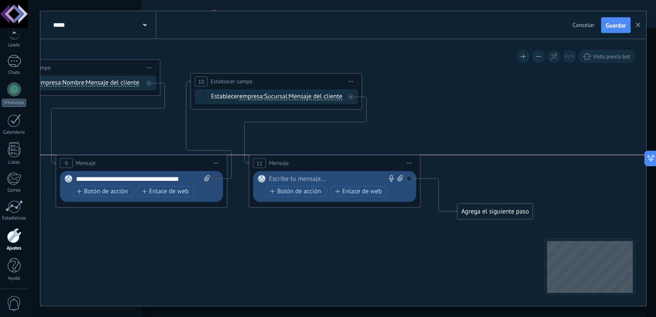
drag, startPoint x: 326, startPoint y: 176, endPoint x: 318, endPoint y: 159, distance: 19.6
click at [318, 159] on div "11 Mensaje ******* (a): Todos los contactos - canales seleccionados Todos los c…" at bounding box center [335, 164] width 171 height 16
click at [318, 175] on div at bounding box center [333, 179] width 128 height 9
click at [340, 180] on div at bounding box center [333, 179] width 128 height 9
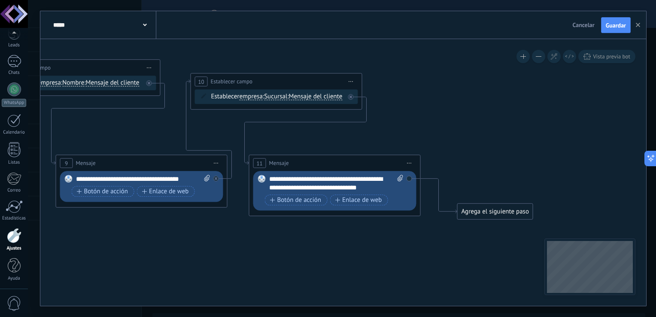
click at [380, 191] on div "**********" at bounding box center [336, 183] width 135 height 17
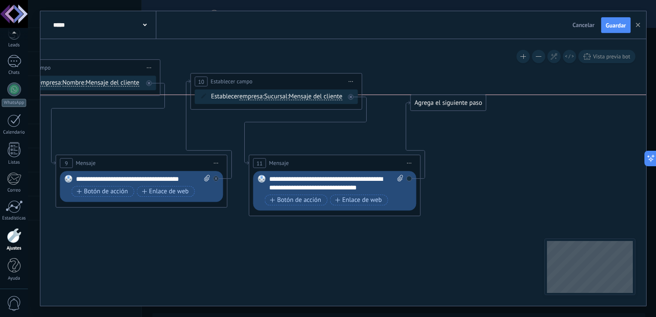
drag, startPoint x: 470, startPoint y: 213, endPoint x: 423, endPoint y: 105, distance: 117.9
click at [423, 105] on div "Agrega el siguiente paso" at bounding box center [448, 103] width 75 height 14
click at [460, 104] on div "Agrega el siguiente paso" at bounding box center [448, 103] width 75 height 14
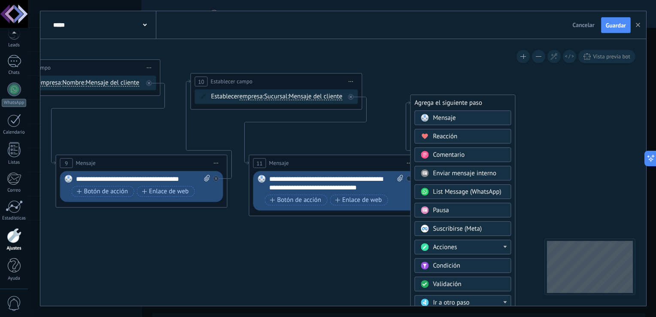
click at [464, 171] on span "Enviar mensaje interno" at bounding box center [465, 174] width 64 height 8
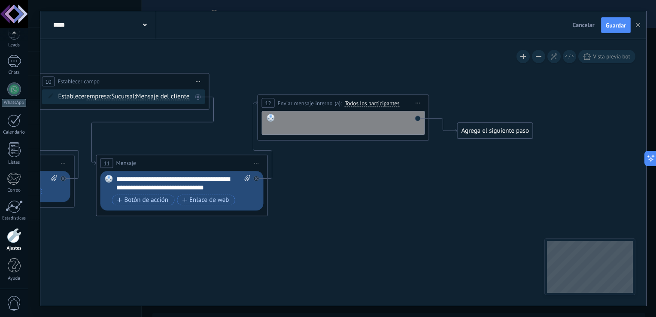
click at [331, 125] on div at bounding box center [349, 122] width 142 height 17
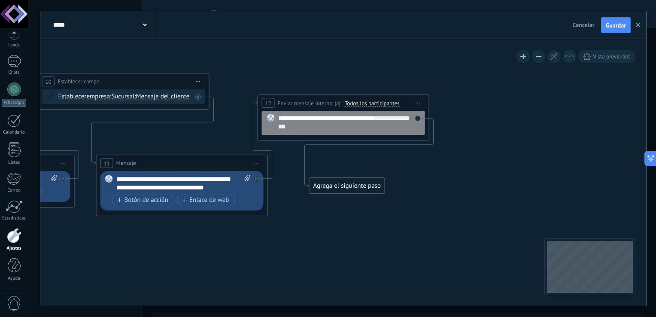
drag, startPoint x: 512, startPoint y: 132, endPoint x: 354, endPoint y: 187, distance: 167.9
click at [354, 187] on div "Agrega el siguiente paso" at bounding box center [347, 186] width 75 height 14
click at [354, 187] on div "Agrega el siguiente paso" at bounding box center [336, 186] width 75 height 14
click at [353, 190] on div "Agrega el siguiente paso" at bounding box center [336, 186] width 75 height 14
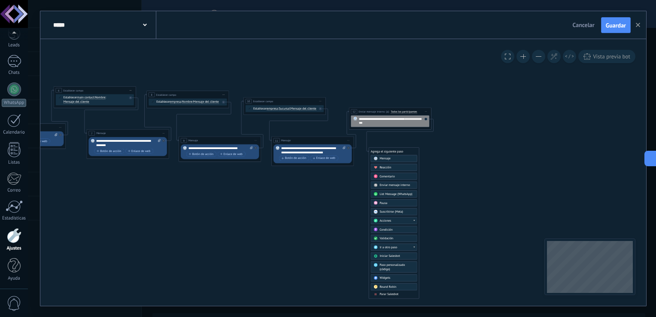
click at [403, 293] on div "Parar Salesbot" at bounding box center [397, 295] width 35 height 4
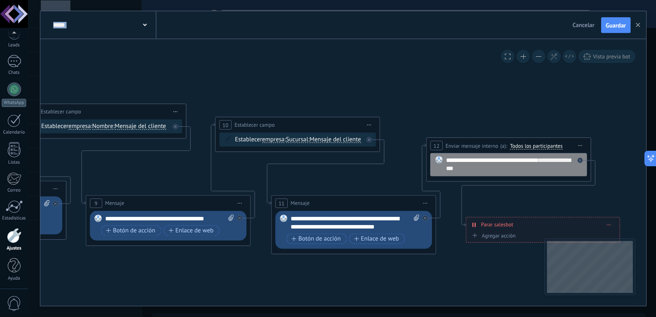
drag, startPoint x: 213, startPoint y: 200, endPoint x: 442, endPoint y: 339, distance: 268.1
click at [442, 317] on html ".abccls-1,.abccls-2{fill-rule:evenodd}.abccls-2{fill:#fff} .abfcls-1{fill:none}…" at bounding box center [328, 158] width 656 height 317
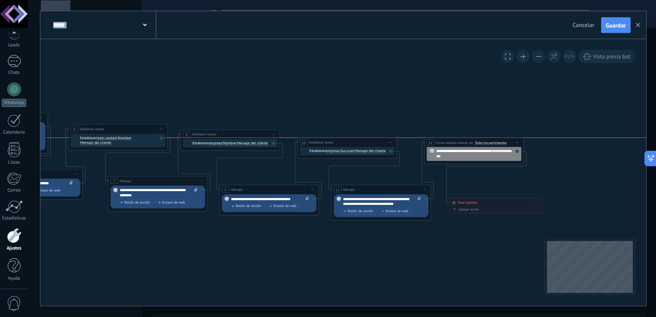
drag, startPoint x: 445, startPoint y: 155, endPoint x: 443, endPoint y: 142, distance: 13.0
click at [444, 142] on span "Enviar mensaje interno" at bounding box center [452, 142] width 32 height 5
drag, startPoint x: 363, startPoint y: 138, endPoint x: 362, endPoint y: 133, distance: 4.7
click at [362, 133] on div "**********" at bounding box center [346, 137] width 99 height 9
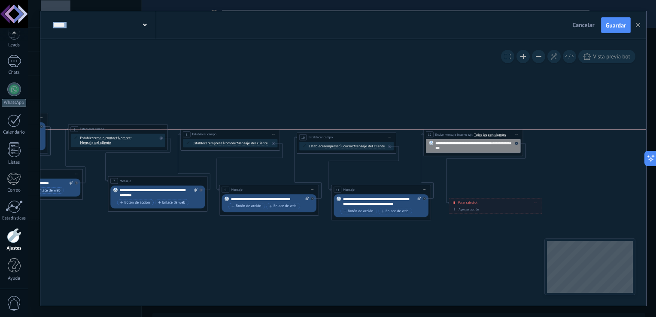
click at [433, 131] on div "**********" at bounding box center [473, 134] width 99 height 9
drag, startPoint x: 467, startPoint y: 200, endPoint x: 492, endPoint y: 175, distance: 36.1
click at [492, 175] on div "**********" at bounding box center [521, 178] width 93 height 9
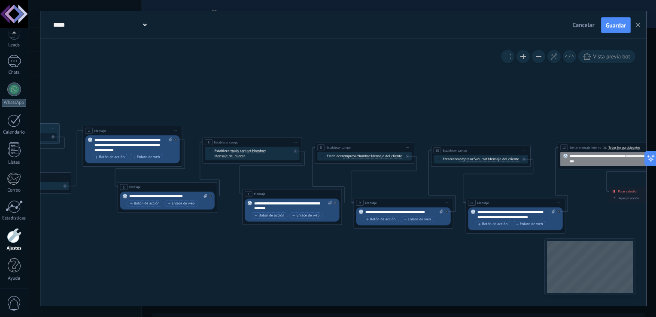
drag, startPoint x: 384, startPoint y: 228, endPoint x: 519, endPoint y: 241, distance: 135.1
click at [519, 241] on icon at bounding box center [253, 178] width 1147 height 359
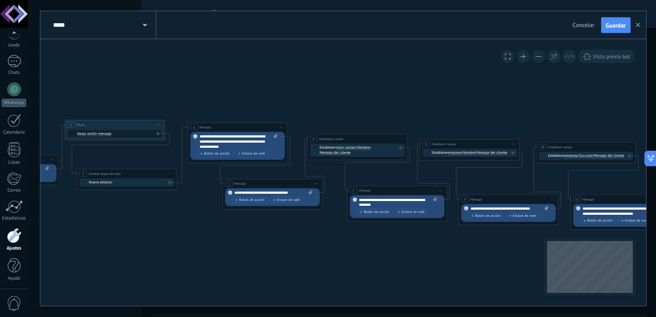
drag, startPoint x: 458, startPoint y: 246, endPoint x: 535, endPoint y: 245, distance: 76.9
click at [535, 245] on icon at bounding box center [358, 175] width 1147 height 359
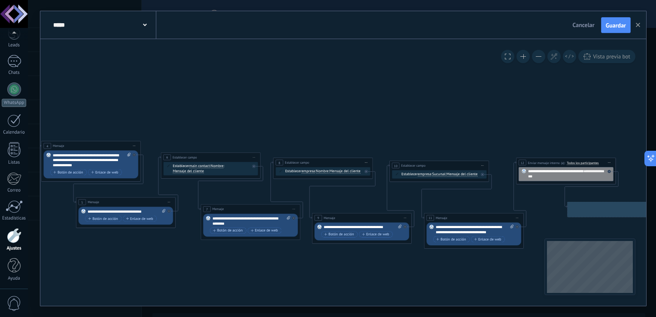
drag, startPoint x: 538, startPoint y: 86, endPoint x: 384, endPoint y: 104, distance: 155.2
click at [389, 104] on icon at bounding box center [211, 193] width 1147 height 359
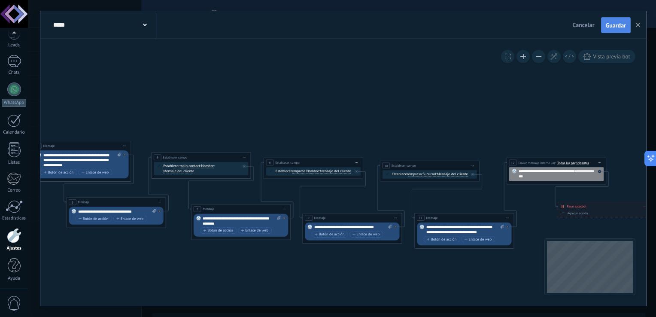
click at [616, 28] on span "Guardar" at bounding box center [616, 25] width 20 height 6
drag, startPoint x: 17, startPoint y: 69, endPoint x: 17, endPoint y: 50, distance: 18.5
click at [17, 69] on link "Chats" at bounding box center [14, 65] width 28 height 21
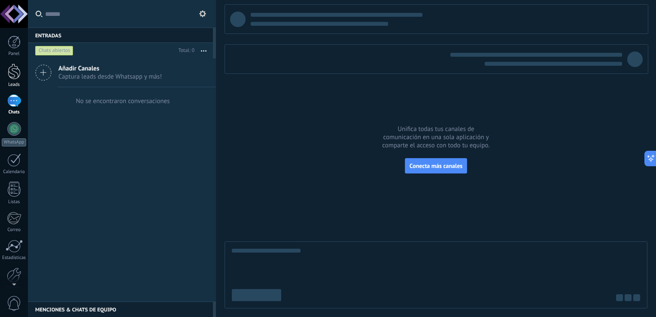
click at [14, 64] on div at bounding box center [14, 72] width 13 height 16
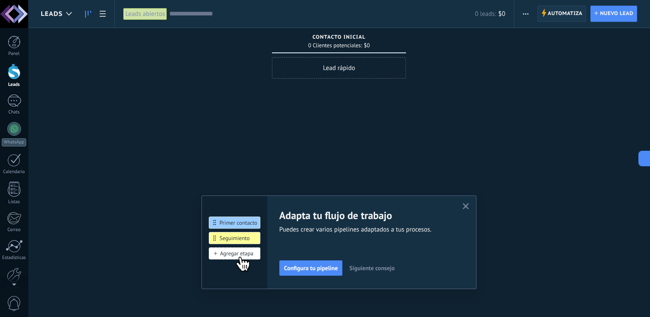
click at [554, 11] on span "Automatiza" at bounding box center [565, 13] width 35 height 15
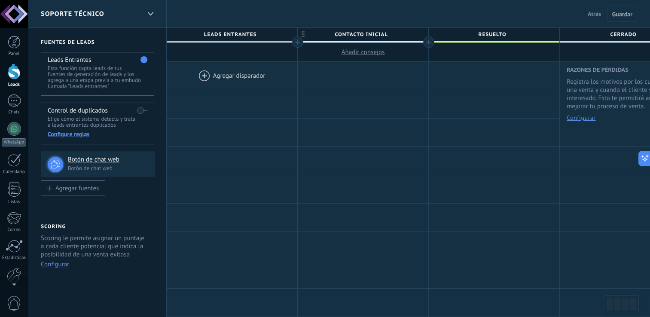
click at [247, 75] on div at bounding box center [232, 76] width 131 height 28
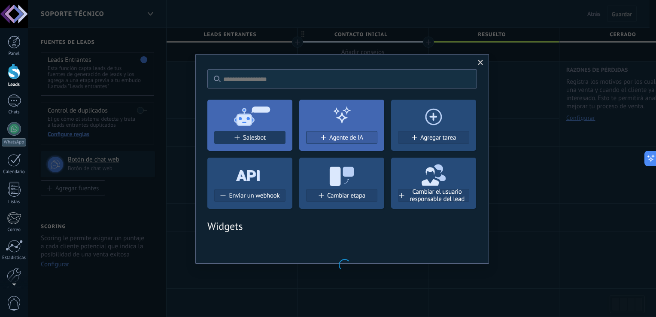
click at [259, 138] on span "Salesbot" at bounding box center [254, 137] width 23 height 7
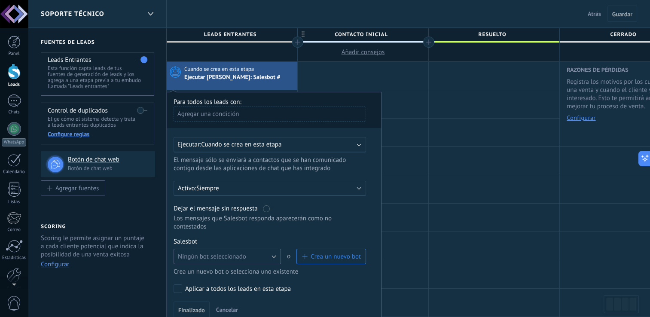
click at [274, 249] on button "Ningún bot seleccionado" at bounding box center [227, 256] width 107 height 15
click at [260, 253] on li "Ningún bot seleccionado" at bounding box center [224, 256] width 112 height 15
click at [260, 252] on button "Ningún bot seleccionado" at bounding box center [227, 256] width 107 height 15
click at [260, 252] on li "Ningún bot seleccionado" at bounding box center [224, 256] width 112 height 15
click at [234, 306] on span "Cancelar" at bounding box center [227, 310] width 22 height 8
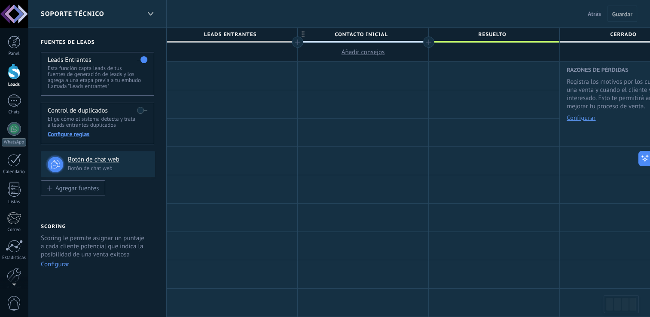
click at [234, 71] on div at bounding box center [232, 76] width 131 height 28
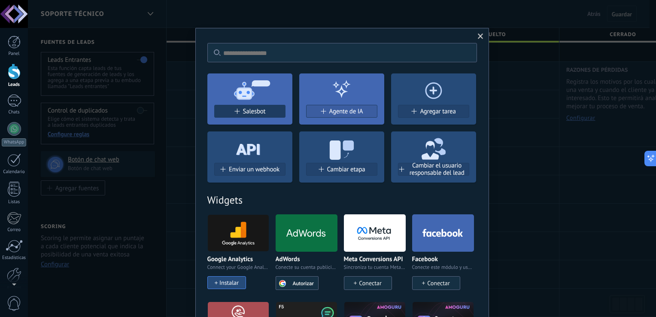
click at [266, 115] on button "Salesbot" at bounding box center [249, 111] width 71 height 13
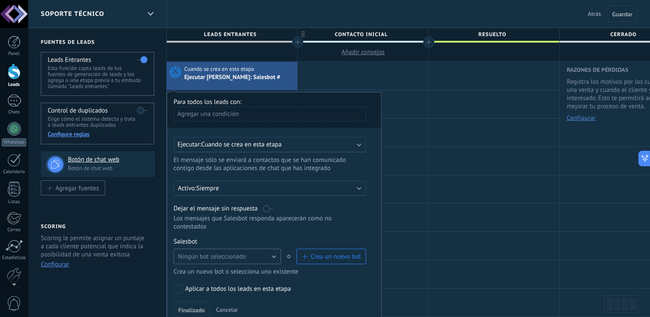
click at [271, 252] on button "Ningún bot seleccionado" at bounding box center [227, 256] width 107 height 15
click at [271, 252] on li "Ningún bot seleccionado" at bounding box center [224, 256] width 112 height 15
click at [235, 306] on span "Cancelar" at bounding box center [227, 310] width 22 height 8
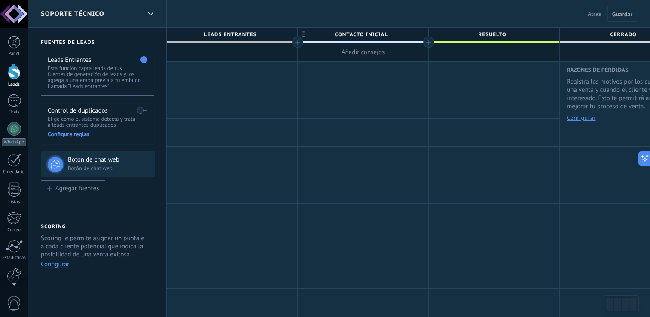
click at [597, 15] on span "Atrás" at bounding box center [594, 14] width 13 height 8
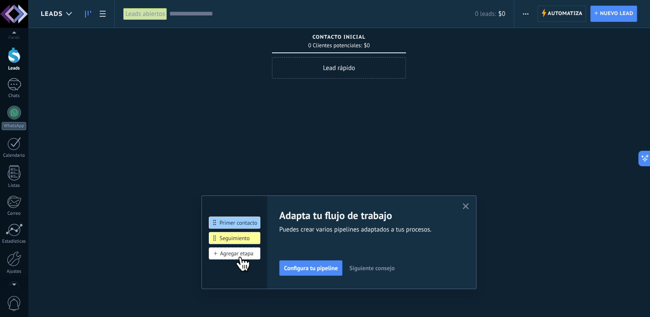
scroll to position [40, 0]
click at [18, 241] on div at bounding box center [14, 235] width 15 height 15
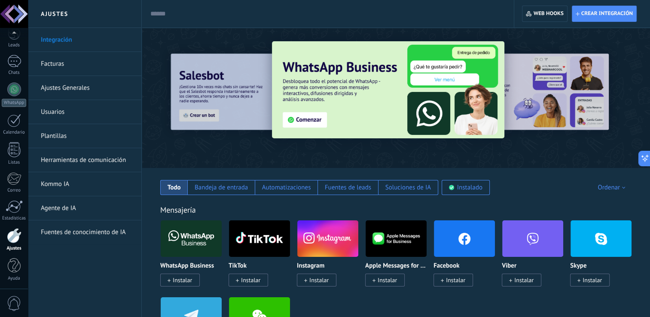
click at [76, 158] on link "Herramientas de comunicación" at bounding box center [87, 160] width 92 height 24
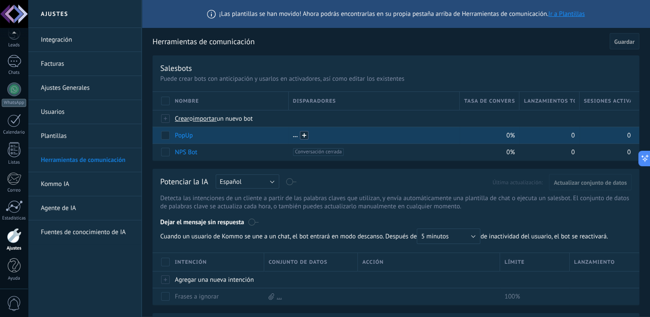
click at [305, 137] on span at bounding box center [304, 135] width 9 height 9
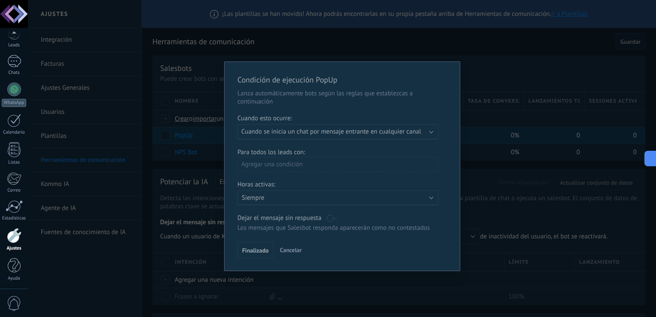
click at [395, 125] on div "Condición de ejecución PopUp Lanza automáticamente bots según las reglas que es…" at bounding box center [342, 166] width 235 height 209
click at [268, 247] on span "Finalizado" at bounding box center [255, 250] width 27 height 6
click at [283, 254] on button "Cancelar" at bounding box center [291, 250] width 29 height 13
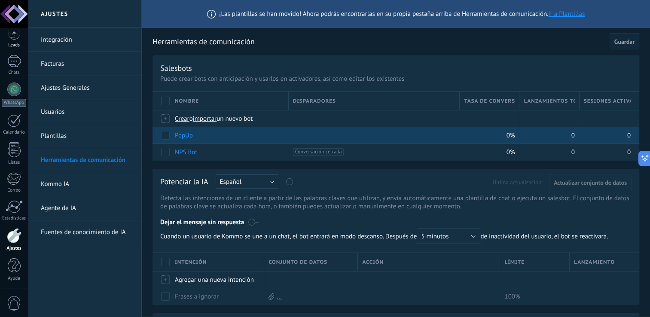
click at [18, 46] on div "Leads" at bounding box center [14, 46] width 25 height 6
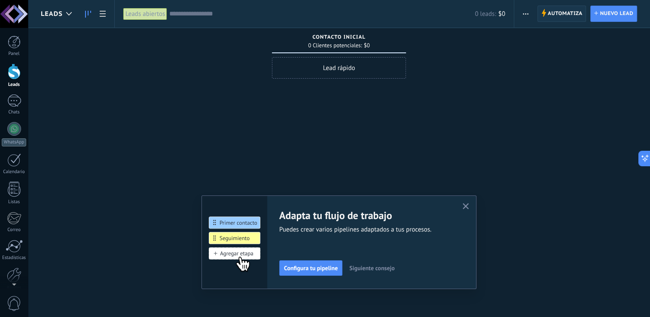
click at [557, 13] on span "Automatiza" at bounding box center [565, 13] width 35 height 15
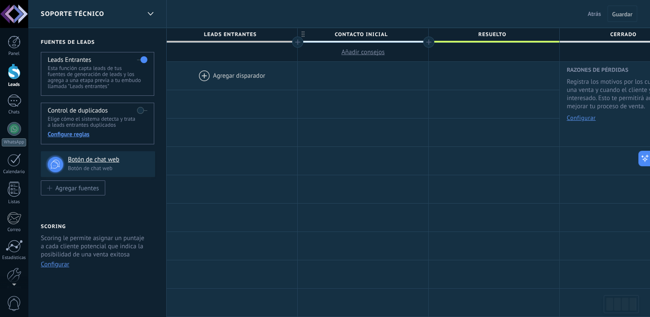
click at [210, 75] on div at bounding box center [232, 76] width 131 height 28
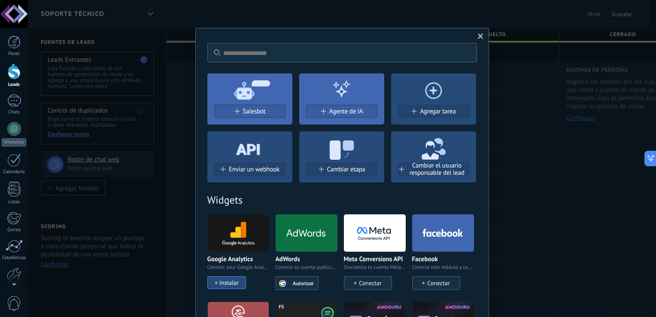
click at [483, 35] on span at bounding box center [481, 36] width 14 height 15
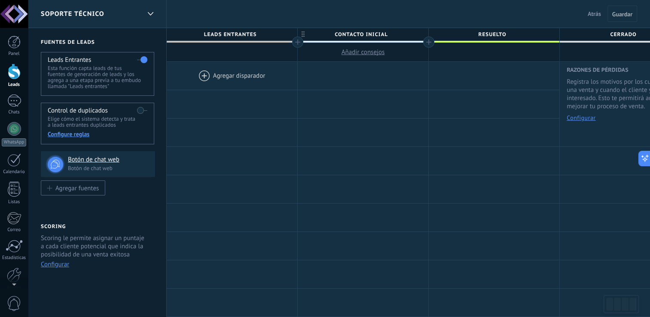
click at [261, 35] on span "Leads Entrantes" at bounding box center [230, 34] width 126 height 13
click at [593, 18] on button "Atrás" at bounding box center [594, 13] width 20 height 13
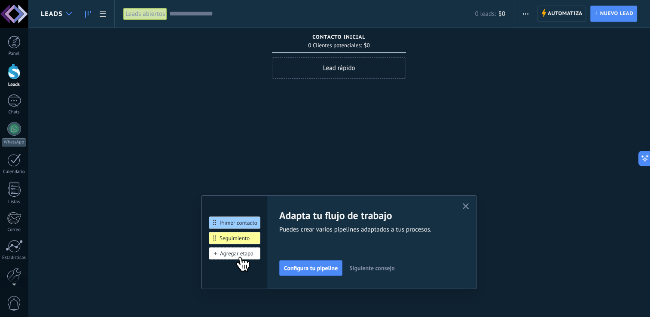
click at [67, 9] on div at bounding box center [69, 14] width 14 height 17
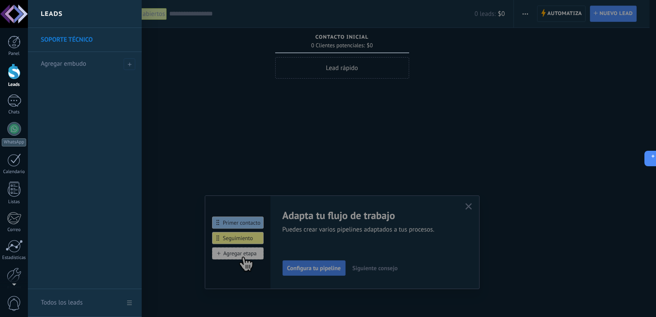
click at [77, 40] on link "SOPORTE TÉCNICO" at bounding box center [87, 40] width 92 height 24
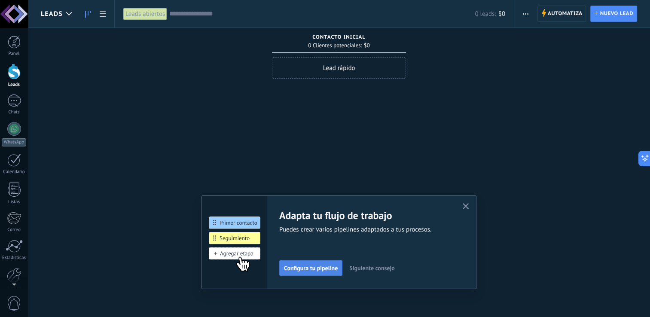
click at [332, 270] on span "Configura tu pipeline" at bounding box center [311, 268] width 54 height 6
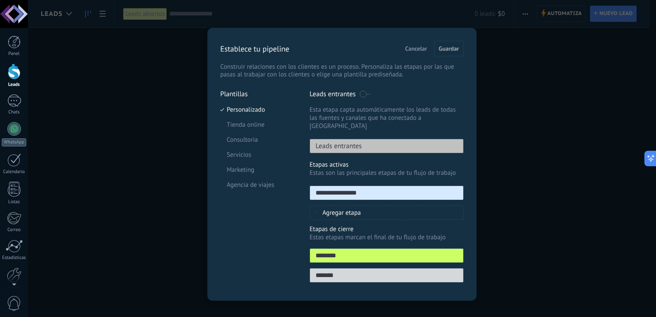
click at [374, 139] on div "Leads entrantes" at bounding box center [387, 146] width 154 height 15
click at [368, 95] on span at bounding box center [365, 94] width 11 height 7
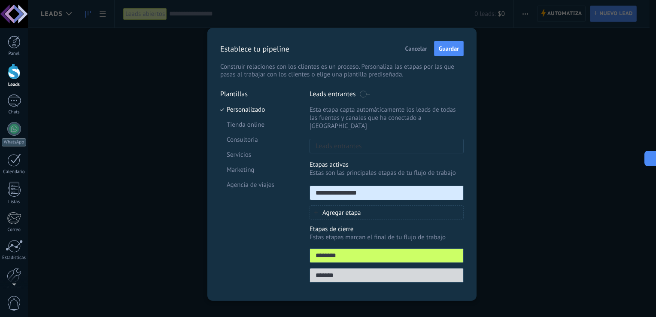
click at [368, 95] on span at bounding box center [365, 94] width 11 height 7
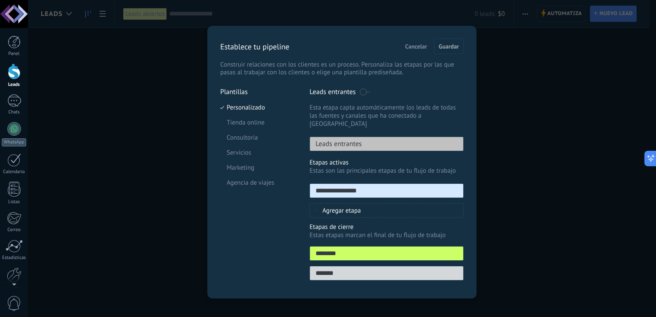
scroll to position [3, 0]
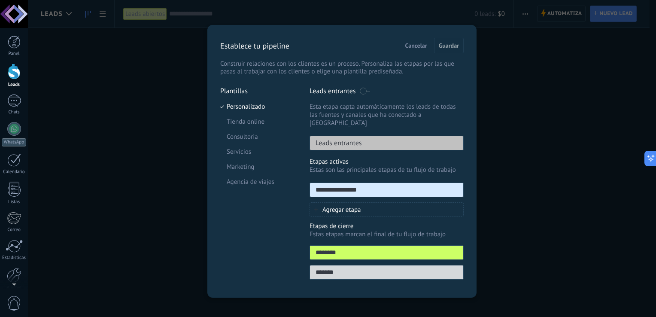
click at [406, 48] on span "Cancelar" at bounding box center [417, 46] width 22 height 6
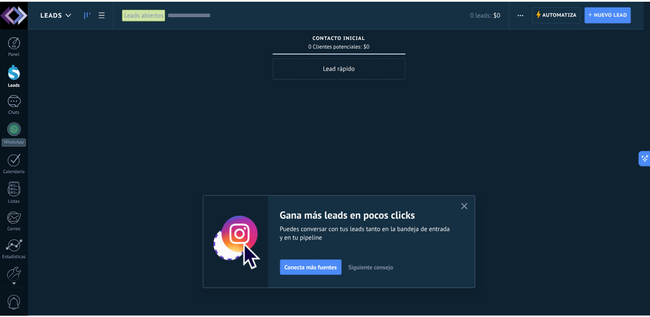
scroll to position [0, 0]
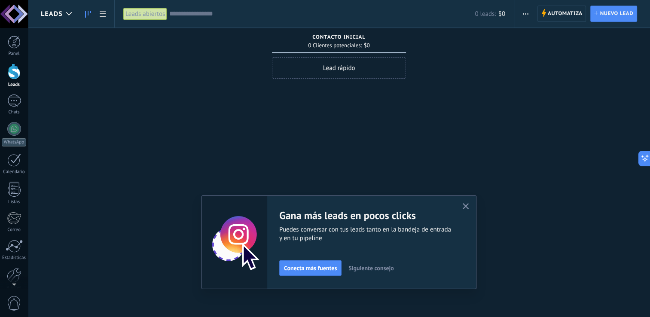
click at [559, 22] on div "Automatiza Nueva difusión Editar embudo Editar el diseño de la tarjeta Importar…" at bounding box center [582, 13] width 136 height 27
click at [561, 19] on span "Automatiza" at bounding box center [565, 13] width 35 height 15
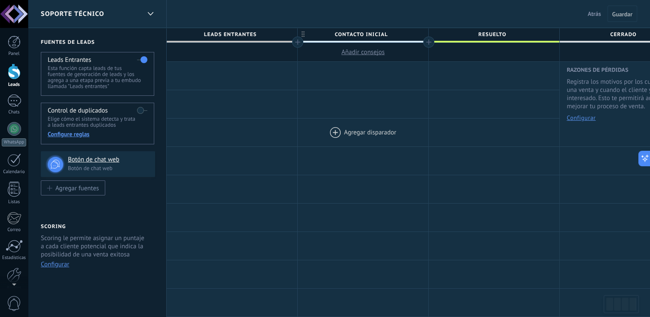
drag, startPoint x: 244, startPoint y: 137, endPoint x: 347, endPoint y: 142, distance: 102.8
click at [347, 142] on div "Agregar disparador Agregar disparador Agregar disparador Agregar disparador" at bounding box center [429, 133] width 524 height 28
click at [136, 112] on div "Control de duplicados Elige cómo el sistema detecta y trata a leads entrantes d…" at bounding box center [97, 124] width 113 height 42
click at [140, 110] on label at bounding box center [142, 111] width 10 height 14
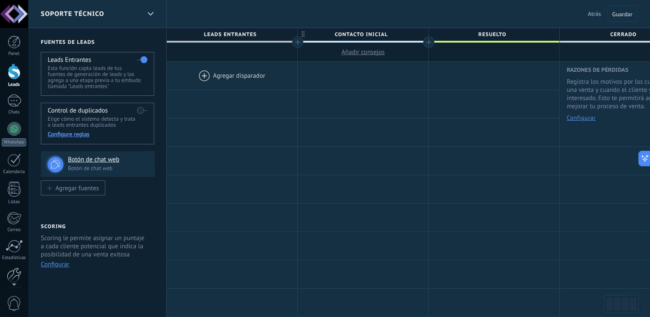
click at [15, 274] on div at bounding box center [14, 275] width 15 height 15
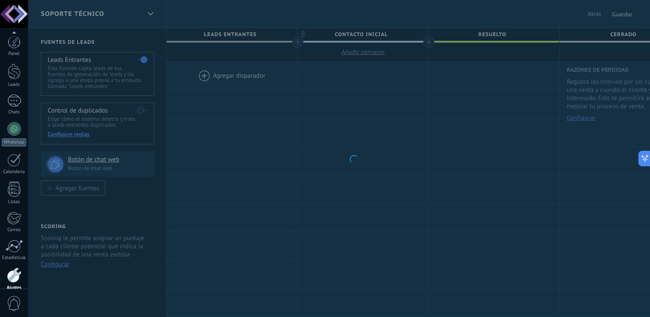
scroll to position [40, 0]
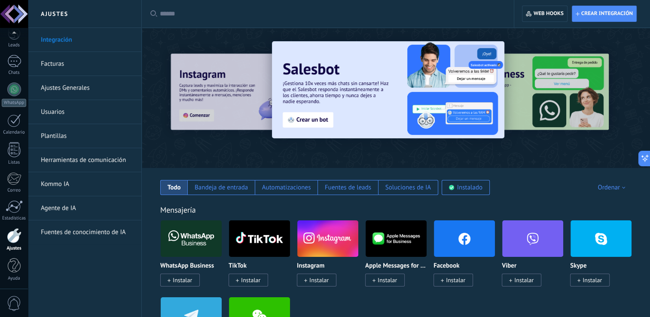
click at [75, 157] on link "Herramientas de comunicación" at bounding box center [87, 160] width 92 height 24
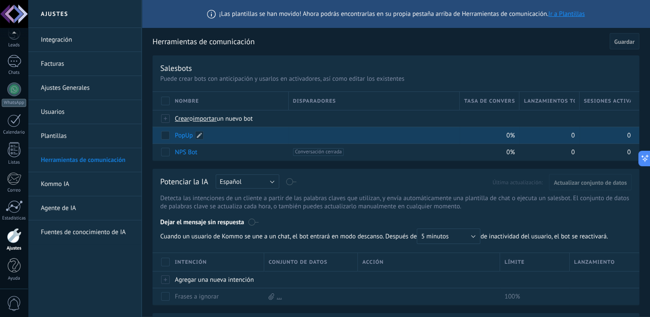
click at [188, 137] on link "PopUp" at bounding box center [184, 135] width 18 height 8
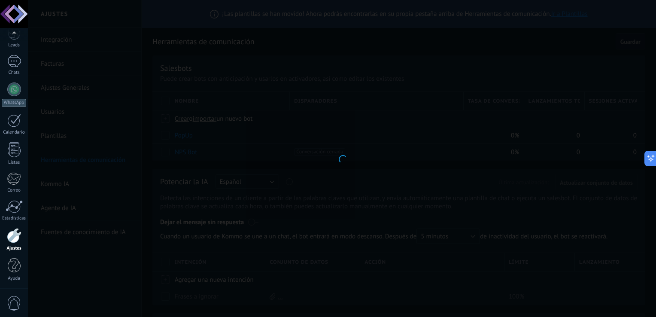
type input "*****"
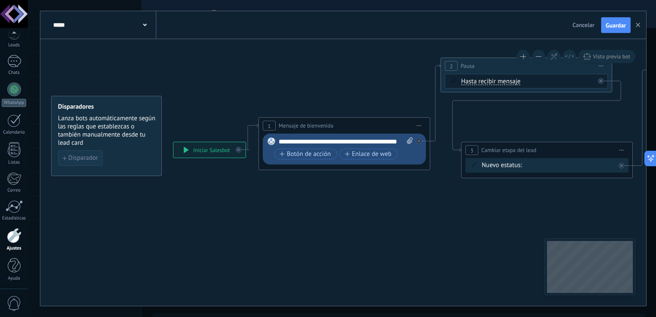
click at [87, 152] on button "Disparador" at bounding box center [80, 157] width 45 height 15
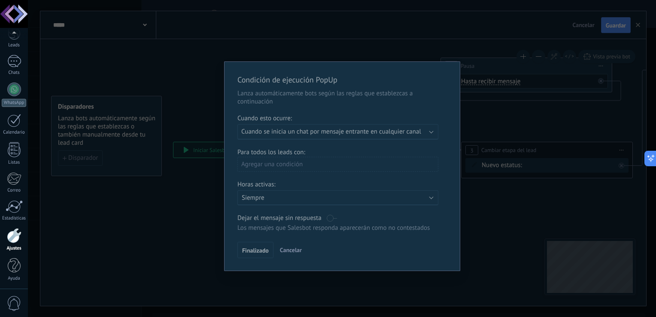
click at [348, 134] on div "Condición de ejecución PopUp Lanza automáticamente bots según las reglas que es…" at bounding box center [342, 166] width 235 height 209
click at [299, 244] on button "Cancelar" at bounding box center [291, 250] width 29 height 13
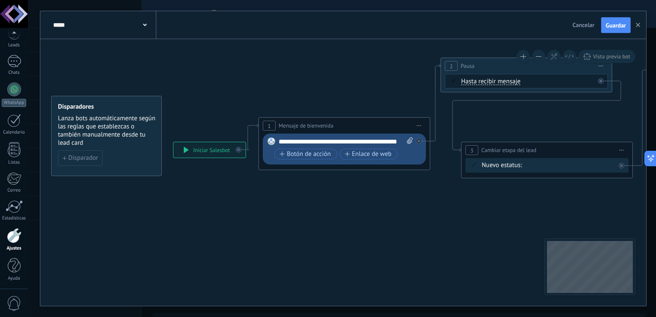
click at [577, 24] on span "Cancelar" at bounding box center [584, 25] width 22 height 8
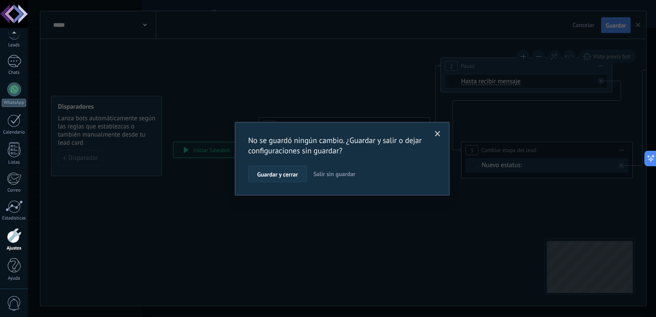
click at [299, 175] on button "Guardar y cerrar" at bounding box center [277, 174] width 59 height 16
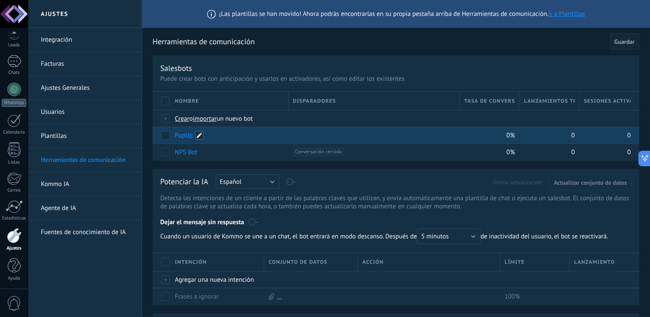
click at [202, 135] on span at bounding box center [199, 135] width 9 height 9
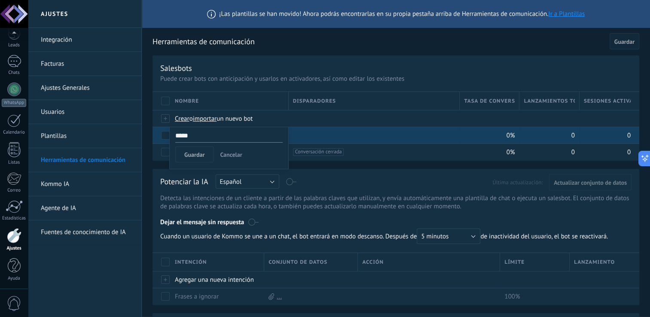
click at [223, 148] on button "Cancelar" at bounding box center [231, 154] width 29 height 16
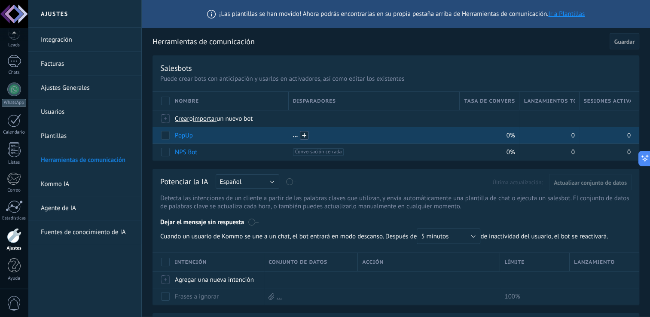
click at [300, 138] on span at bounding box center [304, 135] width 9 height 9
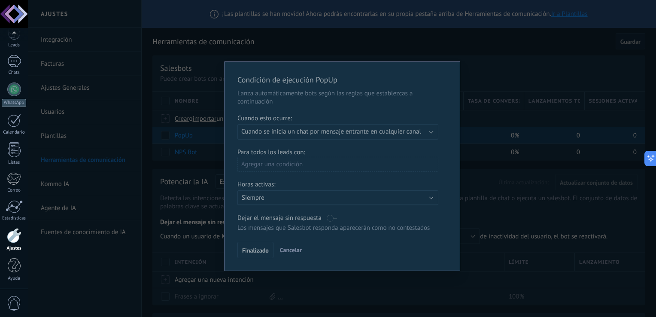
click at [284, 250] on span "Cancelar" at bounding box center [291, 250] width 22 height 8
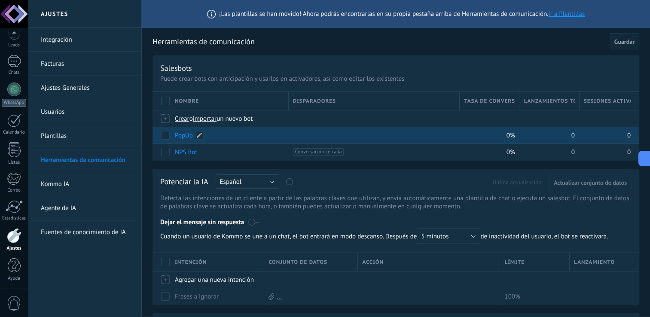
click at [187, 137] on link "PopUp" at bounding box center [184, 135] width 18 height 8
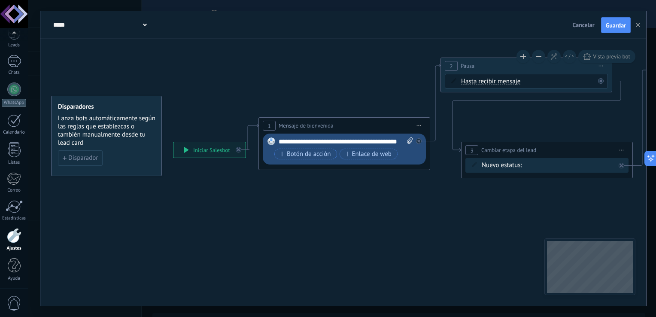
click at [582, 20] on button "Cancelar" at bounding box center [584, 24] width 29 height 13
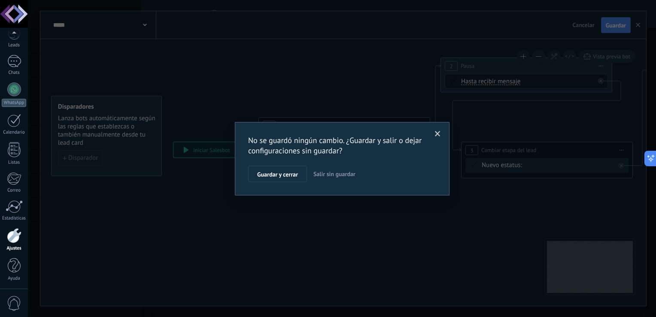
click at [324, 173] on span "Salir sin guardar" at bounding box center [335, 174] width 42 height 8
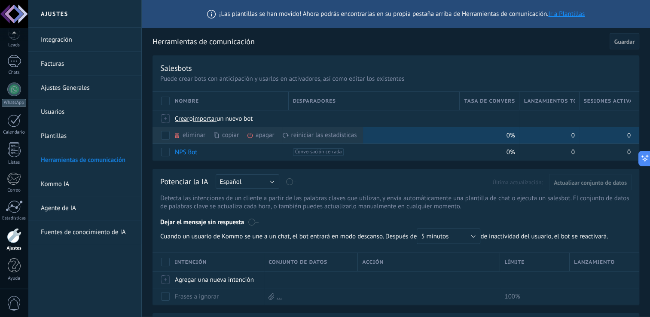
click at [238, 134] on div "copiar màs" at bounding box center [240, 135] width 55 height 17
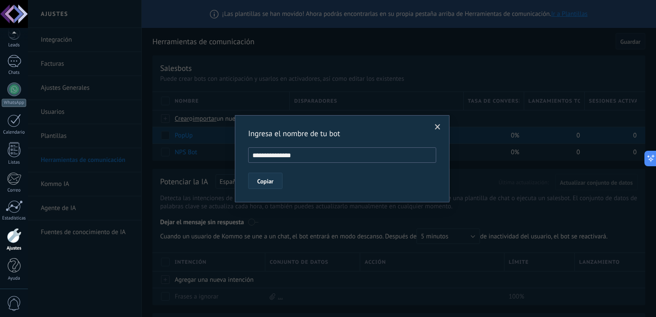
click at [274, 181] on button "Copiar" at bounding box center [265, 181] width 34 height 16
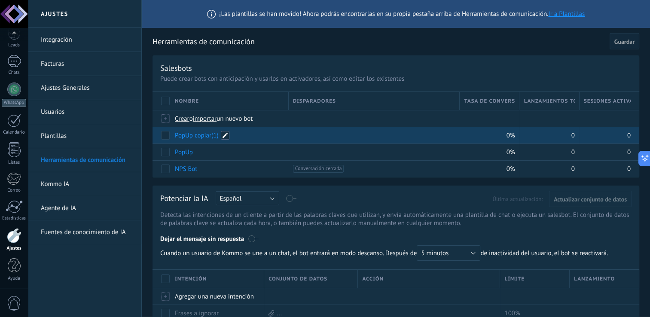
click at [225, 135] on span at bounding box center [225, 135] width 9 height 9
click at [238, 151] on span "Cancelar" at bounding box center [231, 155] width 22 height 8
click at [304, 137] on span at bounding box center [304, 135] width 9 height 9
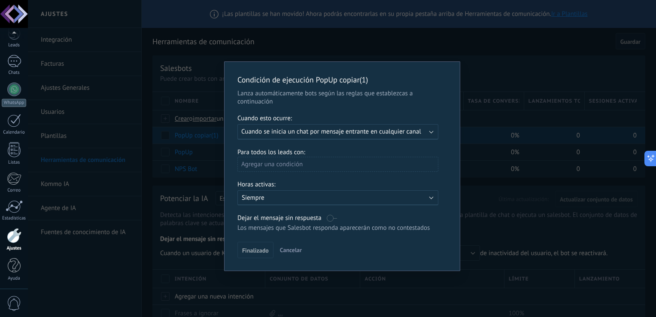
click at [317, 134] on span "Cuando se inicia un chat por mensaje entrante en cualquier canal" at bounding box center [331, 132] width 180 height 8
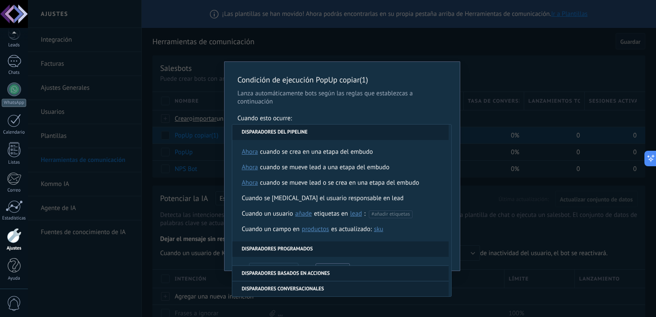
click at [354, 119] on div "Cuando esto ocurre:" at bounding box center [343, 119] width 210 height 10
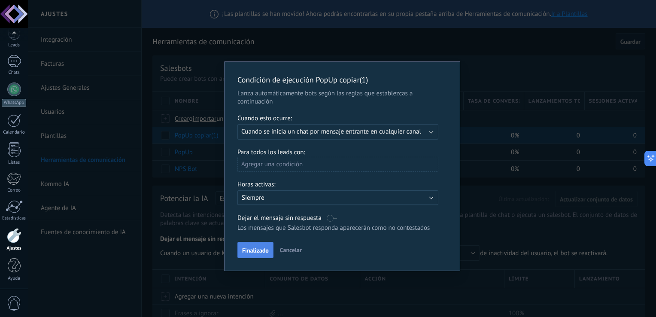
click at [267, 251] on span "Finalizado" at bounding box center [255, 250] width 27 height 6
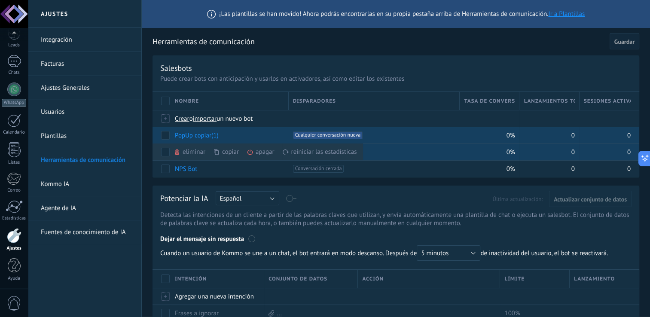
click at [192, 152] on div "eliminar màs" at bounding box center [204, 151] width 61 height 17
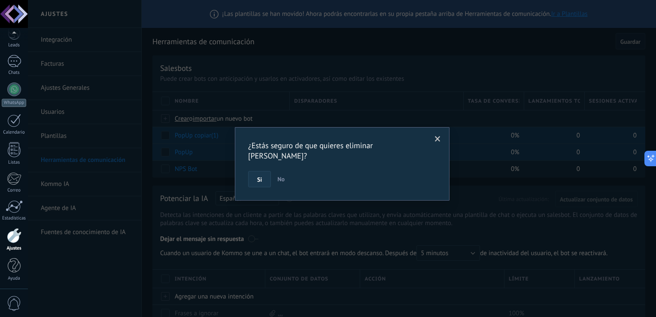
click at [261, 177] on span "Si" at bounding box center [259, 180] width 5 height 6
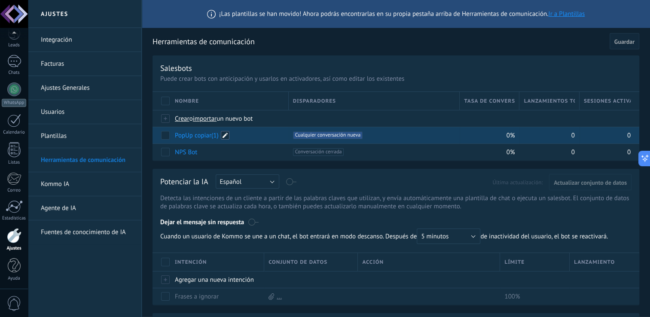
click at [225, 135] on span at bounding box center [225, 135] width 9 height 9
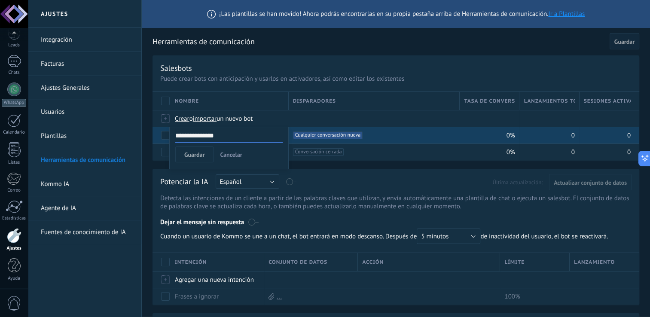
drag, startPoint x: 225, startPoint y: 135, endPoint x: 198, endPoint y: 135, distance: 27.5
click at [198, 135] on input "**********" at bounding box center [228, 136] width 107 height 14
type input "*****"
click at [204, 155] on button "Guardar" at bounding box center [194, 154] width 38 height 16
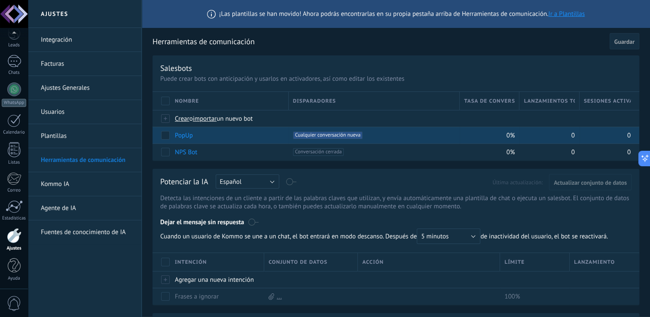
click at [617, 39] on span "Guardar" at bounding box center [624, 42] width 20 height 6
click at [14, 49] on div "Panel Leads Chats WhatsApp Clientes" at bounding box center [14, 143] width 28 height 294
click at [15, 47] on div "Leads" at bounding box center [14, 46] width 25 height 6
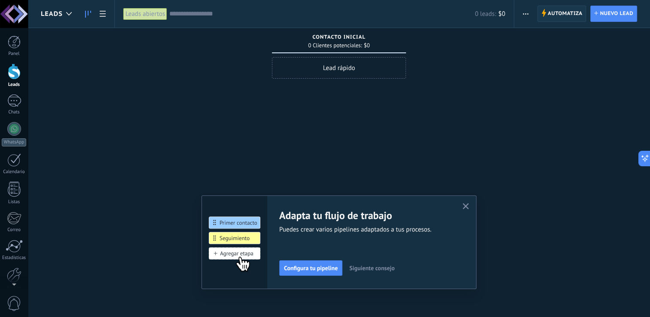
click at [567, 17] on span "Automatiza" at bounding box center [565, 13] width 35 height 15
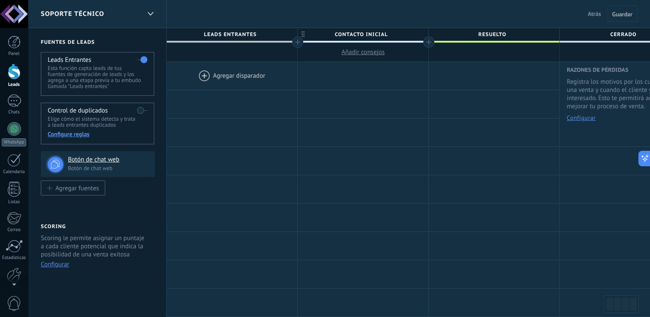
click at [133, 23] on div "SOPORTE TÉCNICO" at bounding box center [91, 13] width 100 height 27
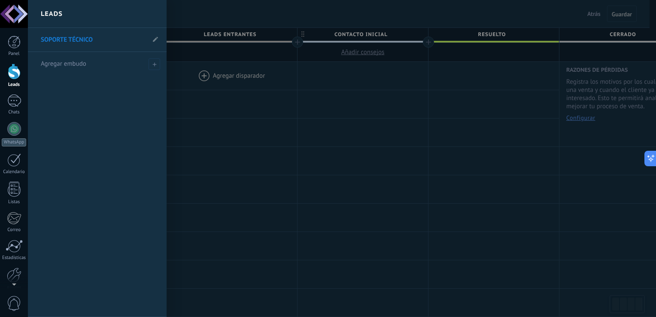
click at [87, 41] on link "SOPORTE TÉCNICO" at bounding box center [93, 40] width 104 height 24
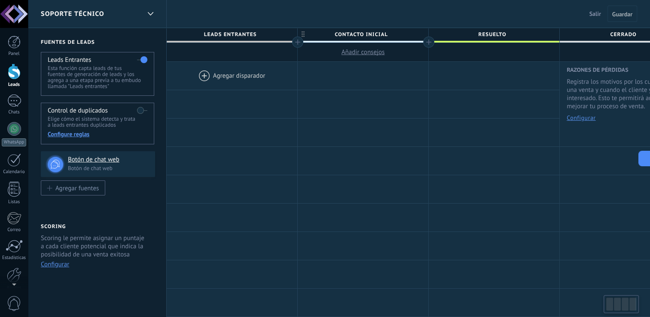
click at [209, 75] on div at bounding box center [232, 76] width 131 height 28
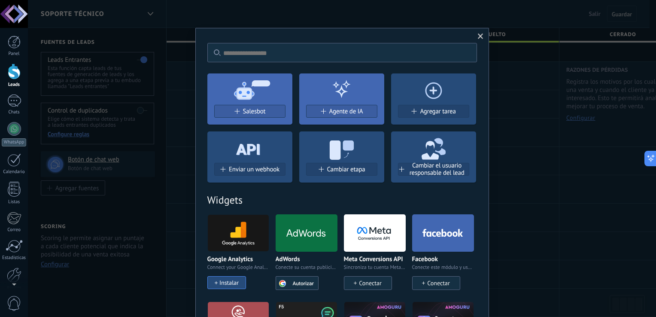
click at [479, 37] on span at bounding box center [481, 37] width 6 height 6
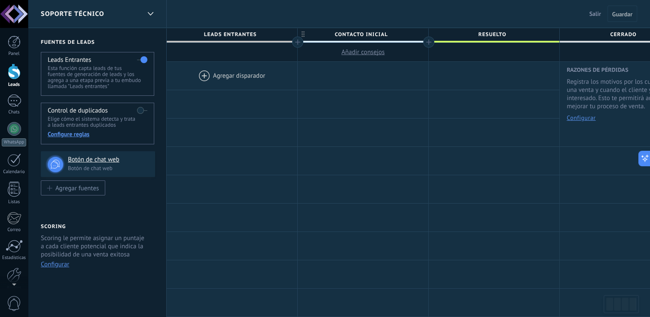
click at [17, 15] on div at bounding box center [14, 14] width 28 height 28
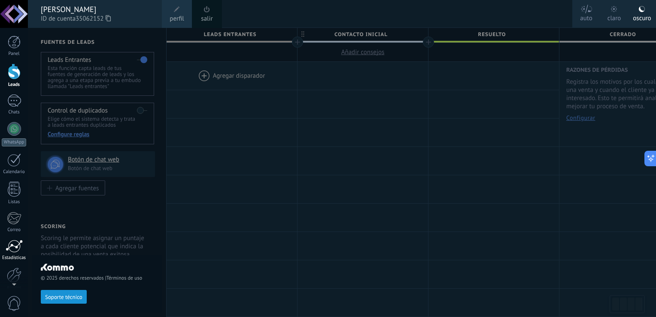
click at [13, 257] on div "Estadísticas" at bounding box center [14, 258] width 25 height 6
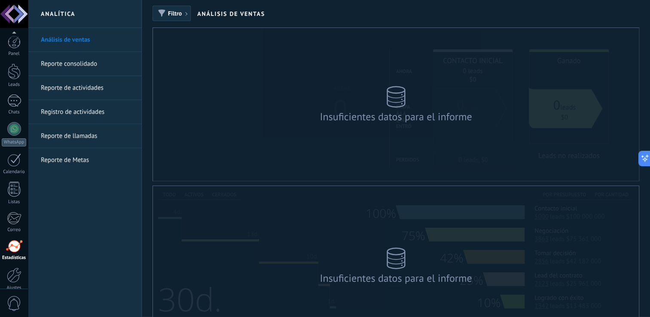
scroll to position [40, 0]
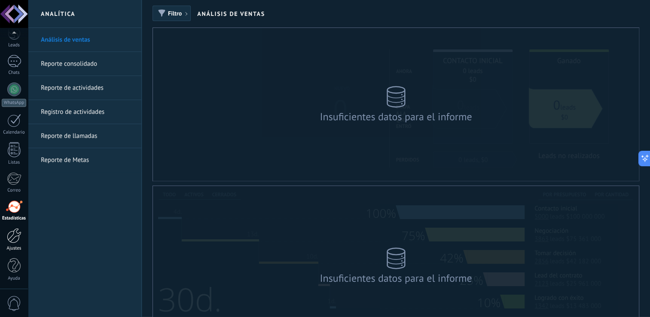
click at [16, 236] on div at bounding box center [14, 235] width 15 height 15
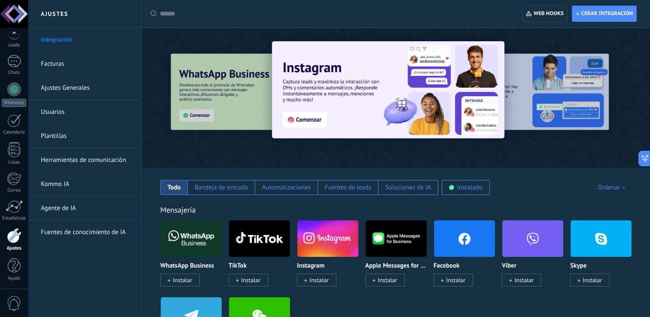
click at [51, 166] on link "Herramientas de comunicación" at bounding box center [87, 160] width 92 height 24
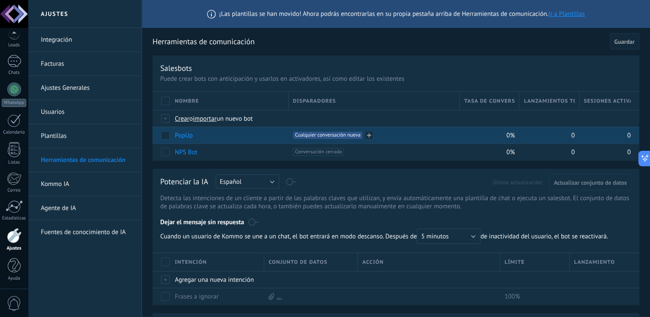
click at [352, 134] on span "Cualquier conversación nueva +0" at bounding box center [328, 135] width 70 height 8
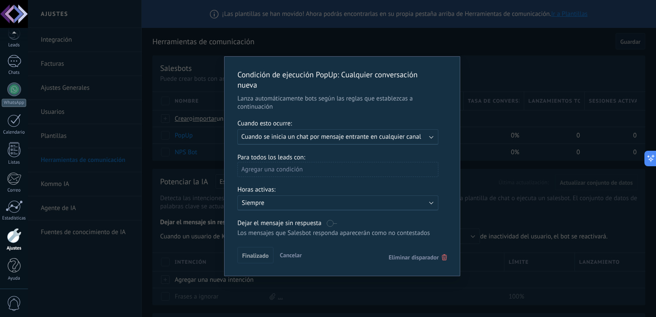
click at [418, 261] on span "Eliminar disparador" at bounding box center [414, 257] width 50 height 8
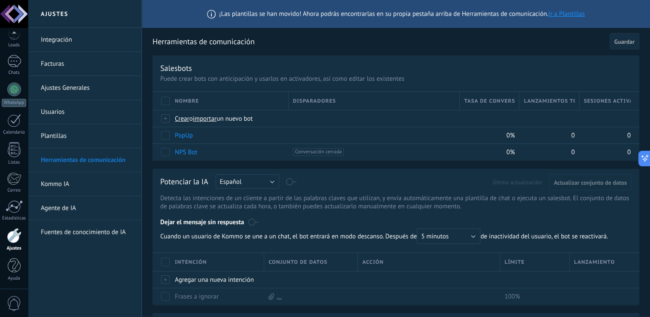
click at [634, 46] on button "Guardar" at bounding box center [625, 41] width 30 height 16
click at [12, 46] on div "Leads" at bounding box center [14, 46] width 25 height 6
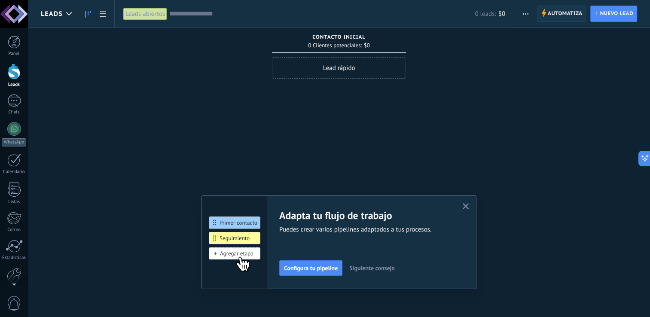
click at [558, 13] on span "Automatiza" at bounding box center [565, 13] width 35 height 15
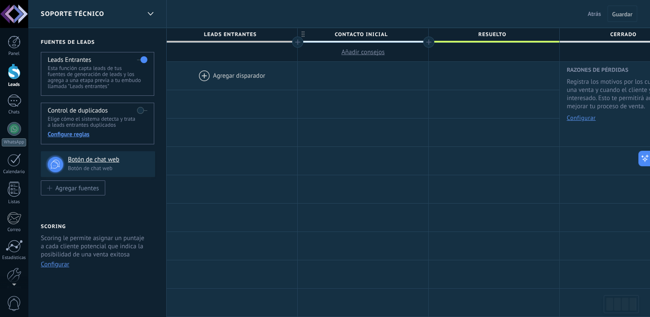
click at [217, 76] on div at bounding box center [232, 76] width 131 height 28
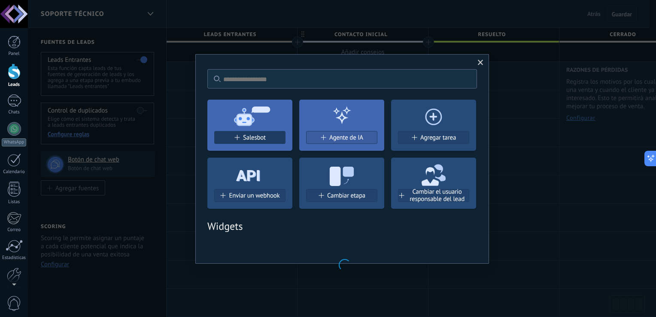
click at [253, 134] on span "Salesbot" at bounding box center [254, 137] width 23 height 7
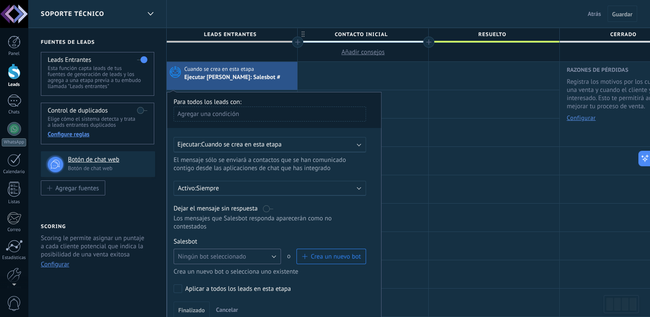
click at [257, 255] on button "Ningún bot seleccionado" at bounding box center [227, 256] width 107 height 15
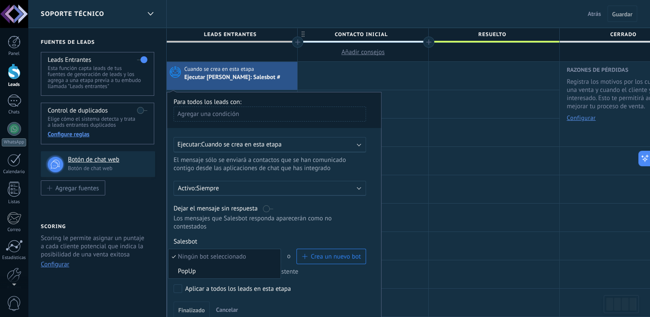
click at [239, 267] on span "PopUp" at bounding box center [223, 271] width 110 height 8
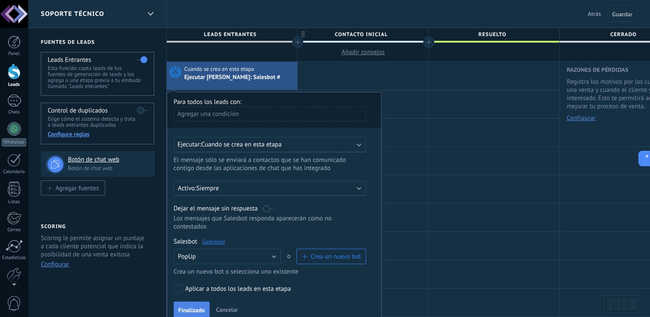
click at [199, 307] on span "Finalizado" at bounding box center [191, 310] width 27 height 6
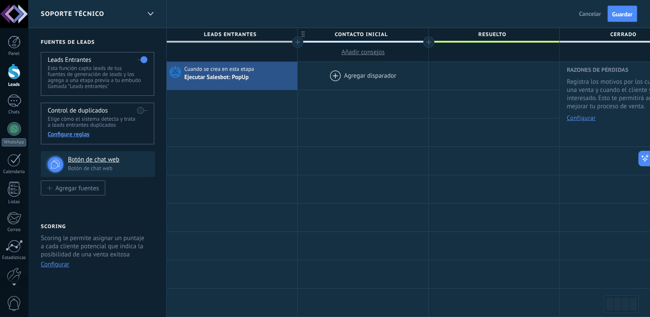
click at [337, 70] on div at bounding box center [363, 76] width 131 height 28
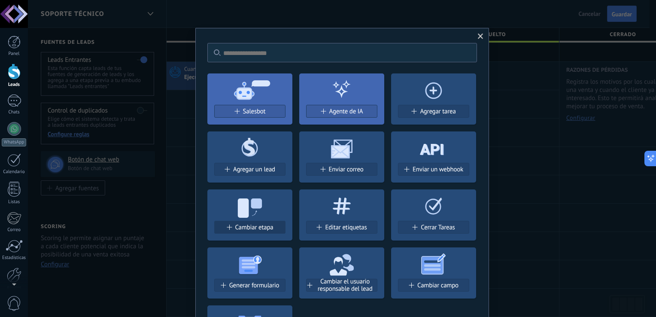
click at [254, 225] on span "Cambiar etapa" at bounding box center [254, 227] width 38 height 7
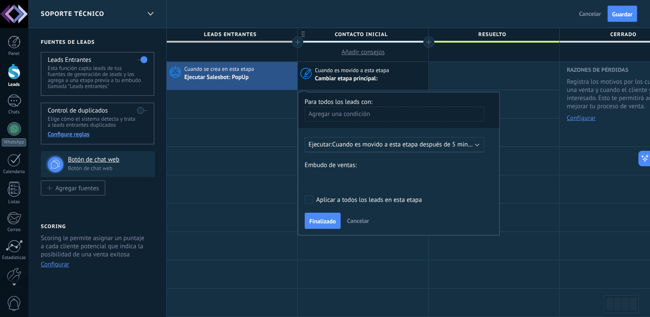
click at [378, 145] on span "Cuando es movido a esta etapa después de 5 minutos" at bounding box center [405, 144] width 147 height 8
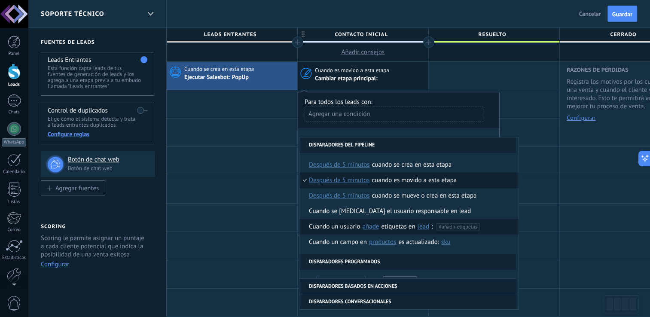
click at [347, 228] on div "Cuando un usuario añade elimina añade etiquetas en lead contacto compañía lead …" at bounding box center [400, 226] width 183 height 15
click at [443, 229] on span "#añadir etiquetas" at bounding box center [458, 227] width 38 height 6
type input "********"
click at [430, 241] on span "Resuelto" at bounding box center [433, 241] width 24 height 10
click at [333, 232] on div "Cuando un usuario añade elimina añade etiquetas en lead contacto compañía lead …" at bounding box center [371, 226] width 124 height 15
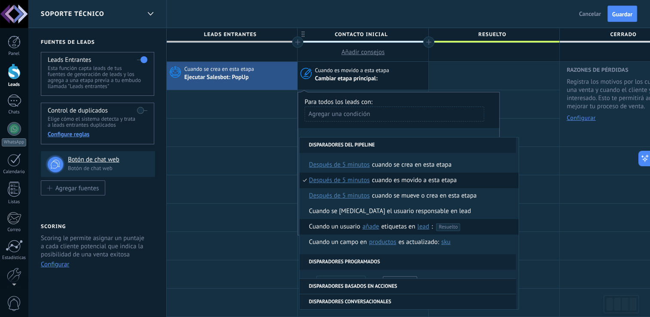
click at [335, 229] on div "Cuando un usuario añade elimina añade etiquetas en lead contacto compañía lead …" at bounding box center [391, 226] width 164 height 15
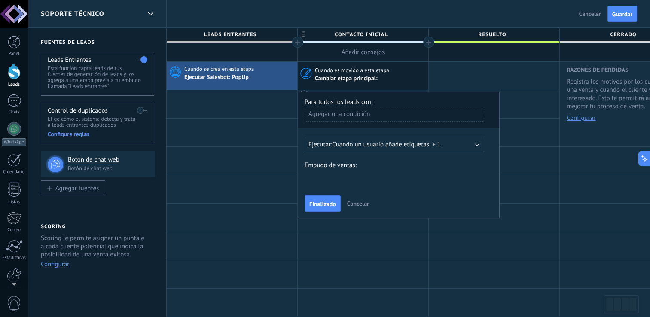
click at [0, 0] on div "CONTACTO INICIAL RESUELTO CERRADO" at bounding box center [0, 0] width 0 height 0
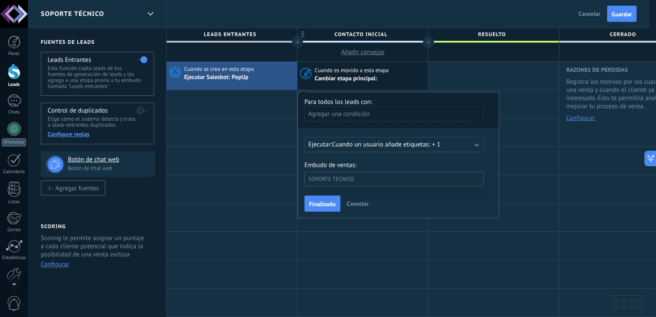
click at [0, 0] on label "RESUELTO" at bounding box center [0, 0] width 0 height 0
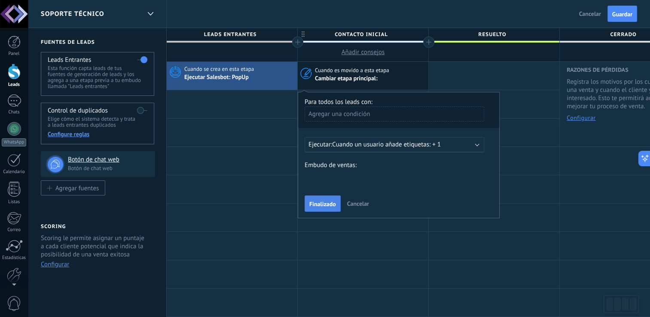
click at [333, 205] on span "Finalizado" at bounding box center [322, 204] width 27 height 6
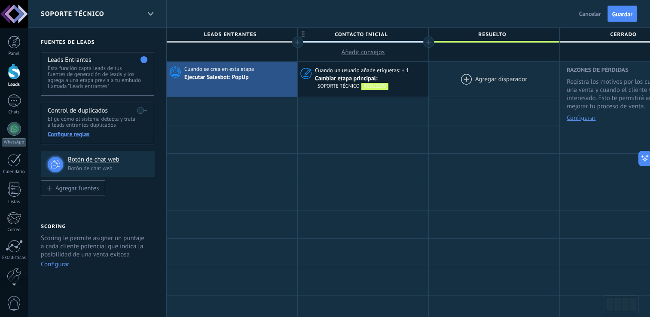
click at [463, 74] on div at bounding box center [494, 79] width 131 height 35
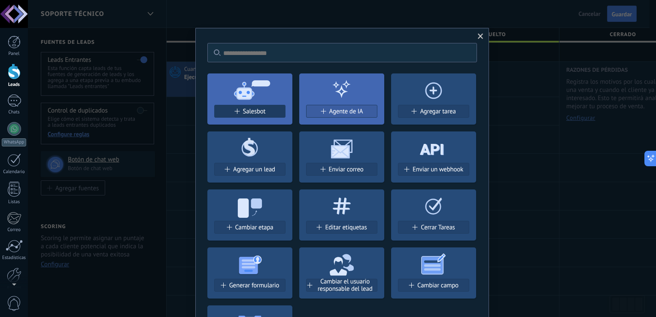
click at [273, 111] on div "Salesbot" at bounding box center [250, 111] width 70 height 7
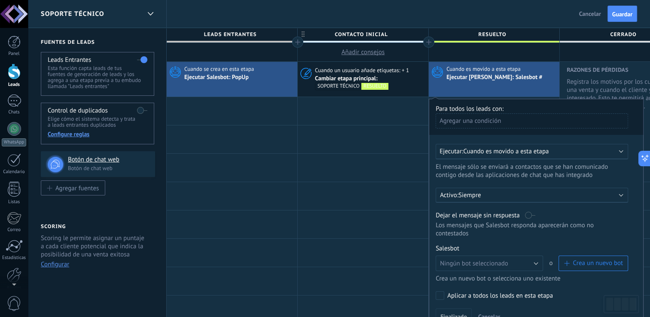
click at [581, 259] on span "Crea un nuevo bot" at bounding box center [598, 263] width 50 height 8
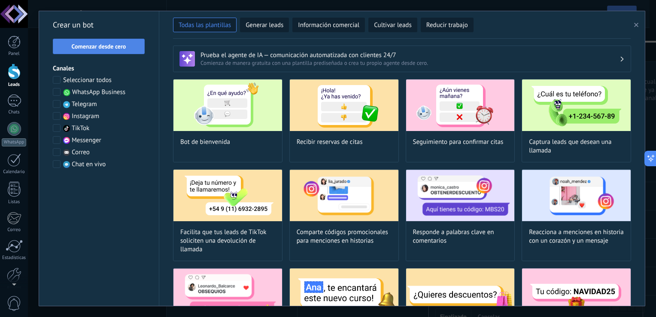
click at [95, 46] on span "Comenzar desde cero" at bounding box center [99, 46] width 55 height 6
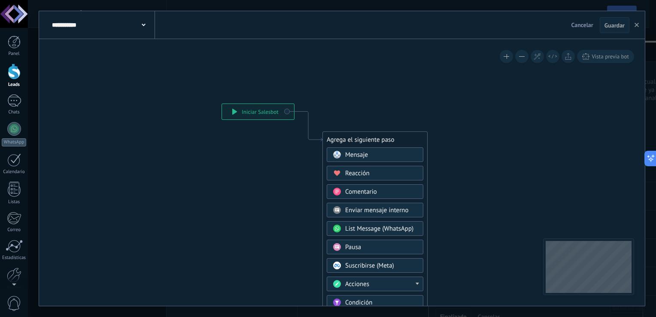
click at [590, 29] on span "Cancelar" at bounding box center [583, 25] width 22 height 8
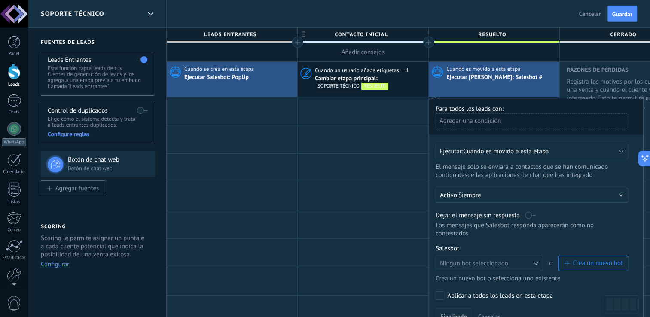
click at [572, 259] on span "Crea un nuevo bot" at bounding box center [593, 263] width 59 height 8
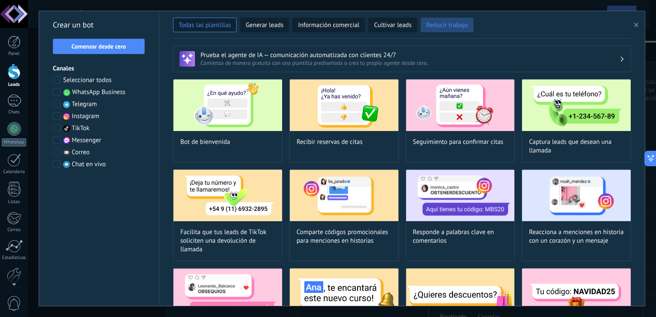
click at [455, 24] on span "Reducir trabajo" at bounding box center [448, 25] width 42 height 9
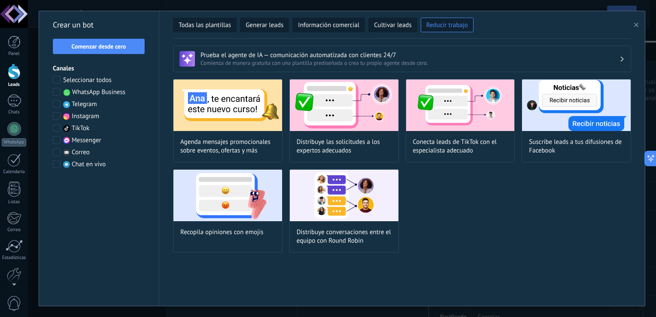
click at [634, 21] on button "button" at bounding box center [638, 25] width 14 height 10
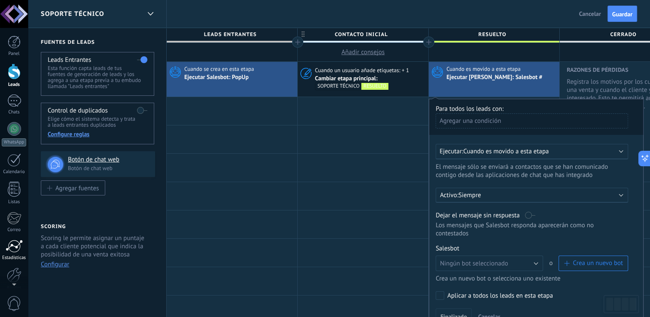
click at [9, 253] on link "Estadísticas" at bounding box center [14, 250] width 28 height 21
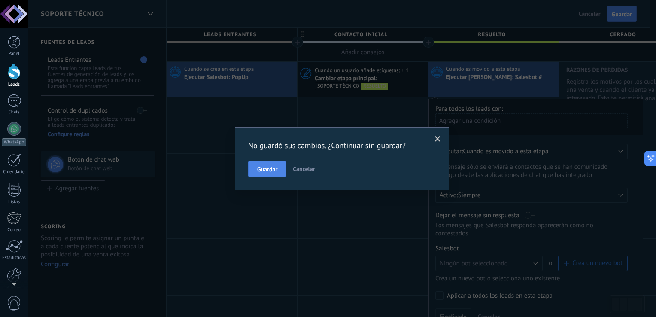
click at [269, 168] on span "Guardar" at bounding box center [267, 169] width 20 height 6
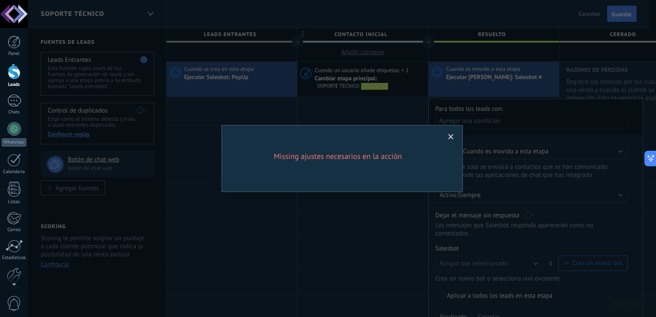
click at [451, 138] on span at bounding box center [451, 137] width 6 height 6
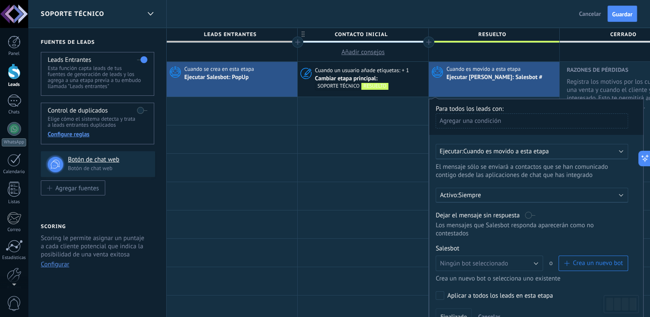
click at [374, 179] on div at bounding box center [363, 168] width 131 height 28
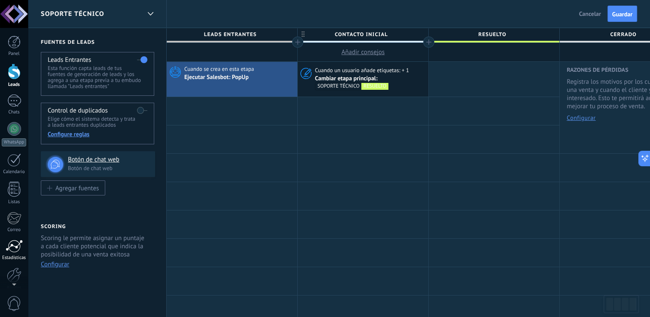
click at [6, 250] on div at bounding box center [14, 246] width 17 height 13
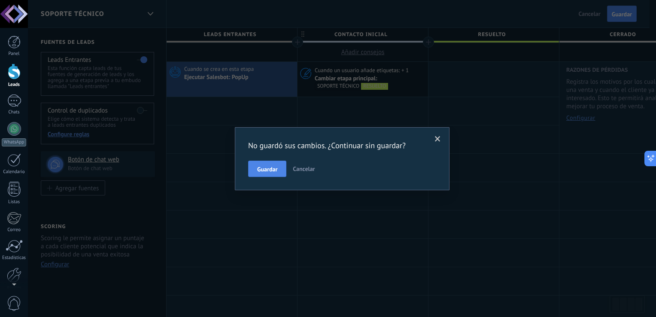
click at [279, 172] on button "Guardar" at bounding box center [267, 169] width 38 height 16
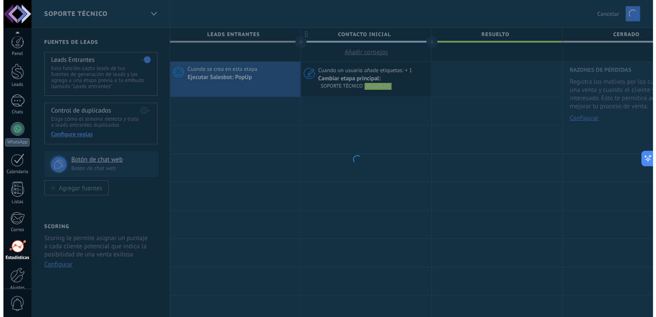
scroll to position [40, 0]
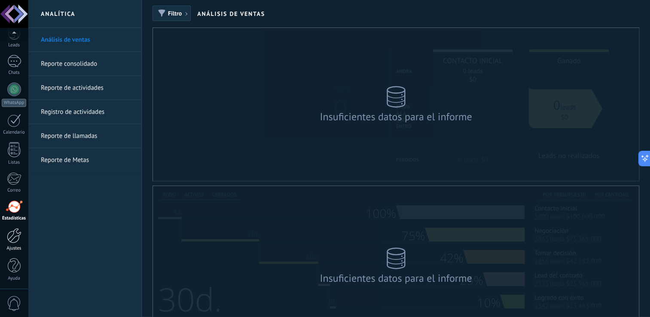
click at [19, 236] on div at bounding box center [14, 235] width 15 height 15
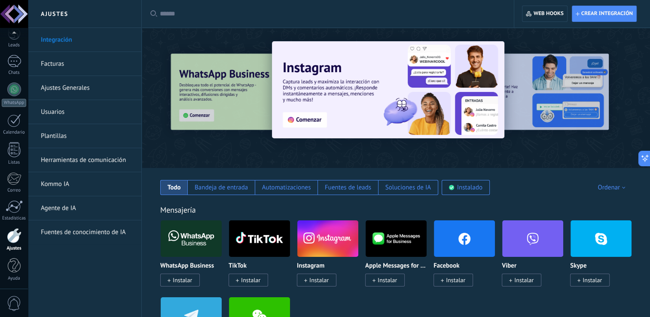
click at [110, 158] on link "Herramientas de comunicación" at bounding box center [87, 160] width 92 height 24
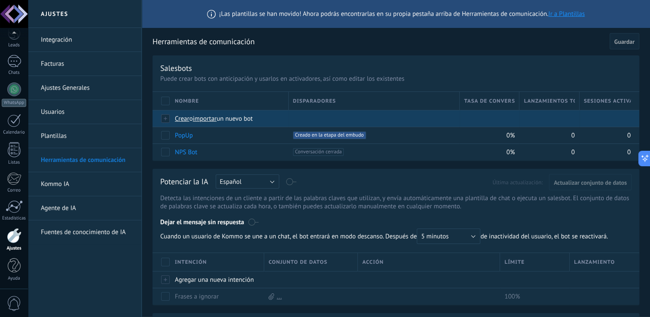
click at [198, 121] on span "importar" at bounding box center [205, 119] width 24 height 8
click at [0, 0] on input "importar un nuevo bot" at bounding box center [0, 0] width 0 height 0
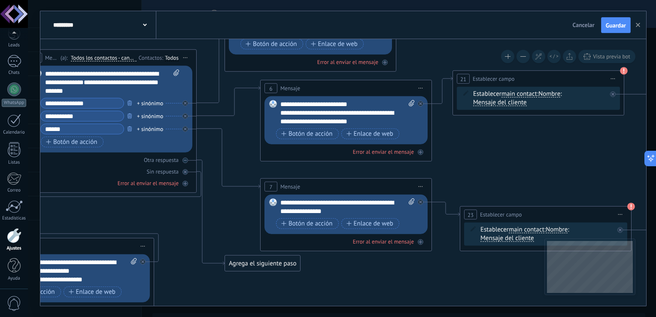
drag, startPoint x: 424, startPoint y: 143, endPoint x: 232, endPoint y: 137, distance: 191.7
click at [232, 137] on icon at bounding box center [414, 146] width 1696 height 776
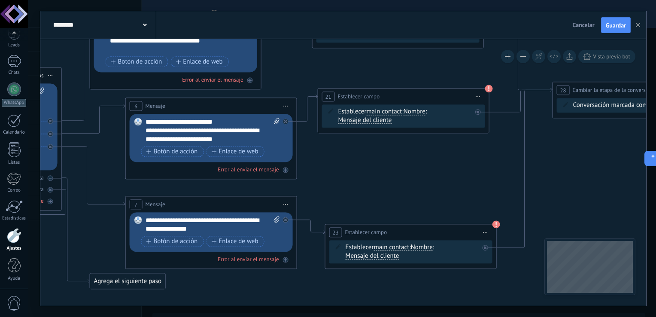
drag, startPoint x: 483, startPoint y: 144, endPoint x: 355, endPoint y: 159, distance: 128.4
click at [350, 162] on icon at bounding box center [279, 164] width 1696 height 776
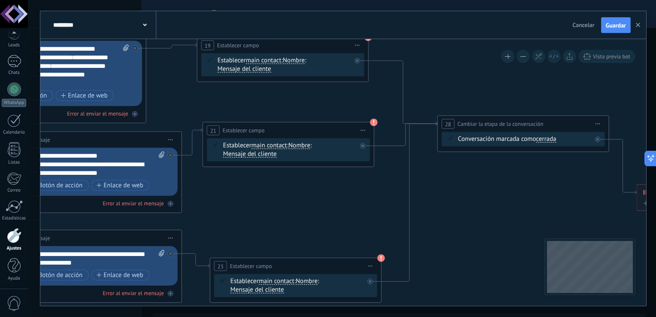
drag, startPoint x: 424, startPoint y: 162, endPoint x: 310, endPoint y: 195, distance: 119.1
click at [310, 195] on icon at bounding box center [164, 198] width 1696 height 776
click at [277, 148] on span "main contact" at bounding box center [270, 145] width 36 height 7
click at [277, 148] on button "main contact" at bounding box center [300, 145] width 107 height 15
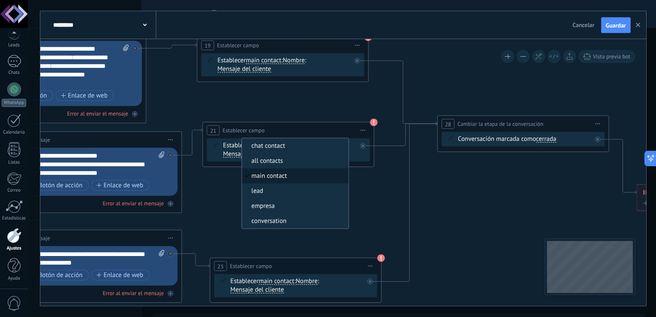
click at [275, 174] on span "main contact" at bounding box center [294, 176] width 104 height 9
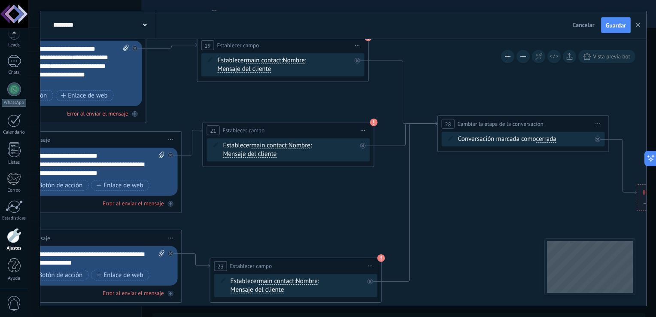
click at [293, 145] on span "Nombre" at bounding box center [300, 145] width 22 height 7
click at [293, 145] on button "Nombre" at bounding box center [337, 145] width 107 height 15
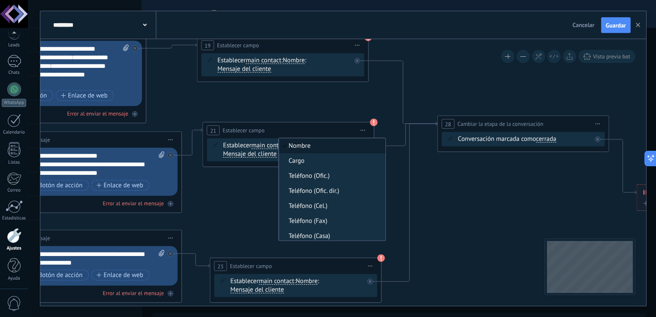
click at [311, 149] on span "Nombre" at bounding box center [331, 146] width 104 height 9
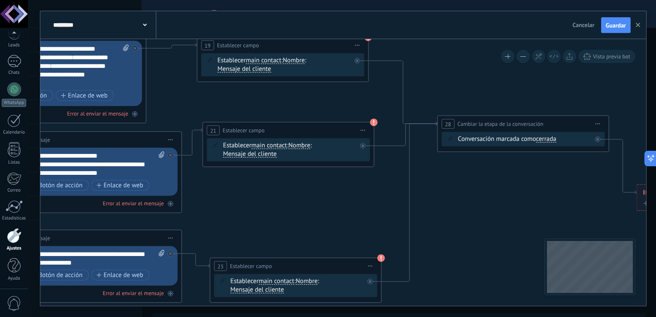
click at [262, 157] on span "Mensaje del cliente" at bounding box center [250, 154] width 54 height 7
click at [262, 157] on button "Mensaje del cliente" at bounding box center [272, 153] width 107 height 15
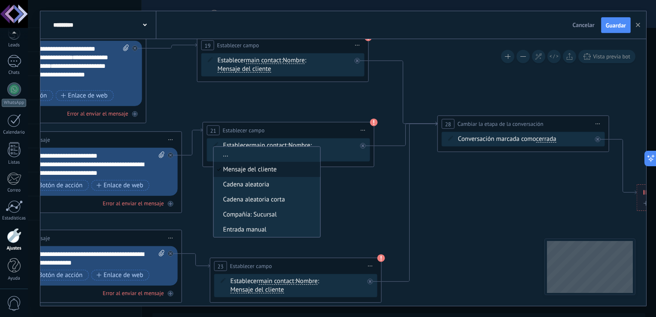
click at [261, 166] on span "Mensaje del cliente" at bounding box center [266, 169] width 104 height 9
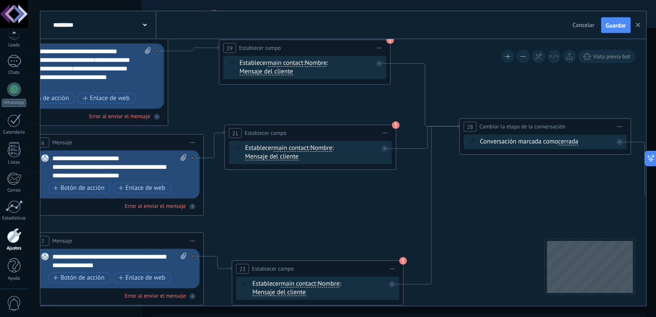
drag, startPoint x: 247, startPoint y: 207, endPoint x: 302, endPoint y: 217, distance: 55.9
click at [302, 217] on icon at bounding box center [186, 201] width 1696 height 776
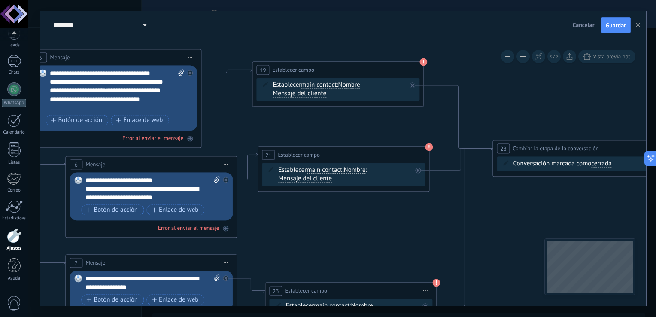
drag, startPoint x: 361, startPoint y: 193, endPoint x: 448, endPoint y: 247, distance: 102.3
click at [447, 247] on icon at bounding box center [219, 223] width 1696 height 776
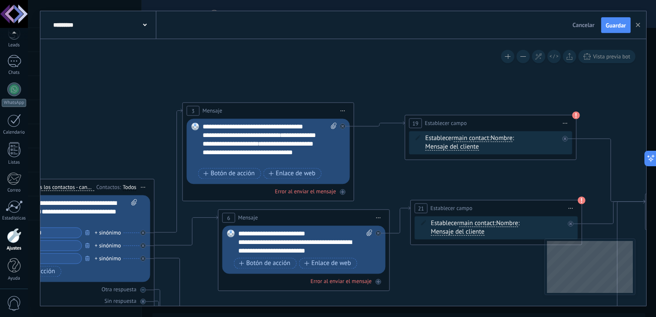
drag, startPoint x: 344, startPoint y: 156, endPoint x: 410, endPoint y: 166, distance: 66.9
click at [410, 166] on icon at bounding box center [372, 276] width 1696 height 776
drag, startPoint x: 294, startPoint y: 145, endPoint x: 287, endPoint y: 135, distance: 12.0
click at [287, 135] on div "**********" at bounding box center [270, 144] width 135 height 43
drag, startPoint x: 286, startPoint y: 135, endPoint x: 293, endPoint y: 146, distance: 12.9
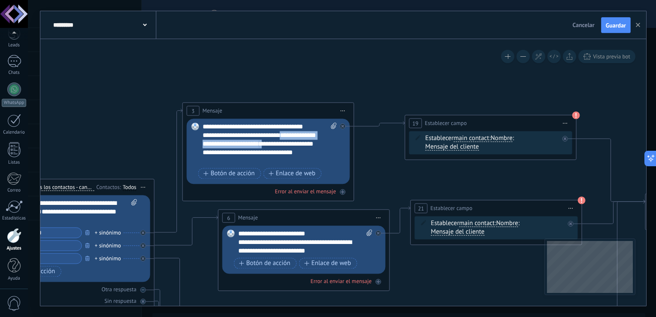
click at [293, 146] on div "**********" at bounding box center [270, 144] width 135 height 43
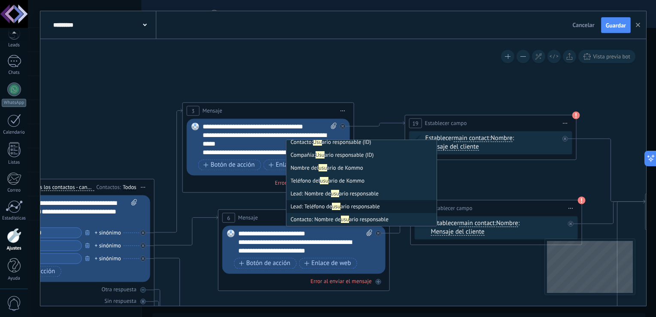
scroll to position [4, 0]
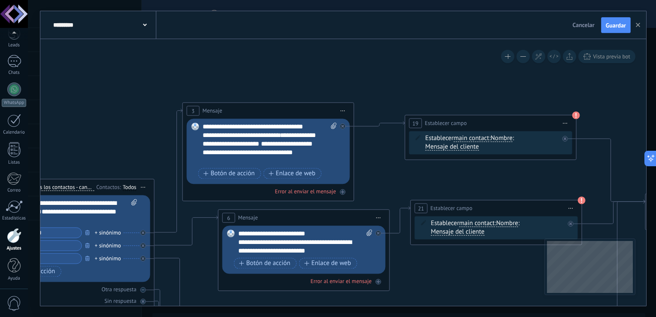
click at [406, 162] on icon at bounding box center [372, 276] width 1696 height 776
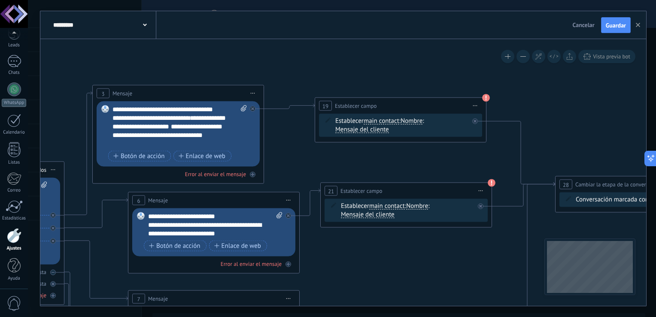
drag, startPoint x: 451, startPoint y: 173, endPoint x: 361, endPoint y: 155, distance: 91.9
click at [361, 155] on icon at bounding box center [282, 258] width 1696 height 776
click at [387, 123] on span "main contact" at bounding box center [382, 121] width 36 height 7
click at [387, 123] on button "main contact" at bounding box center [413, 120] width 107 height 15
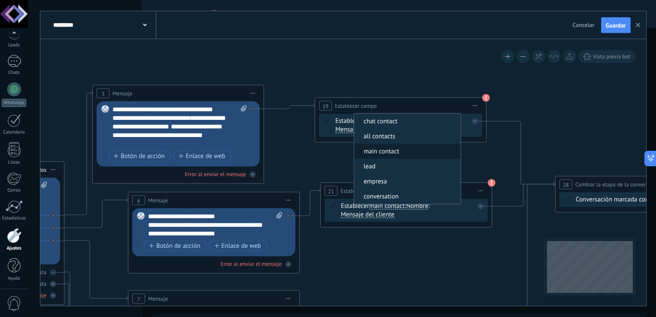
click at [386, 148] on span "main contact" at bounding box center [406, 151] width 104 height 9
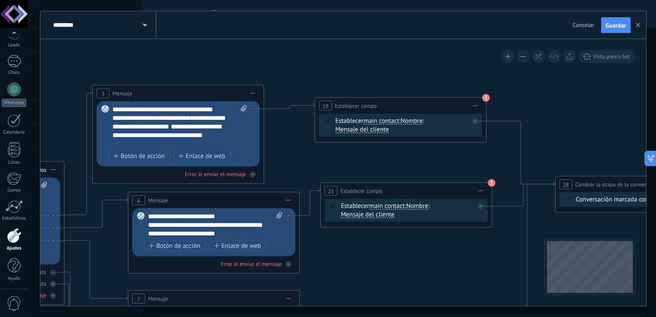
click at [420, 118] on span "Nombre" at bounding box center [412, 121] width 22 height 7
click at [420, 118] on button "Nombre" at bounding box center [449, 120] width 107 height 15
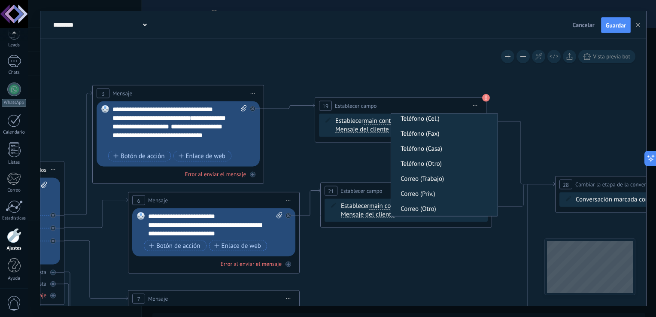
scroll to position [0, 0]
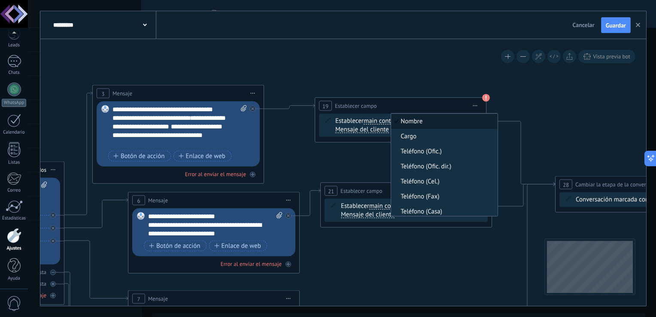
click at [426, 122] on span "Nombre" at bounding box center [443, 121] width 104 height 9
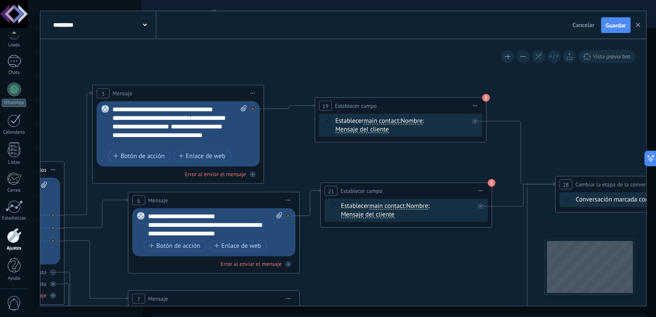
click at [423, 123] on span "Nombre" at bounding box center [412, 121] width 22 height 7
click at [424, 123] on button "Nombre" at bounding box center [449, 120] width 107 height 15
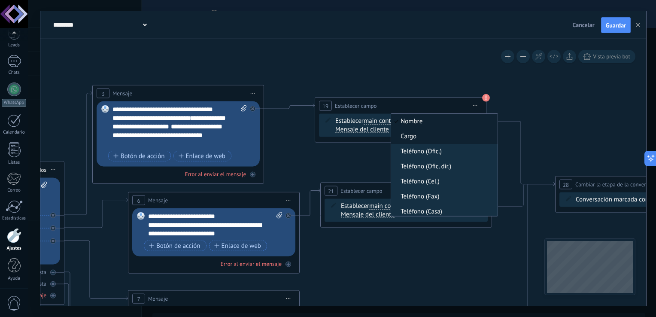
click at [424, 135] on span "Cargo" at bounding box center [443, 136] width 104 height 9
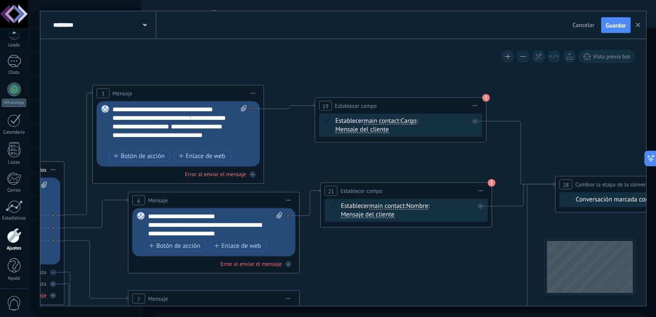
click at [433, 150] on icon at bounding box center [282, 258] width 1696 height 776
click at [616, 27] on span "Guardar" at bounding box center [616, 25] width 20 height 6
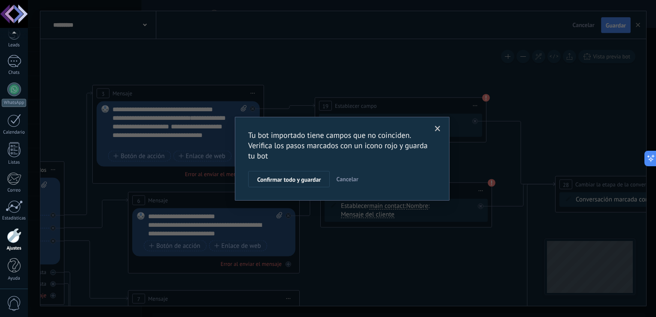
click at [442, 127] on span at bounding box center [438, 129] width 14 height 15
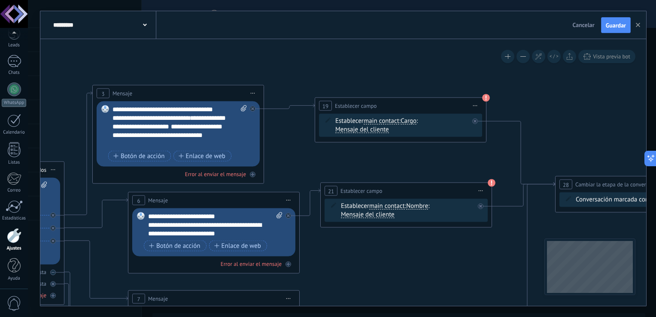
click at [414, 119] on span "Cargo" at bounding box center [409, 121] width 16 height 7
click at [414, 119] on button "Cargo" at bounding box center [449, 120] width 107 height 15
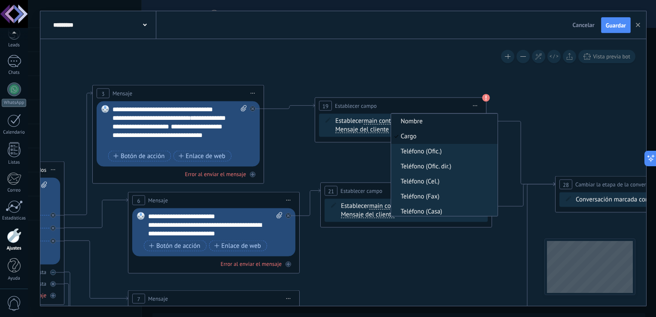
click at [419, 120] on span "Nombre" at bounding box center [443, 121] width 104 height 9
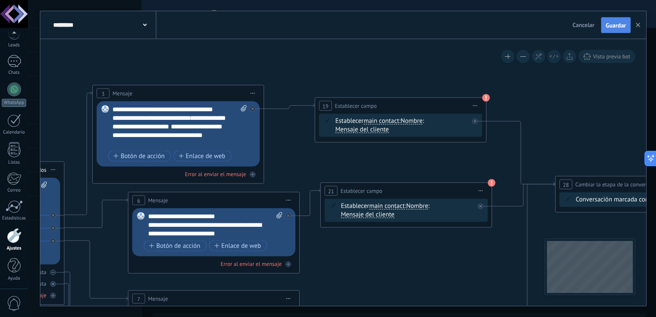
click at [622, 19] on button "Guardar" at bounding box center [616, 25] width 30 height 16
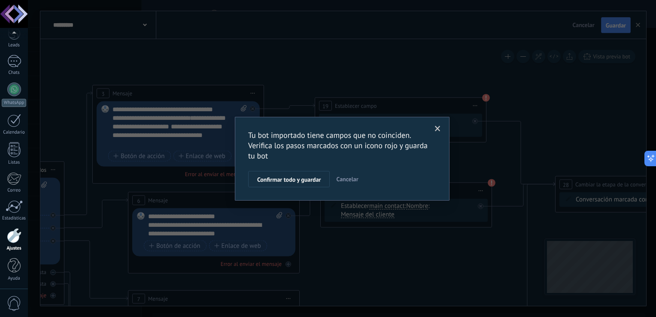
click at [435, 127] on span at bounding box center [438, 129] width 14 height 15
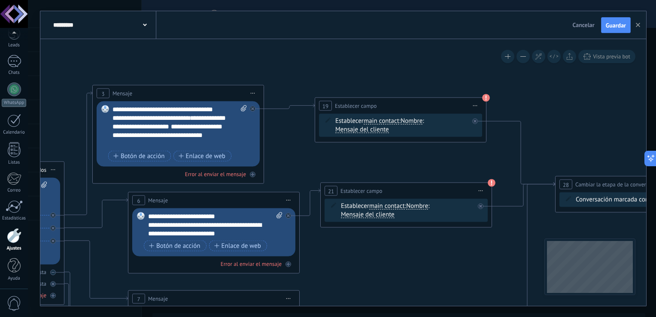
click at [415, 207] on span "Nombre" at bounding box center [417, 206] width 22 height 7
click at [415, 207] on button "Nombre" at bounding box center [455, 205] width 107 height 15
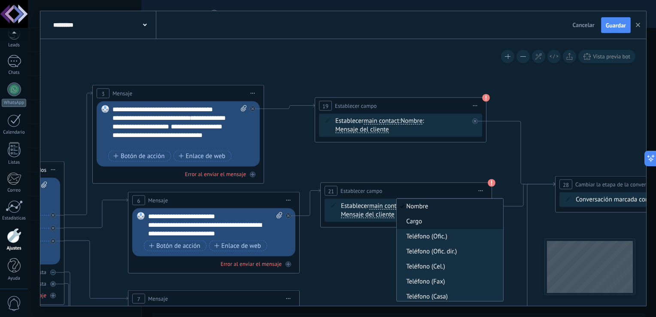
click at [424, 219] on span "Cargo" at bounding box center [449, 221] width 104 height 9
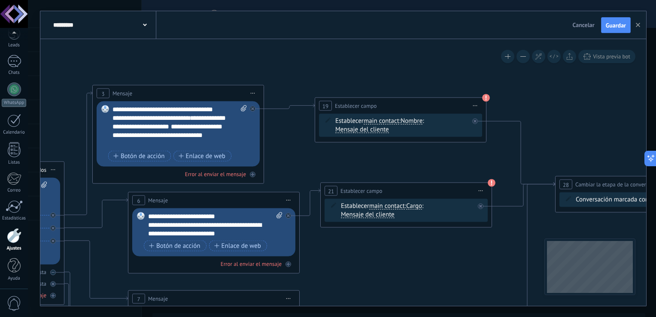
click at [422, 206] on span "Cargo" at bounding box center [414, 206] width 16 height 7
click at [422, 206] on button "Cargo" at bounding box center [455, 205] width 107 height 15
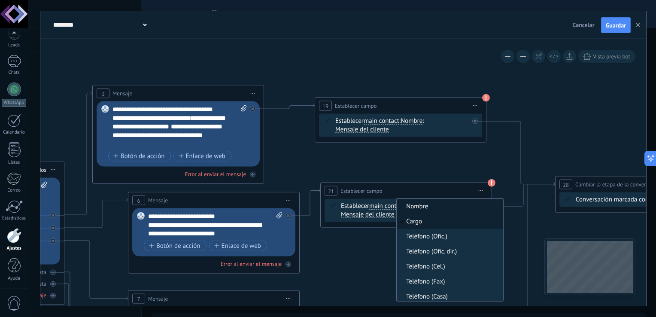
click at [427, 213] on li "Nombre" at bounding box center [450, 206] width 107 height 15
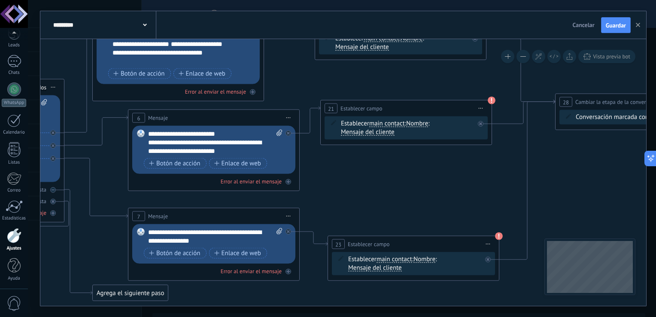
click at [427, 258] on span "Nombre" at bounding box center [425, 259] width 22 height 7
click at [427, 258] on button "Nombre" at bounding box center [462, 259] width 107 height 15
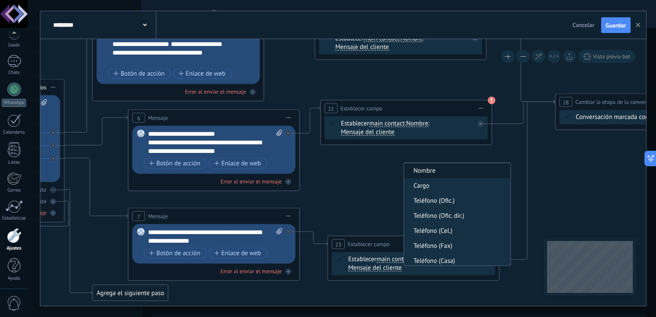
click at [443, 173] on span "Nombre" at bounding box center [456, 171] width 104 height 9
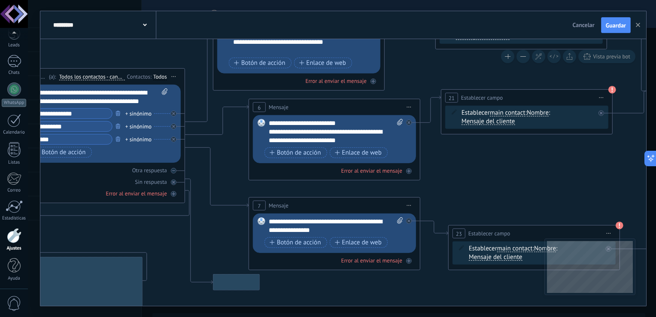
drag, startPoint x: 537, startPoint y: 174, endPoint x: 658, endPoint y: 164, distance: 121.1
click at [650, 164] on html ".abccls-1,.abccls-2{fill-rule:evenodd}.abccls-2{fill:#fff} .abfcls-1{fill:none}…" at bounding box center [328, 158] width 656 height 317
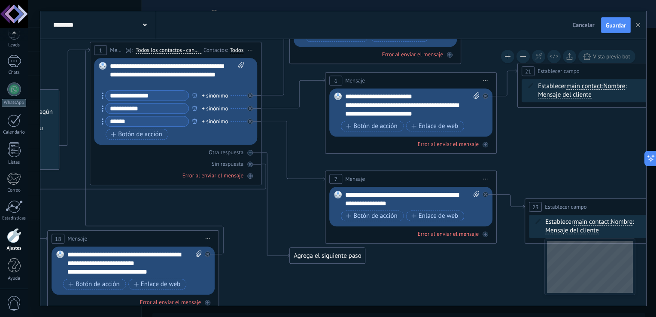
drag, startPoint x: 173, startPoint y: 238, endPoint x: 250, endPoint y: 211, distance: 81.8
click at [250, 211] on icon at bounding box center [479, 139] width 1696 height 776
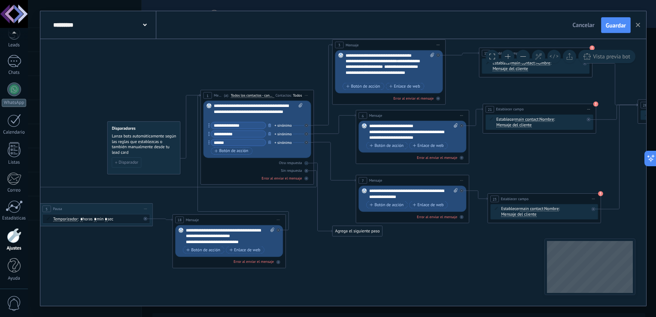
drag, startPoint x: 232, startPoint y: 183, endPoint x: 284, endPoint y: 190, distance: 52.5
click at [284, 190] on icon at bounding box center [457, 154] width 1119 height 512
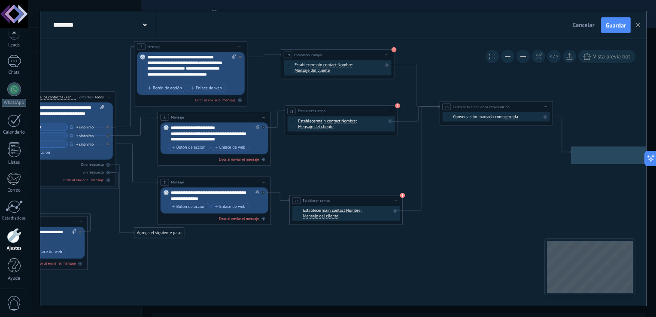
drag, startPoint x: 523, startPoint y: 160, endPoint x: 287, endPoint y: 164, distance: 235.4
click at [287, 164] on icon at bounding box center [259, 155] width 1119 height 512
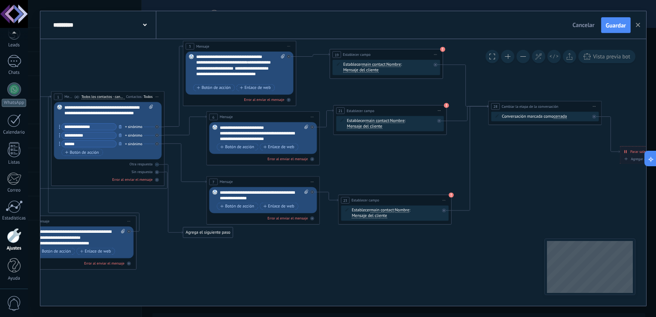
drag, startPoint x: 285, startPoint y: 272, endPoint x: 406, endPoint y: 259, distance: 121.5
click at [396, 271] on icon at bounding box center [307, 155] width 1119 height 512
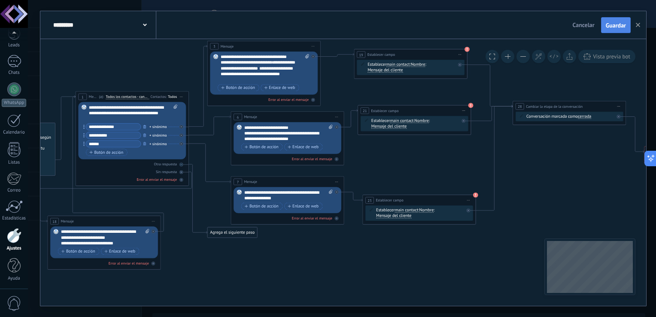
click at [618, 28] on span "Guardar" at bounding box center [616, 25] width 20 height 6
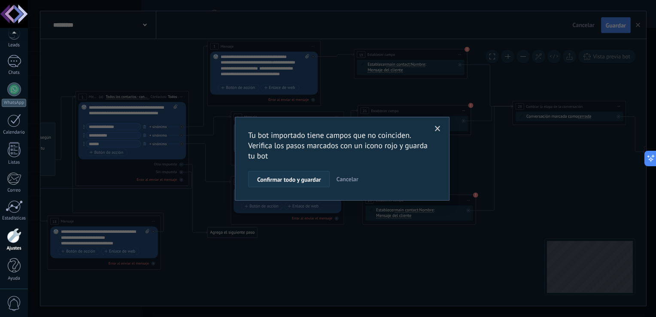
click at [317, 180] on span "Confirmar todo y guardar" at bounding box center [289, 180] width 64 height 6
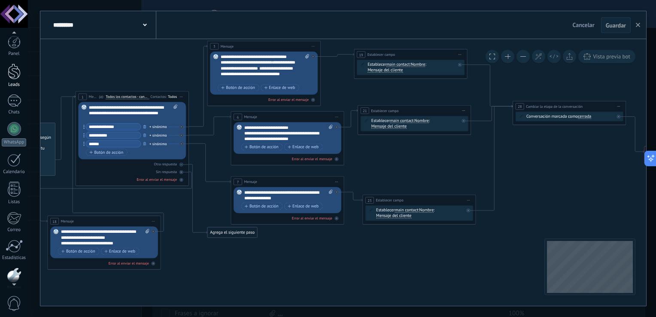
click at [14, 74] on div at bounding box center [14, 72] width 13 height 16
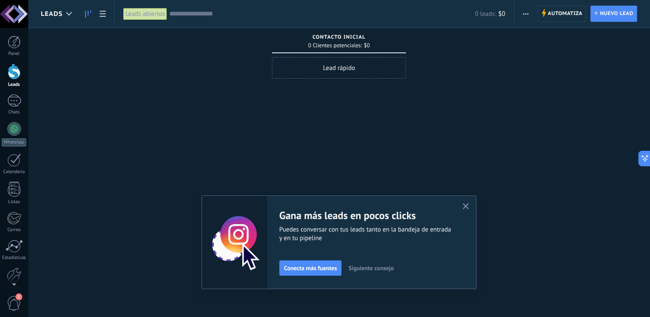
click at [467, 210] on span "button" at bounding box center [466, 206] width 6 height 7
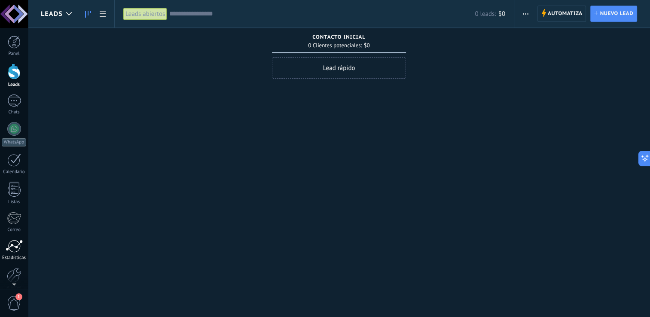
click at [15, 250] on div at bounding box center [14, 246] width 17 height 13
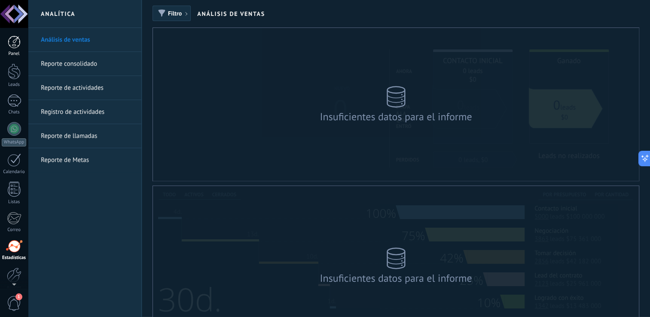
click at [19, 46] on div at bounding box center [14, 42] width 13 height 13
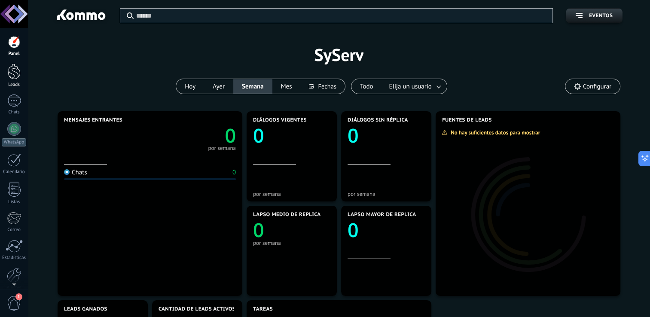
click at [13, 69] on div at bounding box center [14, 72] width 13 height 16
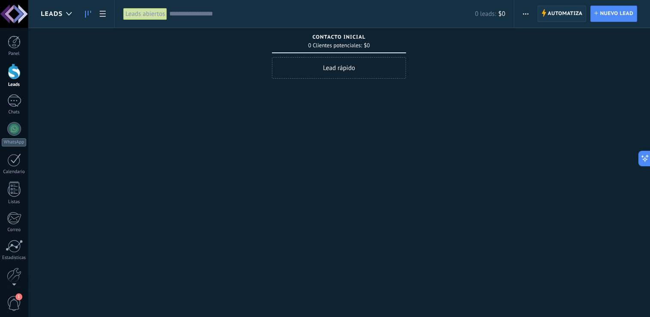
click at [572, 19] on span "Automatiza" at bounding box center [565, 13] width 35 height 15
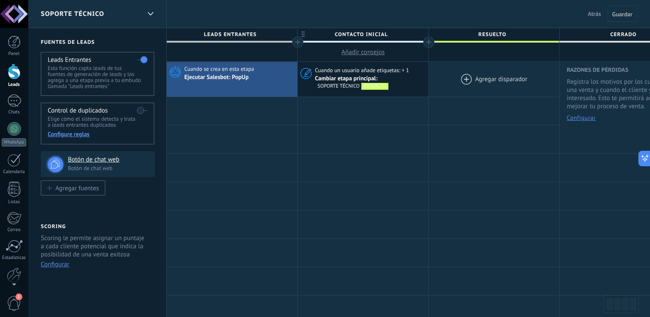
click at [483, 80] on div at bounding box center [494, 79] width 131 height 35
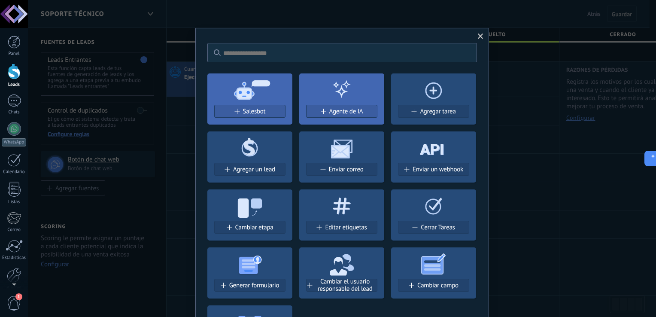
click at [481, 41] on span at bounding box center [481, 36] width 14 height 15
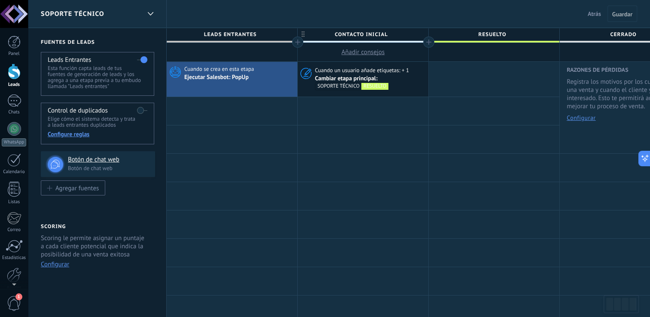
click at [597, 17] on span "Atrás" at bounding box center [594, 14] width 13 height 8
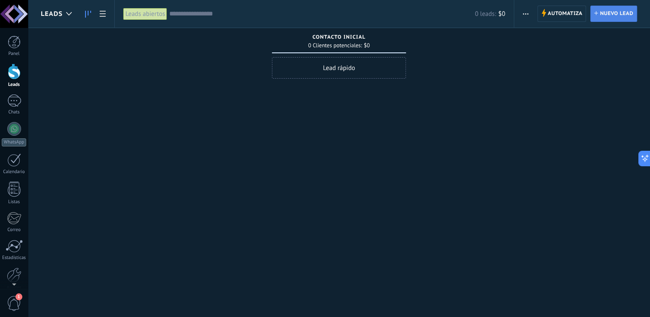
click at [601, 15] on span "Nuevo lead" at bounding box center [617, 13] width 34 height 15
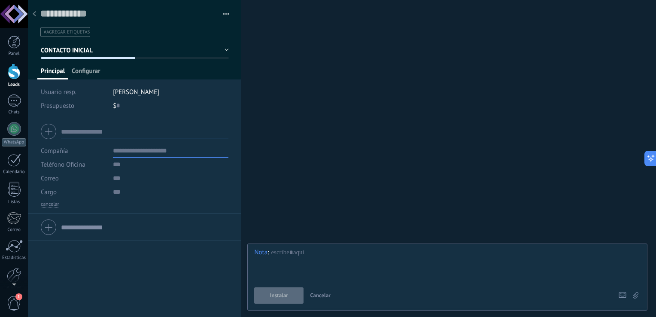
click at [88, 70] on span "Configurar" at bounding box center [86, 73] width 28 height 12
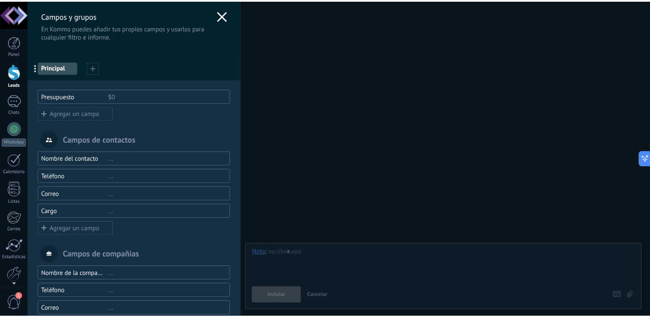
scroll to position [82, 0]
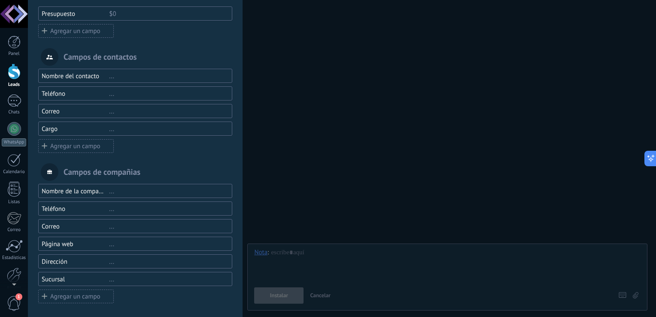
click at [76, 146] on div "Agregar un campo" at bounding box center [76, 146] width 76 height 14
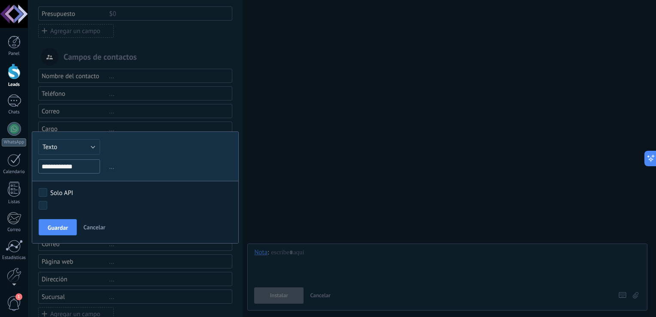
type input "**********"
click at [58, 217] on div "Guardar Cancelar" at bounding box center [135, 229] width 206 height 27
click at [59, 221] on button "Guardar" at bounding box center [58, 227] width 38 height 16
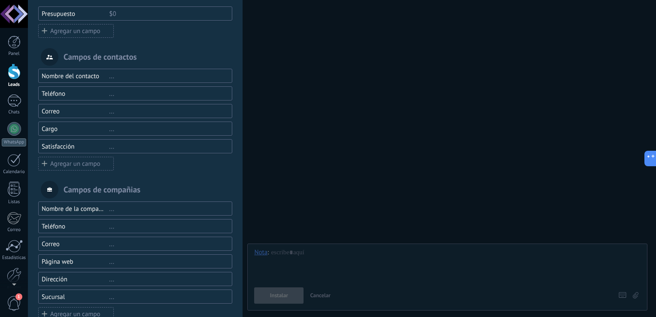
click at [28, 273] on div "Campos y grupos En Kommo puedes añadir tus propios campos y usarlos para cualqu…" at bounding box center [342, 158] width 628 height 317
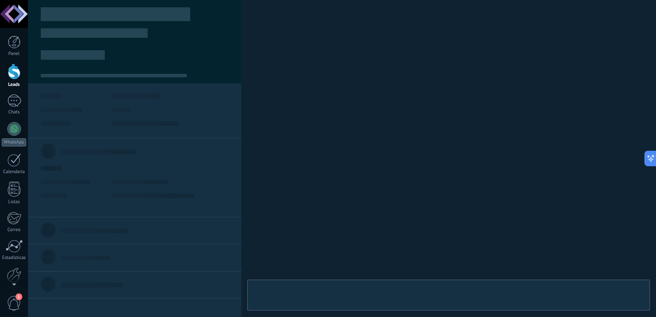
click at [18, 265] on div "Panel Leads Chats WhatsApp Clientes" at bounding box center [14, 183] width 28 height 294
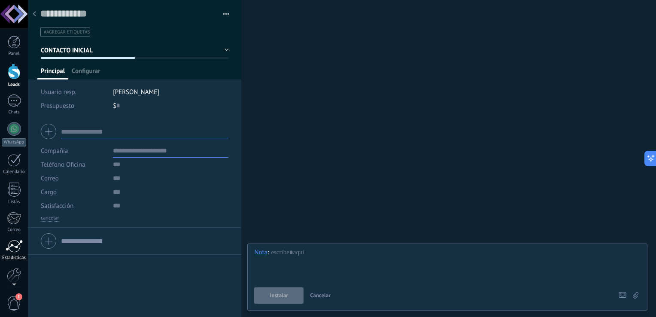
click at [20, 253] on link "Estadísticas" at bounding box center [14, 250] width 28 height 21
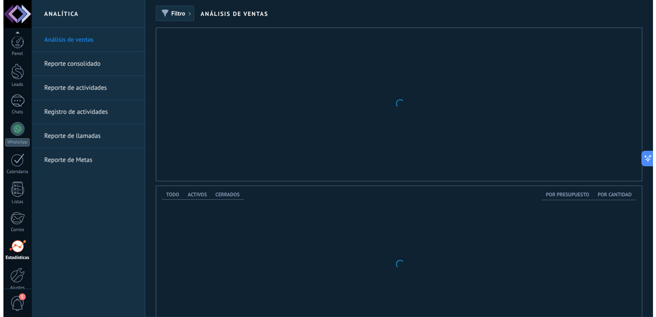
scroll to position [40, 0]
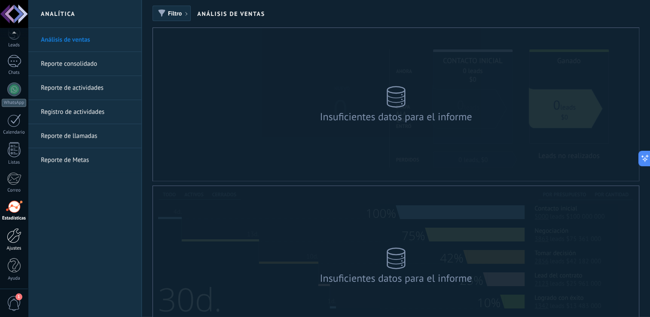
click at [12, 241] on div at bounding box center [14, 235] width 15 height 15
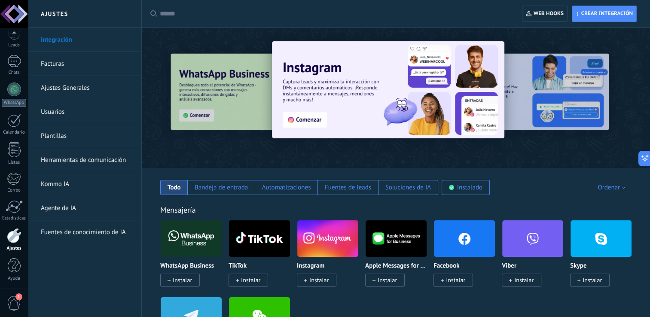
click at [84, 167] on link "Herramientas de comunicación" at bounding box center [87, 160] width 92 height 24
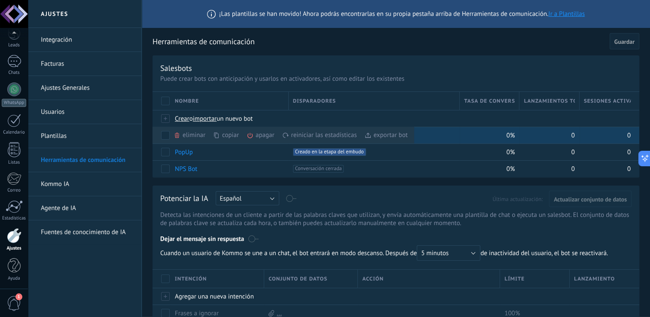
click at [204, 135] on div "eliminar màs" at bounding box center [204, 135] width 61 height 17
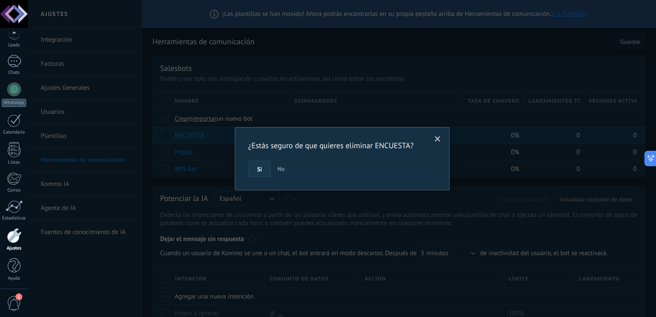
click at [262, 166] on button "Si" at bounding box center [259, 169] width 23 height 16
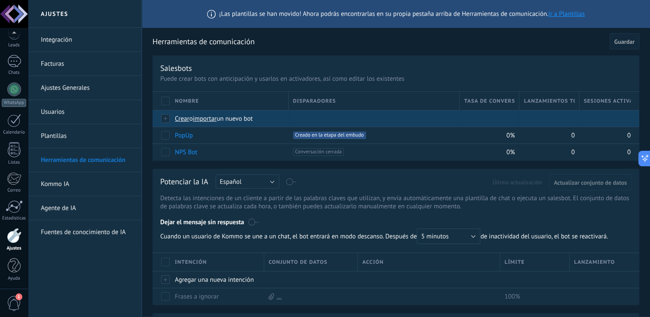
click at [187, 118] on span "Crear" at bounding box center [182, 119] width 15 height 8
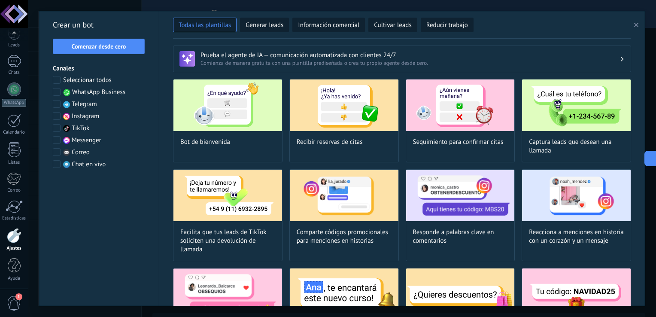
click at [642, 25] on button "button" at bounding box center [638, 25] width 14 height 10
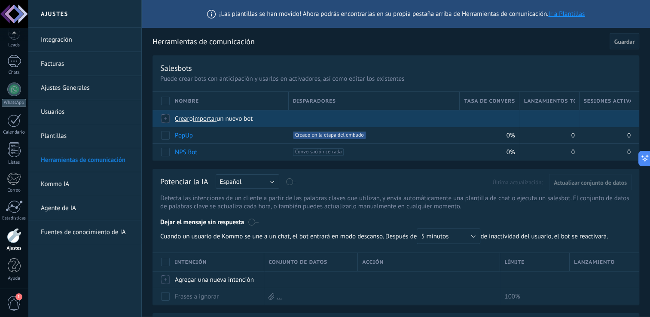
click at [210, 121] on span "importar" at bounding box center [205, 119] width 24 height 8
click at [0, 0] on input "importar un nuevo bot" at bounding box center [0, 0] width 0 height 0
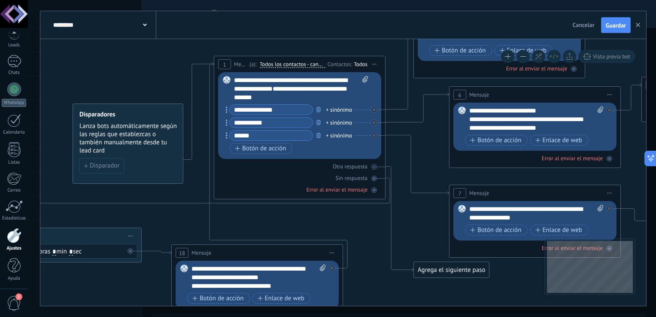
click at [147, 31] on div "********* Salesbots" at bounding box center [103, 24] width 105 height 27
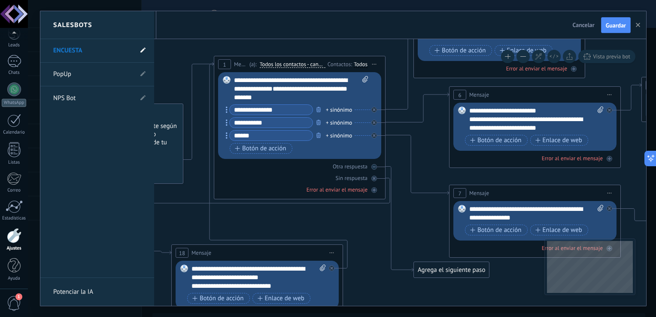
click at [144, 47] on span at bounding box center [142, 51] width 5 height 8
click at [97, 49] on input "********" at bounding box center [83, 51] width 61 height 14
type input "********"
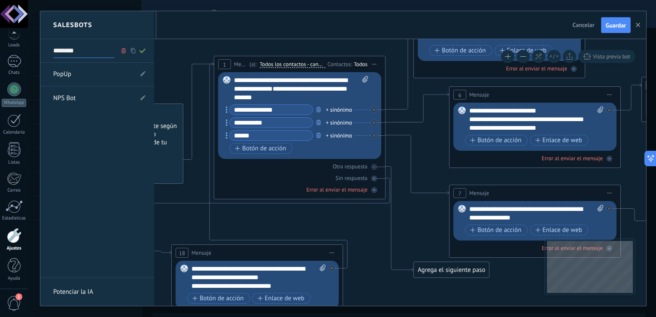
type input "********"
drag, startPoint x: 405, startPoint y: 225, endPoint x: 290, endPoint y: 226, distance: 115.6
click at [290, 226] on div at bounding box center [343, 158] width 606 height 295
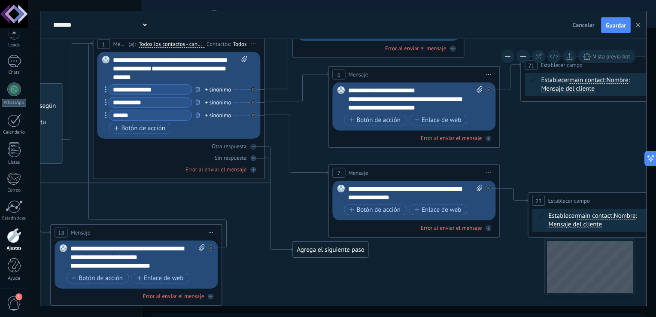
drag, startPoint x: 368, startPoint y: 235, endPoint x: 172, endPoint y: 208, distance: 197.7
click at [168, 210] on icon at bounding box center [482, 132] width 1696 height 776
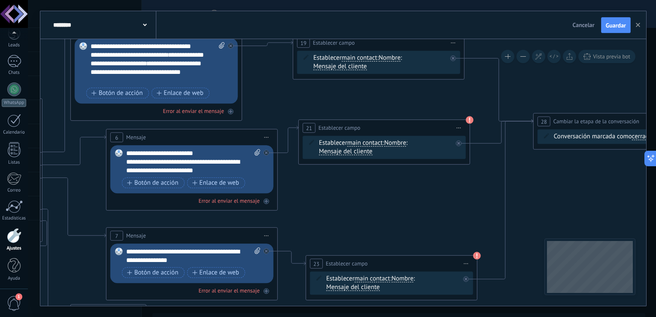
drag, startPoint x: 591, startPoint y: 149, endPoint x: 447, endPoint y: 217, distance: 158.9
click at [447, 217] on icon at bounding box center [260, 196] width 1696 height 776
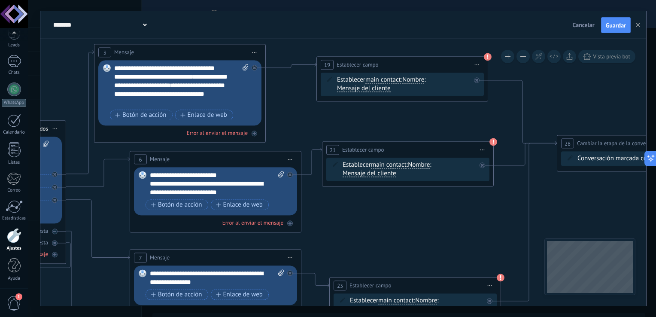
drag, startPoint x: 445, startPoint y: 206, endPoint x: 481, endPoint y: 236, distance: 47.0
click at [481, 236] on icon at bounding box center [284, 217] width 1696 height 776
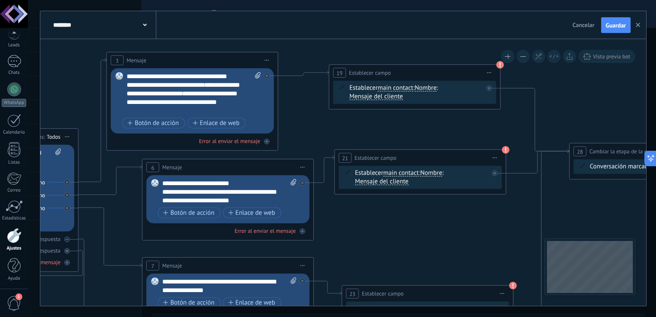
click at [426, 90] on span "Nombre" at bounding box center [426, 88] width 22 height 7
click at [426, 90] on button "Nombre" at bounding box center [464, 87] width 107 height 15
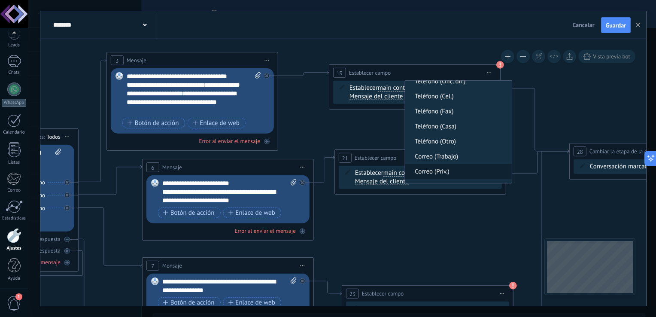
scroll to position [78, 0]
click at [453, 171] on li "Satisfacción" at bounding box center [459, 175] width 107 height 15
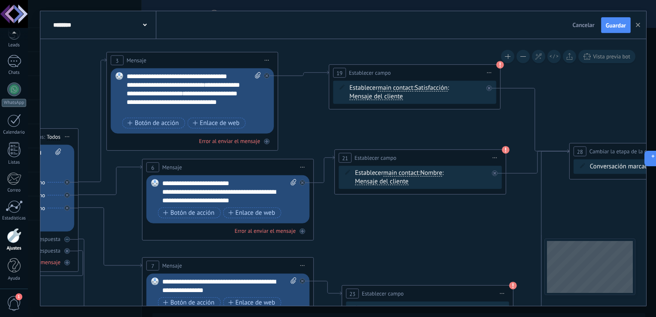
click at [390, 93] on span "Mensaje del cliente" at bounding box center [377, 96] width 54 height 7
click at [390, 93] on button "Mensaje del cliente" at bounding box center [398, 96] width 107 height 15
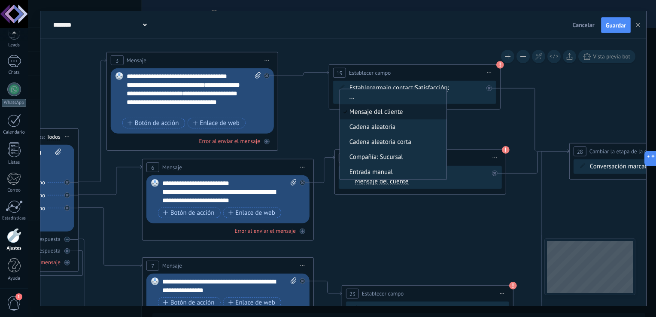
click at [394, 109] on span "Mensaje del cliente" at bounding box center [392, 112] width 104 height 9
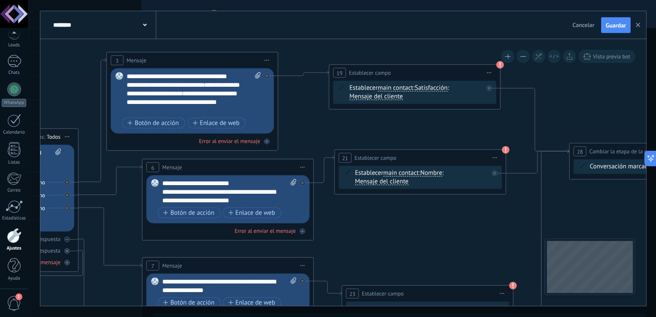
click at [427, 173] on span "Nombre" at bounding box center [432, 173] width 22 height 7
click at [427, 173] on button "Nombre" at bounding box center [469, 172] width 107 height 15
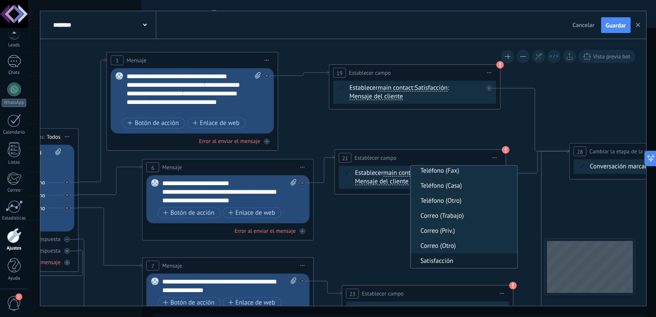
click at [454, 262] on span "Satisfacción" at bounding box center [463, 261] width 104 height 9
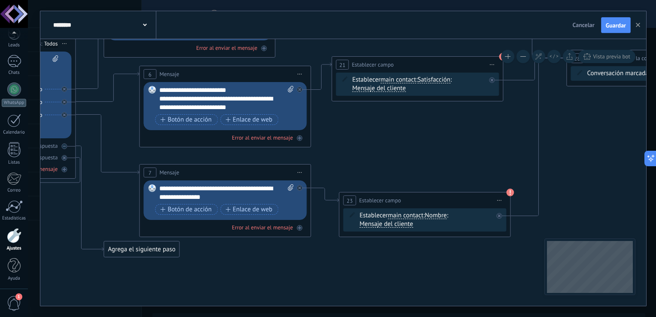
drag, startPoint x: 440, startPoint y: 253, endPoint x: 438, endPoint y: 157, distance: 95.8
click at [438, 158] on icon at bounding box center [293, 132] width 1696 height 776
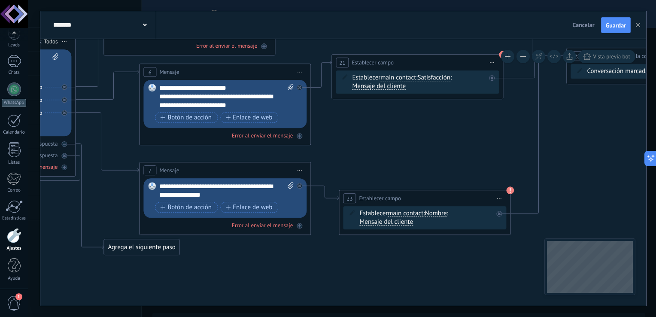
click at [433, 214] on span "Nombre" at bounding box center [436, 213] width 22 height 7
click at [433, 214] on button "Nombre" at bounding box center [474, 213] width 107 height 15
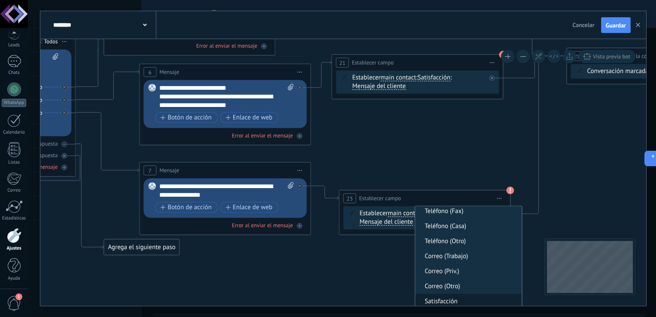
click at [456, 296] on li "Satisfacción" at bounding box center [469, 301] width 107 height 15
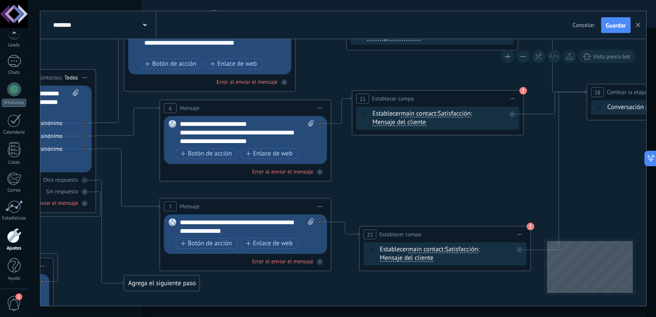
drag, startPoint x: 447, startPoint y: 171, endPoint x: 467, endPoint y: 207, distance: 41.6
click at [467, 207] on icon at bounding box center [314, 166] width 1696 height 776
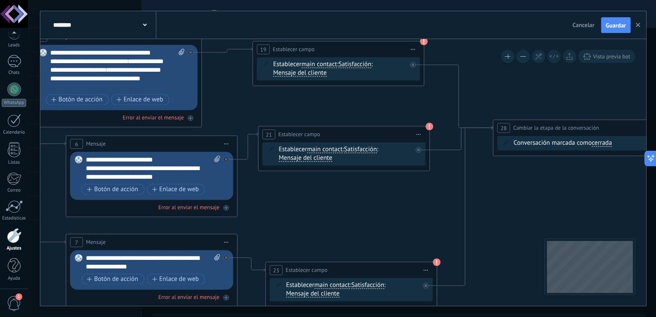
drag, startPoint x: 485, startPoint y: 198, endPoint x: 282, endPoint y: 247, distance: 208.8
click at [285, 251] on icon at bounding box center [220, 202] width 1696 height 776
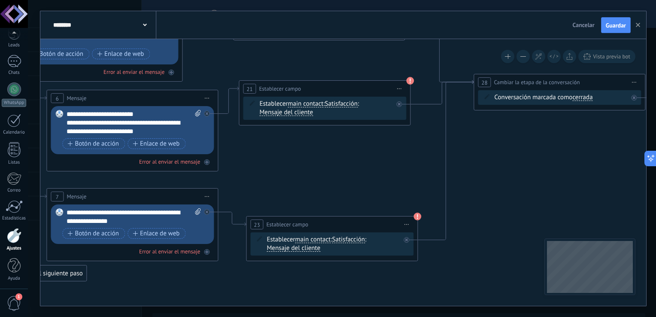
drag, startPoint x: 523, startPoint y: 233, endPoint x: 640, endPoint y: 163, distance: 136.6
click at [640, 163] on icon at bounding box center [200, 156] width 1696 height 776
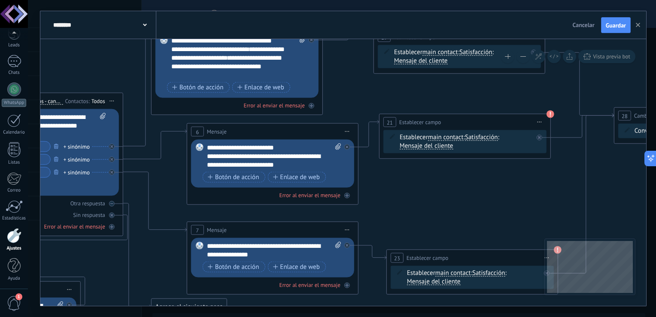
drag, startPoint x: 417, startPoint y: 147, endPoint x: 512, endPoint y: 170, distance: 97.7
click at [512, 170] on icon at bounding box center [341, 190] width 1696 height 776
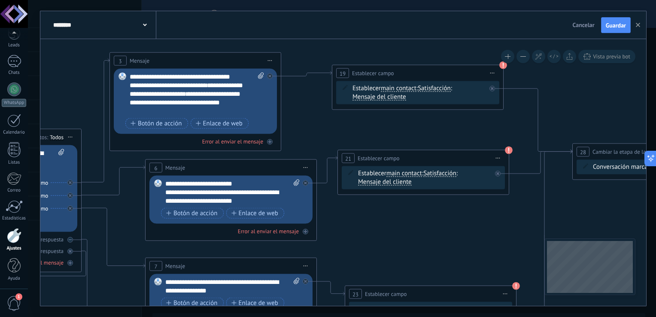
drag, startPoint x: 465, startPoint y: 165, endPoint x: 486, endPoint y: 116, distance: 53.9
click at [397, 196] on icon at bounding box center [299, 226] width 1696 height 776
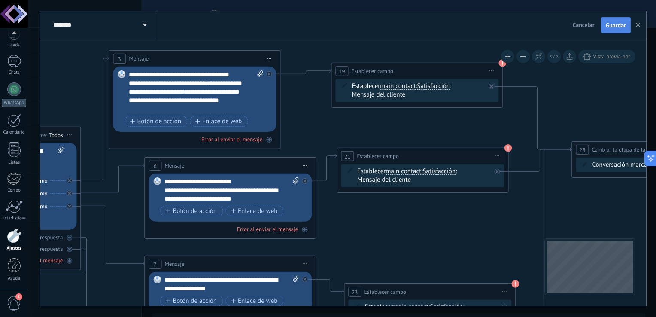
click at [624, 25] on span "Guardar" at bounding box center [616, 25] width 20 height 6
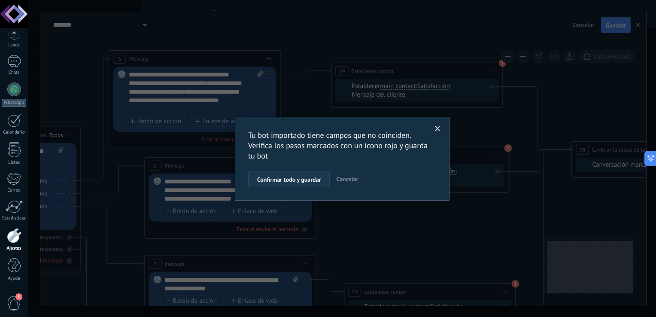
click at [296, 179] on span "Confirmar todo y guardar" at bounding box center [289, 180] width 64 height 6
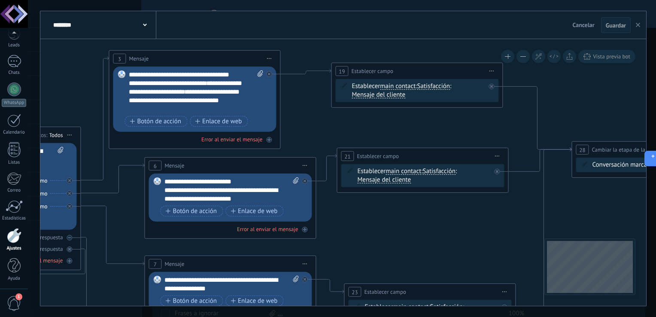
click at [643, 25] on button "button" at bounding box center [638, 25] width 13 height 16
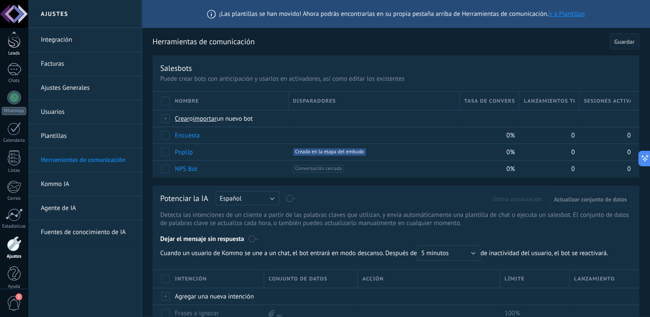
scroll to position [30, 0]
click at [16, 47] on div at bounding box center [14, 42] width 13 height 16
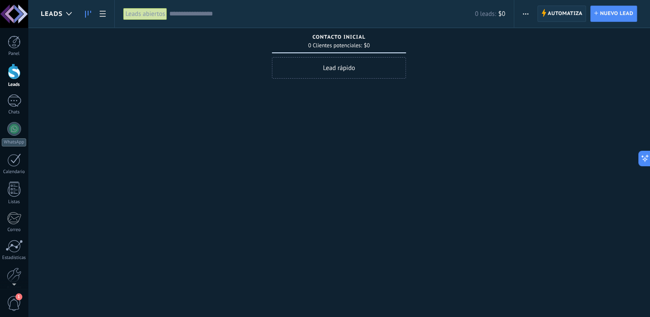
click at [546, 15] on span "Automatiza Automatiza" at bounding box center [561, 14] width 49 height 16
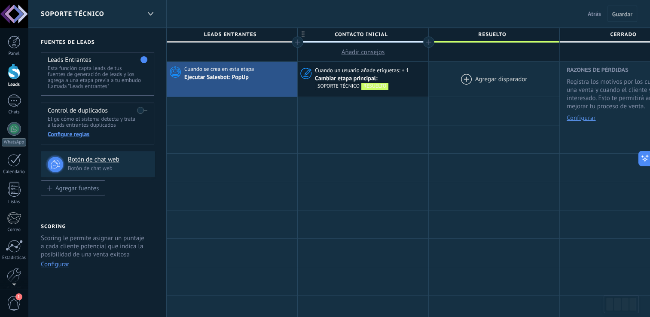
click at [470, 78] on div at bounding box center [494, 79] width 131 height 35
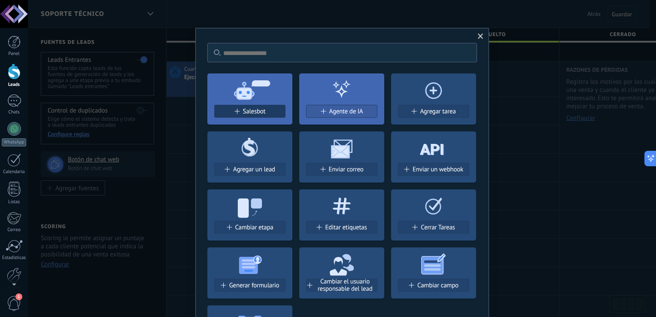
click at [270, 109] on div "Salesbot" at bounding box center [250, 111] width 70 height 7
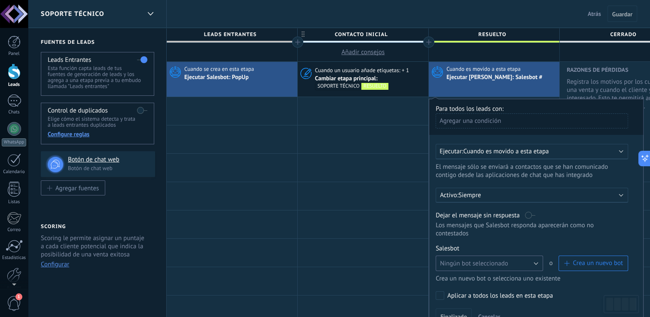
click at [536, 256] on button "Ningún bot seleccionado" at bounding box center [489, 263] width 107 height 15
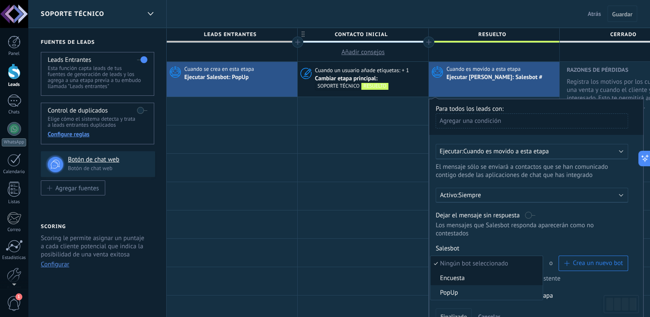
click at [488, 274] on span "Encuesta" at bounding box center [485, 278] width 110 height 8
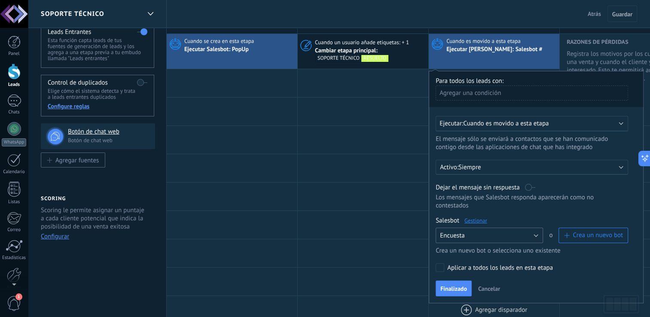
scroll to position [43, 0]
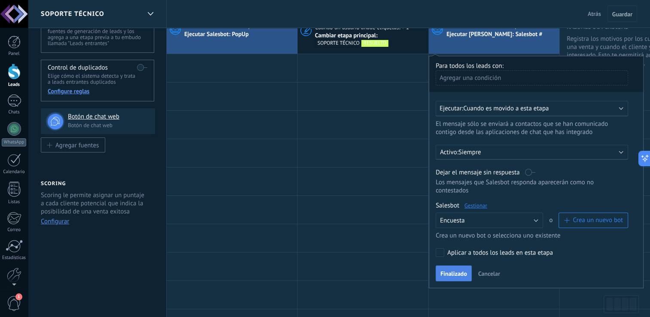
click at [460, 271] on span "Finalizado" at bounding box center [453, 274] width 27 height 6
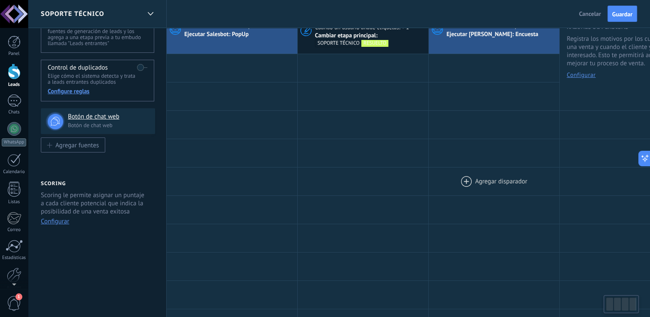
scroll to position [0, 0]
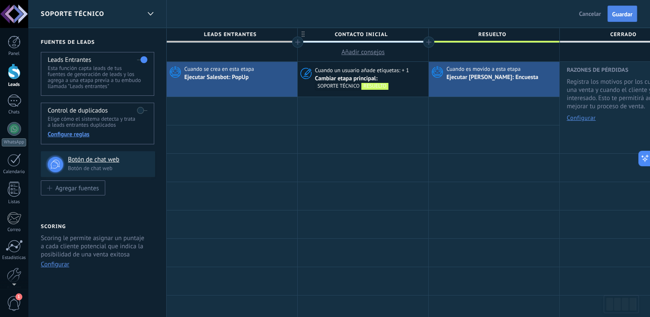
click at [619, 17] on span "Guardar" at bounding box center [622, 14] width 20 height 6
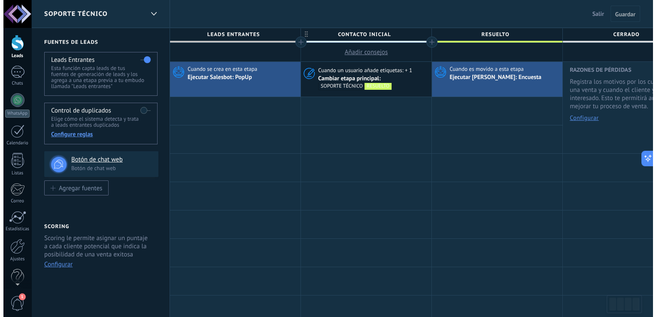
scroll to position [40, 0]
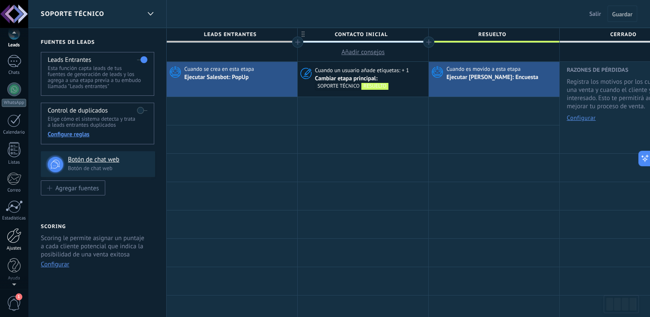
click at [17, 240] on div at bounding box center [14, 235] width 15 height 15
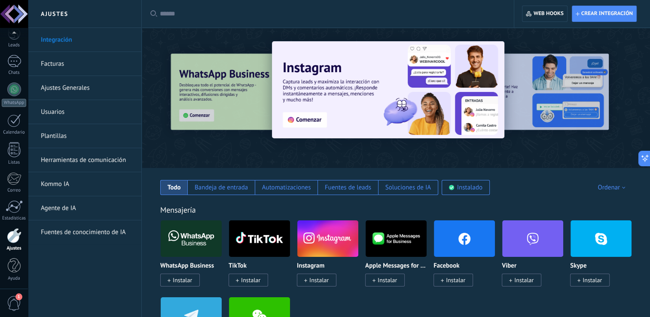
click at [63, 116] on link "Usuarios" at bounding box center [87, 112] width 92 height 24
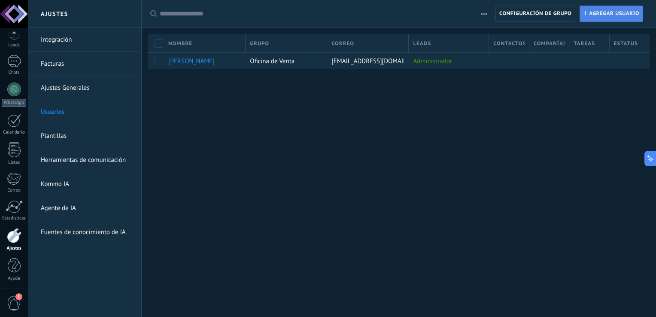
click at [595, 18] on span "Agregar usuario" at bounding box center [614, 13] width 50 height 15
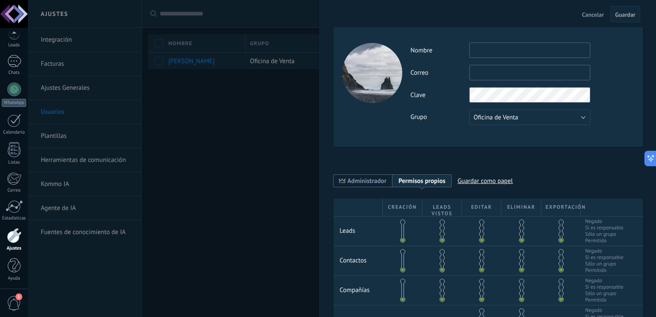
click at [540, 51] on input "text" at bounding box center [530, 50] width 121 height 15
type input "*"
type input "*******"
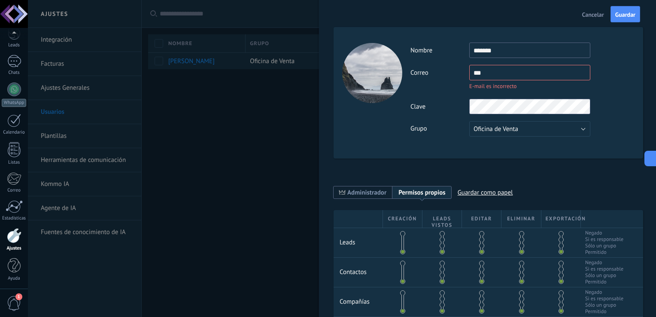
type input "**********"
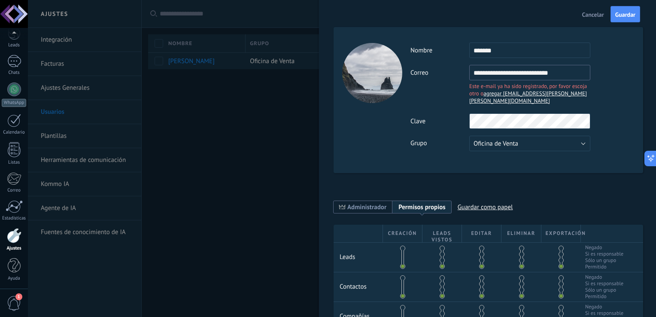
click at [556, 95] on span "agregar [EMAIL_ADDRESS][PERSON_NAME][PERSON_NAME][DOMAIN_NAME]" at bounding box center [529, 97] width 118 height 15
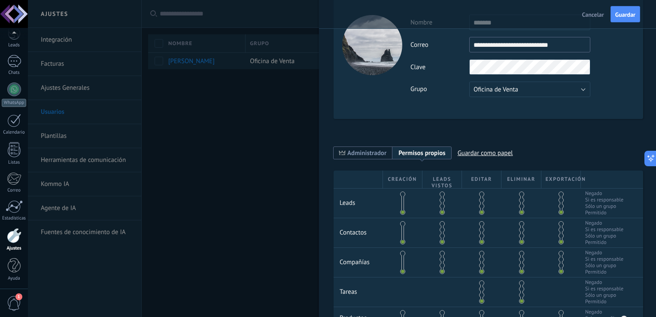
scroll to position [43, 0]
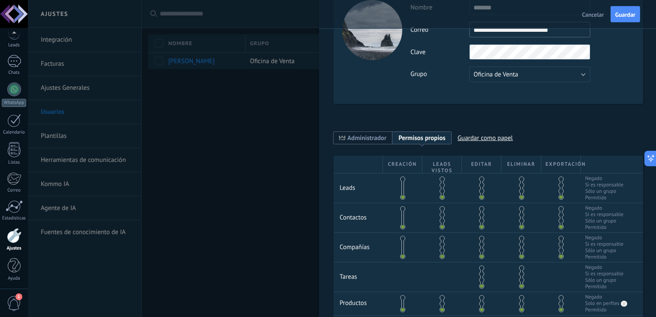
click at [404, 179] on span at bounding box center [402, 179] width 5 height 5
click at [443, 184] on span at bounding box center [442, 185] width 5 height 5
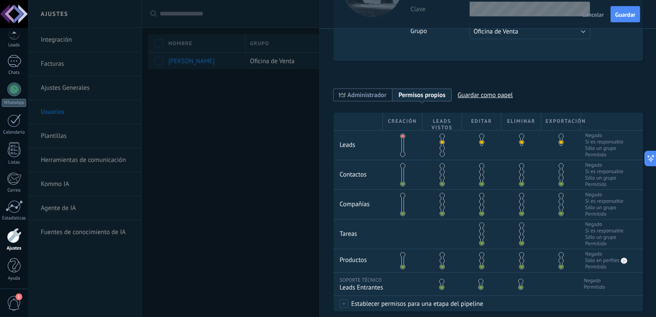
click at [442, 173] on span at bounding box center [442, 171] width 5 height 5
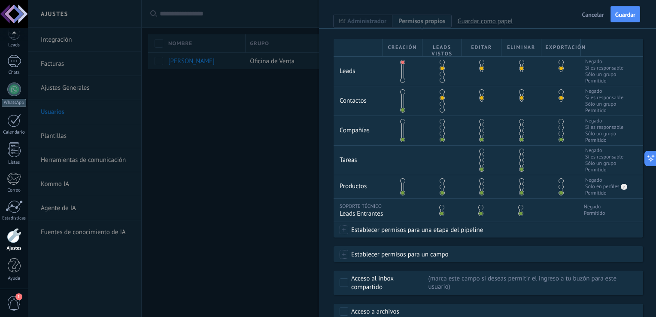
scroll to position [172, 0]
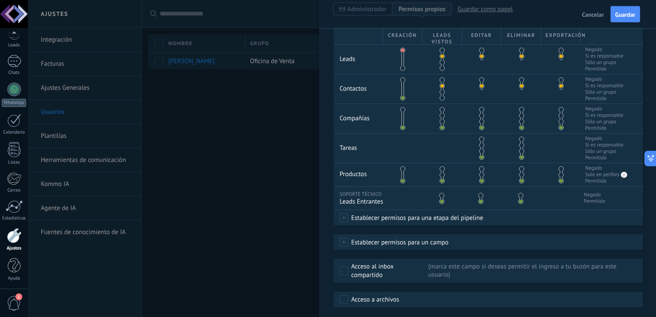
click at [442, 117] on span at bounding box center [442, 115] width 5 height 5
click at [482, 145] on span at bounding box center [481, 145] width 5 height 5
click at [479, 176] on span at bounding box center [481, 174] width 5 height 5
click at [441, 174] on span at bounding box center [442, 174] width 5 height 5
click at [441, 182] on span at bounding box center [442, 180] width 5 height 5
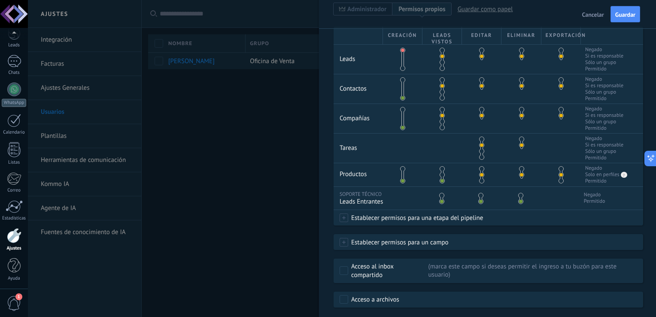
click at [481, 180] on span at bounding box center [481, 180] width 5 height 5
click at [403, 168] on span at bounding box center [402, 168] width 5 height 5
click at [519, 183] on div at bounding box center [522, 174] width 40 height 23
click at [521, 182] on span at bounding box center [521, 180] width 5 height 5
click at [561, 181] on span at bounding box center [561, 180] width 5 height 5
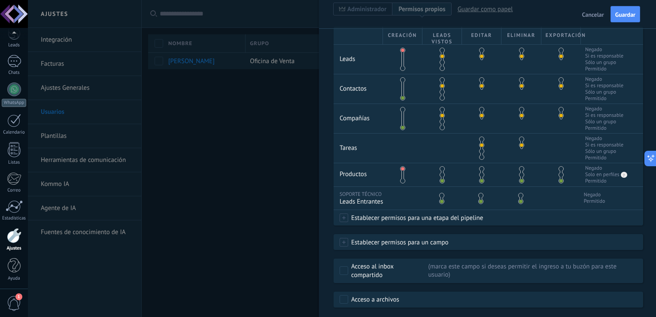
click at [442, 169] on span at bounding box center [442, 168] width 5 height 5
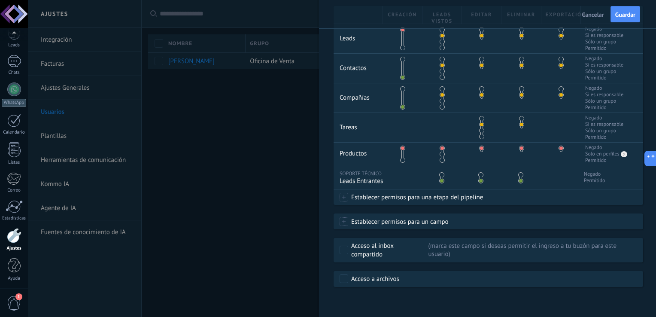
click at [415, 199] on span "Establecer permisos para una etapa del pipeline" at bounding box center [415, 196] width 135 height 15
click at [490, 199] on div at bounding box center [342, 158] width 628 height 317
click at [623, 16] on span "Guardar" at bounding box center [626, 15] width 20 height 6
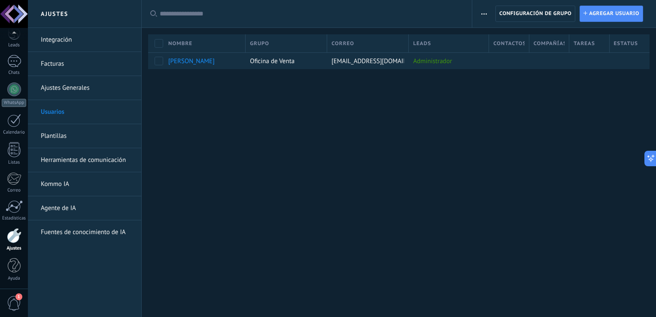
scroll to position [0, 0]
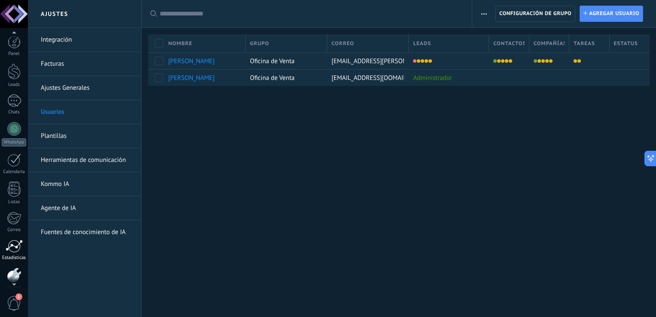
click at [12, 243] on div at bounding box center [14, 246] width 17 height 13
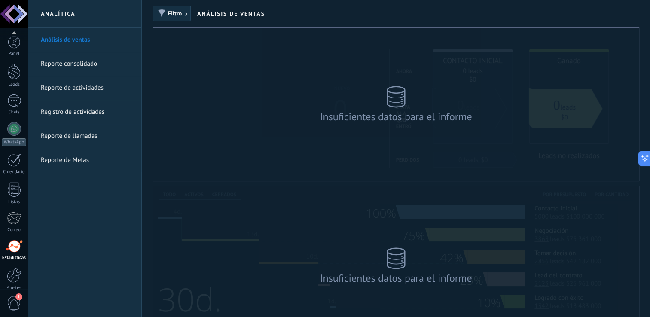
scroll to position [40, 0]
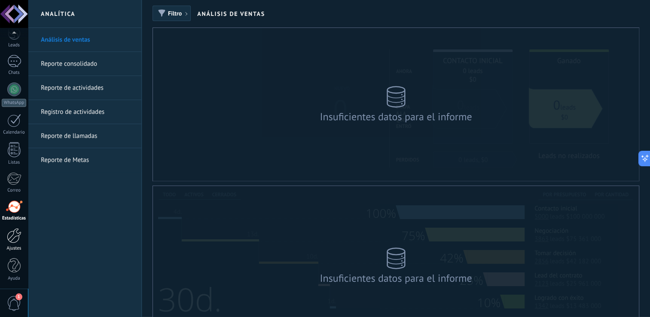
click at [9, 232] on div at bounding box center [14, 235] width 15 height 15
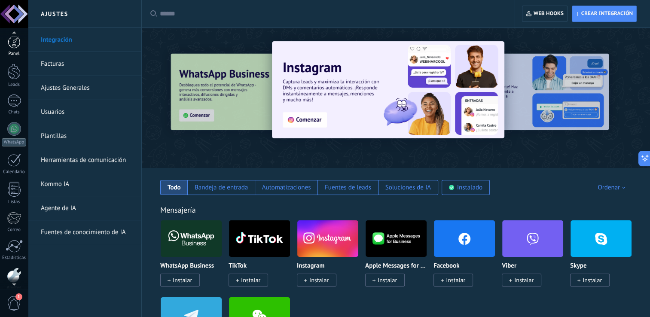
click at [16, 53] on div "Panel" at bounding box center [14, 54] width 25 height 6
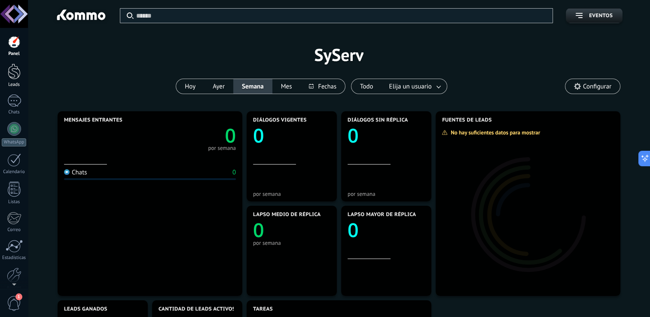
click at [17, 81] on link "Leads" at bounding box center [14, 76] width 28 height 24
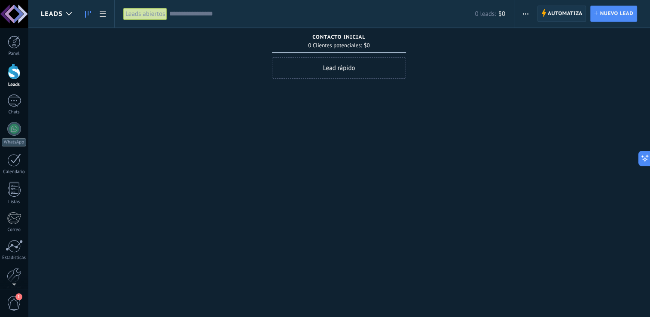
click at [567, 16] on span "Automatiza" at bounding box center [565, 13] width 35 height 15
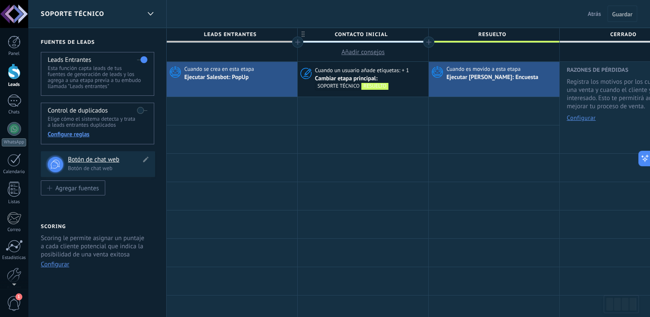
click at [92, 163] on h4 "Botón de chat web" at bounding box center [104, 160] width 73 height 9
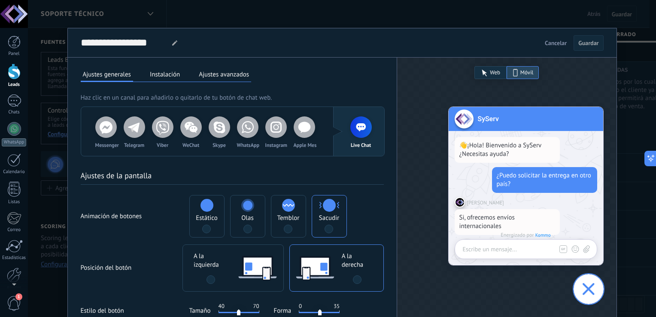
click at [177, 70] on button "Instalación" at bounding box center [165, 74] width 34 height 13
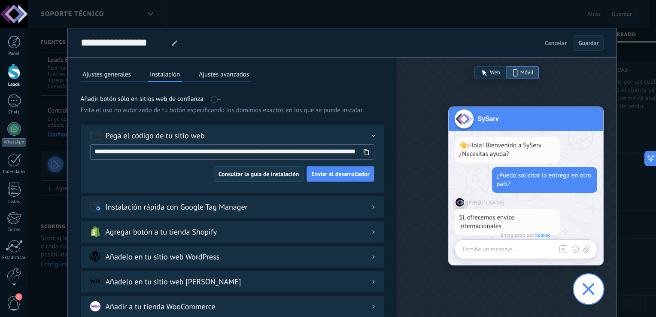
click at [290, 171] on span "Consultar la guía de instalación" at bounding box center [259, 174] width 81 height 6
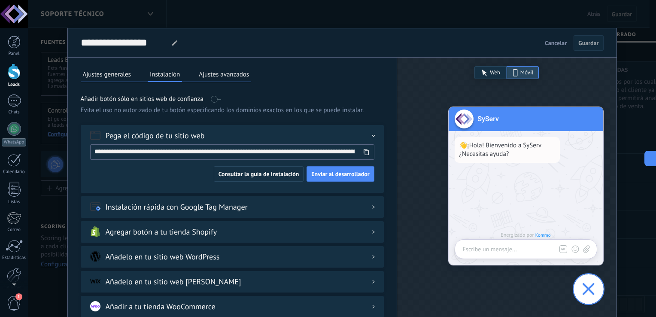
click at [363, 152] on icon at bounding box center [366, 152] width 6 height 6
click at [366, 152] on icon at bounding box center [366, 152] width 6 height 6
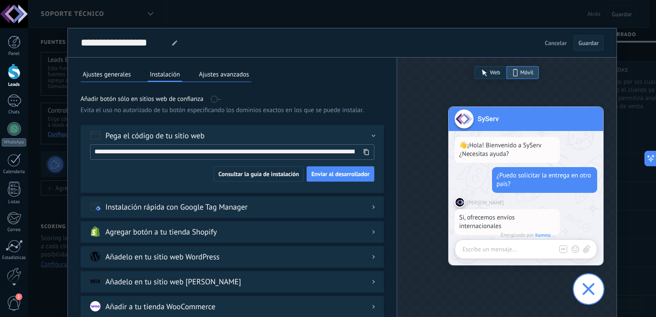
click at [558, 44] on span "Cancelar" at bounding box center [556, 43] width 22 height 6
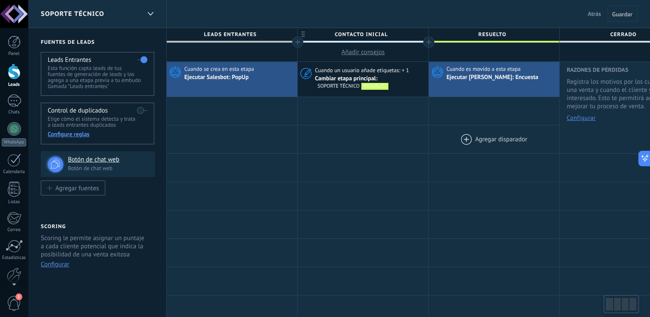
scroll to position [0, 40]
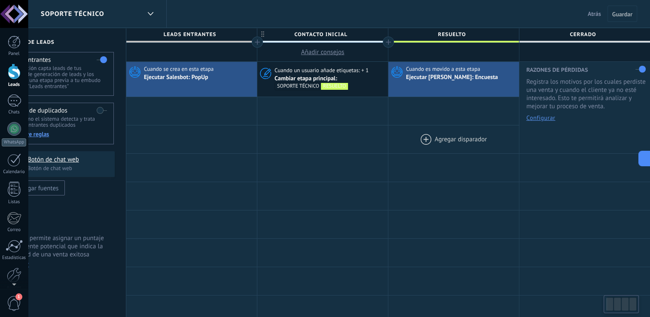
drag, startPoint x: 512, startPoint y: 121, endPoint x: 429, endPoint y: 126, distance: 83.9
click at [14, 44] on div at bounding box center [14, 42] width 13 height 13
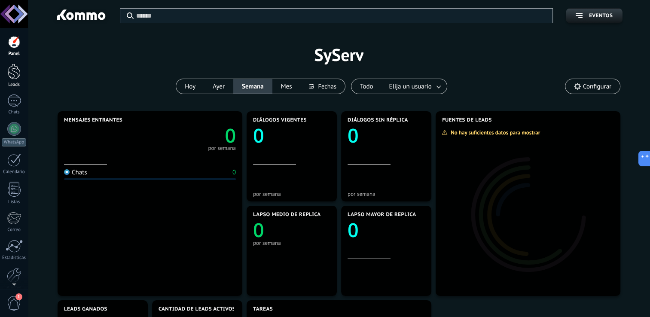
click at [13, 83] on div "Leads" at bounding box center [14, 85] width 25 height 6
